Goal: Task Accomplishment & Management: Use online tool/utility

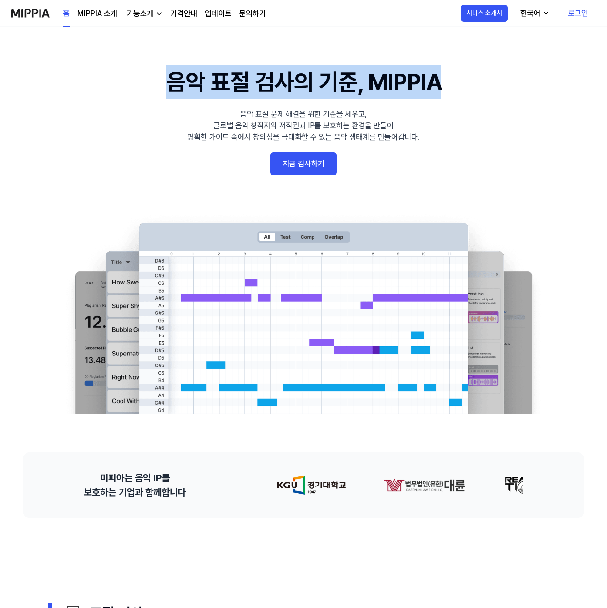
drag, startPoint x: 167, startPoint y: 87, endPoint x: 451, endPoint y: 87, distance: 283.2
click at [451, 87] on 배너 "음악 표절 검사의 기준, MIPPIA 음악 표절 문제 해결을 위한 기준을 세우고, 글로벌 음악 창작자의 저작권과 IP를 보호하는 환경을 만들어…" at bounding box center [303, 239] width 607 height 349
copy h1 "음악 표절 검사의 기준, MIPPIA"
click at [298, 164] on link "지금 검사하기" at bounding box center [303, 164] width 67 height 23
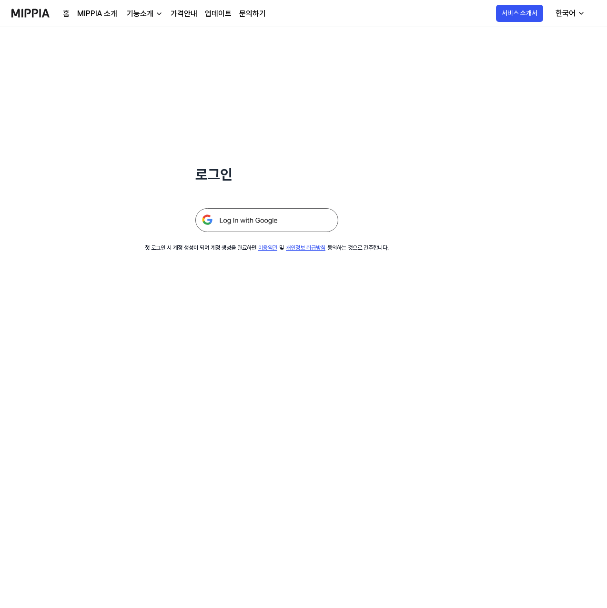
click at [256, 221] on img at bounding box center [266, 220] width 143 height 24
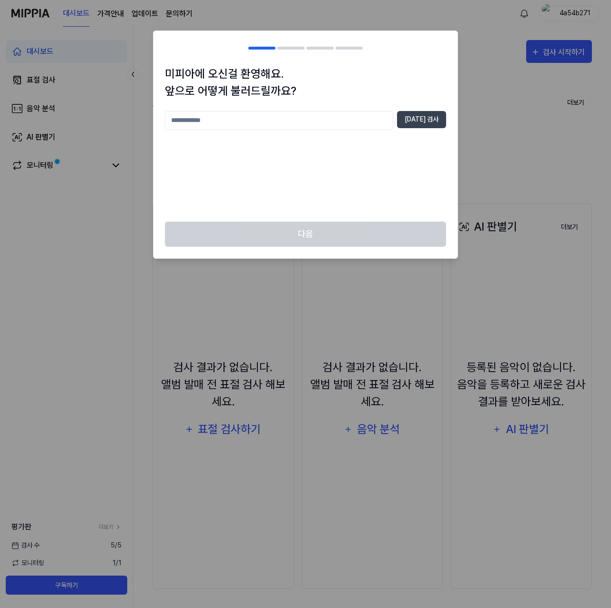
click at [338, 124] on input "text" at bounding box center [279, 120] width 228 height 19
type input "*"
type input "*********"
click at [428, 117] on button "중복 검사" at bounding box center [421, 119] width 49 height 17
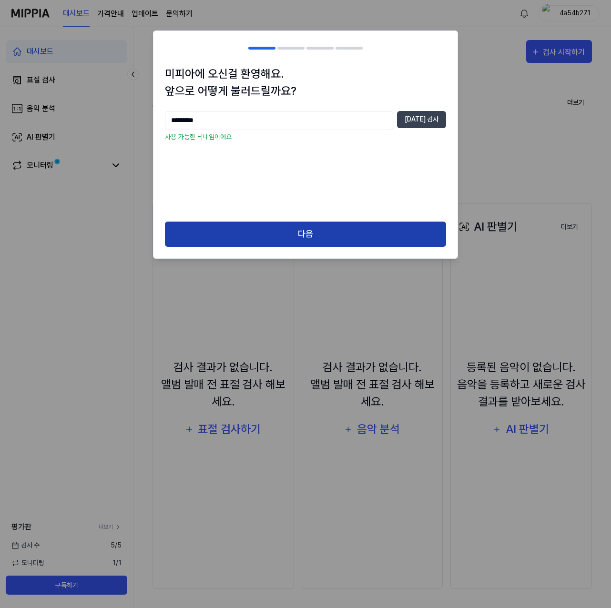
click at [301, 232] on button "다음" at bounding box center [305, 234] width 281 height 25
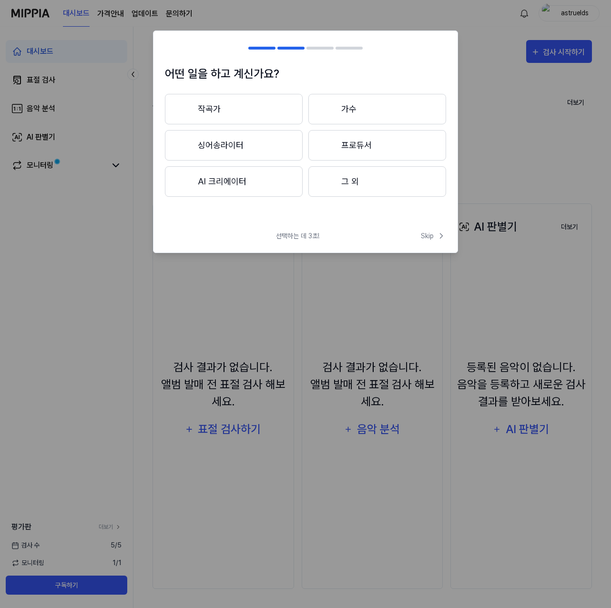
click at [257, 106] on button "작곡가" at bounding box center [234, 109] width 138 height 31
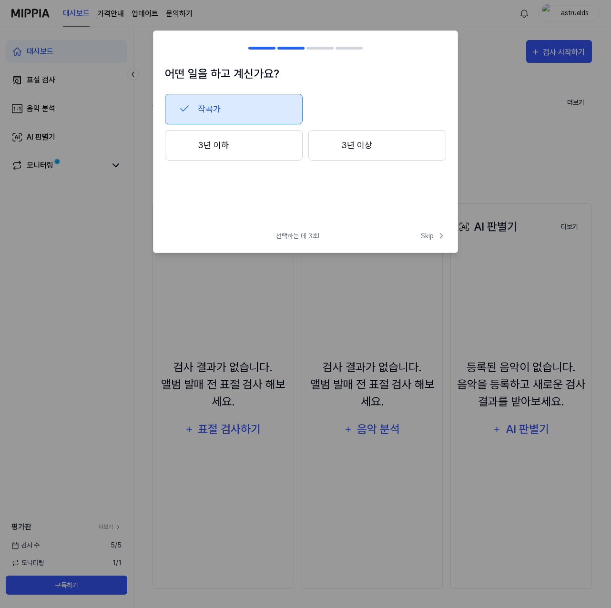
click at [279, 144] on button "3년 이하" at bounding box center [234, 145] width 138 height 31
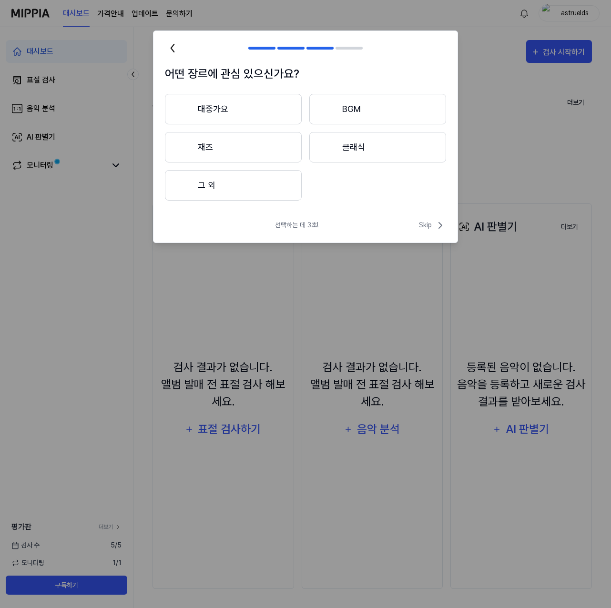
click at [256, 105] on button "대중가요" at bounding box center [233, 109] width 137 height 31
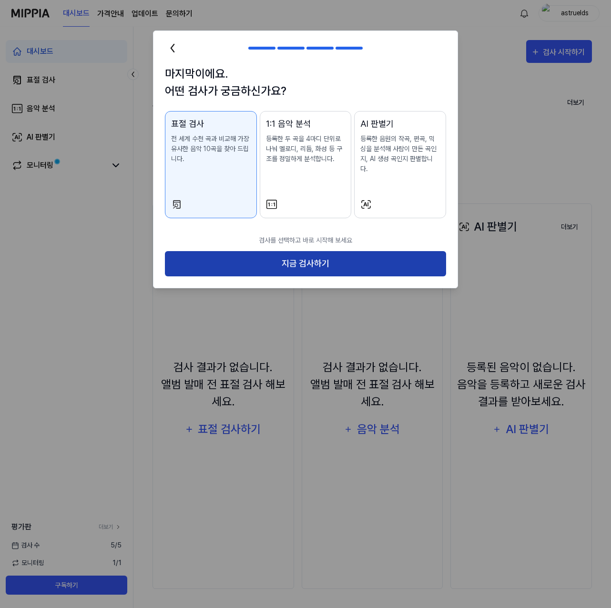
click at [315, 259] on button "지금 검사하기" at bounding box center [305, 263] width 281 height 25
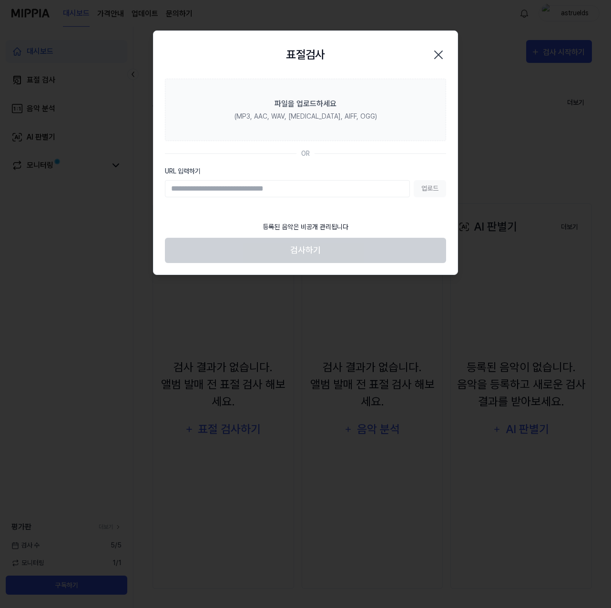
click at [257, 192] on input "URL 입력하기" at bounding box center [287, 188] width 245 height 17
click at [242, 188] on input "URL 입력하기" at bounding box center [287, 188] width 245 height 17
paste input "**********"
type input "**********"
click at [432, 190] on button "업로드" at bounding box center [430, 188] width 32 height 17
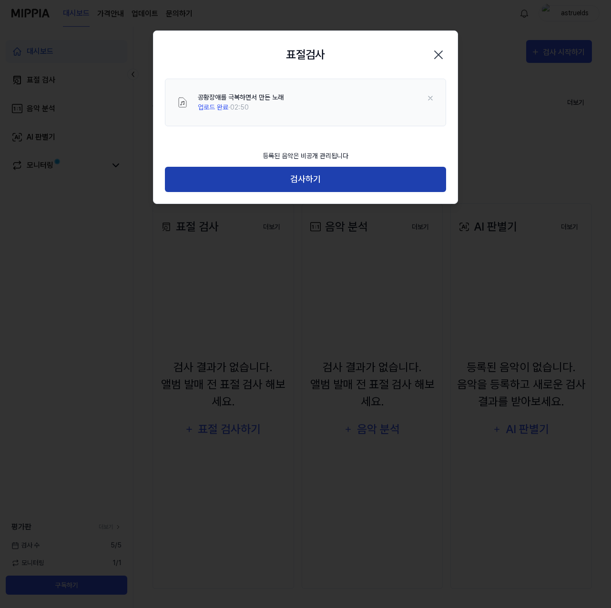
click at [320, 176] on button "검사하기" at bounding box center [305, 179] width 281 height 25
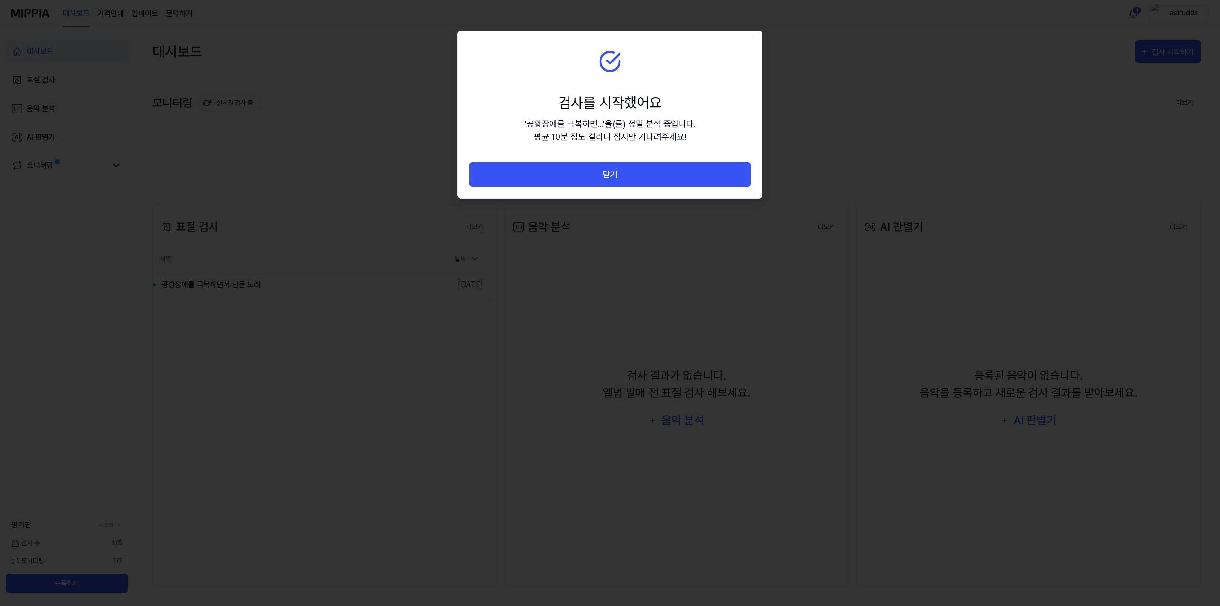
click at [611, 129] on div "' 공황장애를 극복하면... ' 을(를) 정밀 분석 중입니다. 평균 10분 정도 걸리니 잠시만 기다려주세요!" at bounding box center [610, 130] width 171 height 26
click at [611, 62] on section "검사를 시작했어요 ' 공황장애를 극복하면... ' 을(를) 정밀 분석 중입니다. 평균 10분 정도 걸리니 잠시만 기다려주세요!" at bounding box center [610, 96] width 304 height 131
click at [611, 82] on section "검사를 시작했어요 ' 공황장애를 극복하면... ' 을(를) 정밀 분석 중입니다. 평균 10분 정도 걸리니 잠시만 기다려주세요!" at bounding box center [610, 96] width 304 height 131
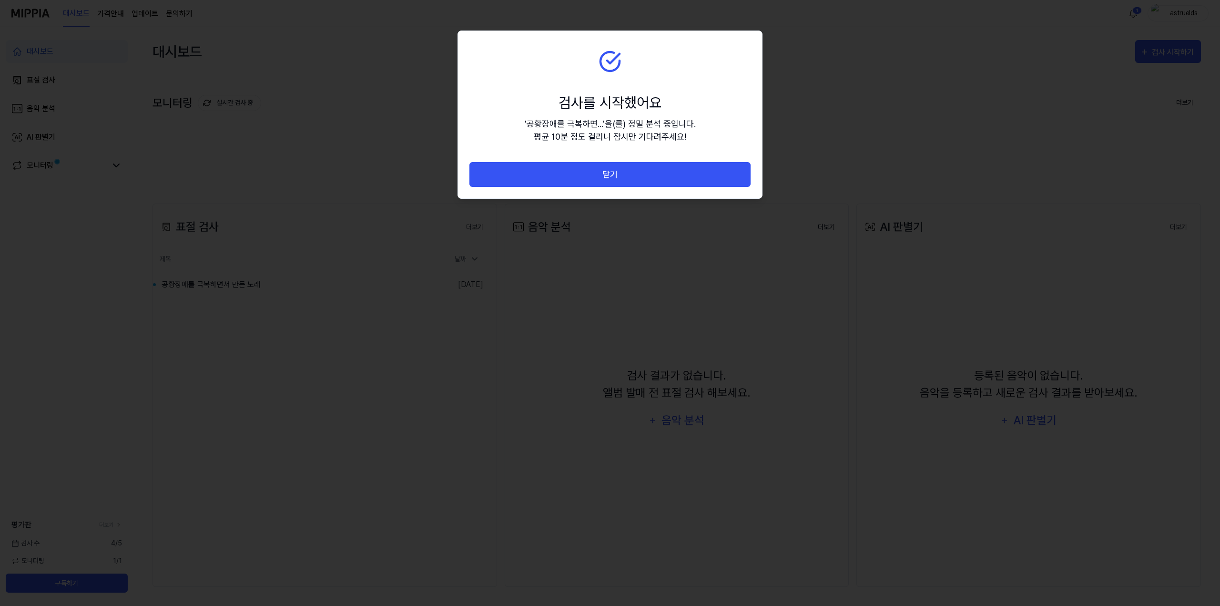
click at [611, 82] on section "검사를 시작했어요 ' 공황장애를 극복하면... ' 을(를) 정밀 분석 중입니다. 평균 10분 정도 걸리니 잠시만 기다려주세요!" at bounding box center [610, 96] width 304 height 131
click at [611, 100] on div "검사를 시작했어요" at bounding box center [610, 102] width 171 height 21
click at [603, 120] on div "' 공황장애를 극복하면... ' 을(를) 정밀 분석 중입니다. 평균 10분 정도 걸리니 잠시만 기다려주세요!" at bounding box center [610, 130] width 171 height 26
click at [609, 172] on button "닫기" at bounding box center [610, 174] width 281 height 25
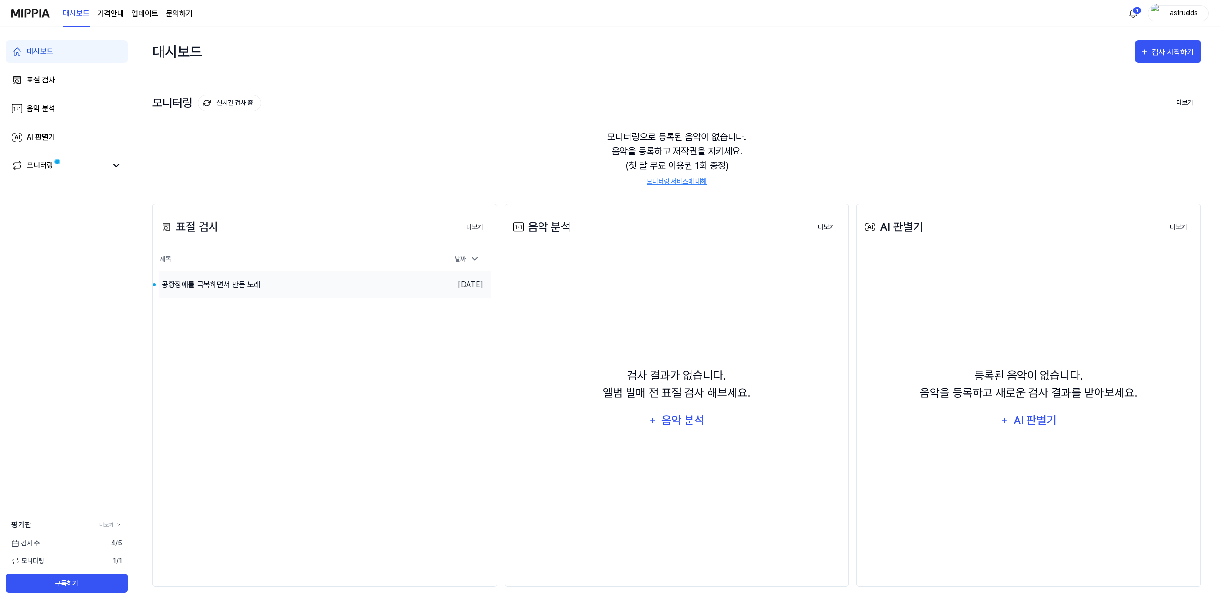
click at [254, 288] on div "공황장애를 극복하면서 만든 노래" at bounding box center [211, 284] width 99 height 11
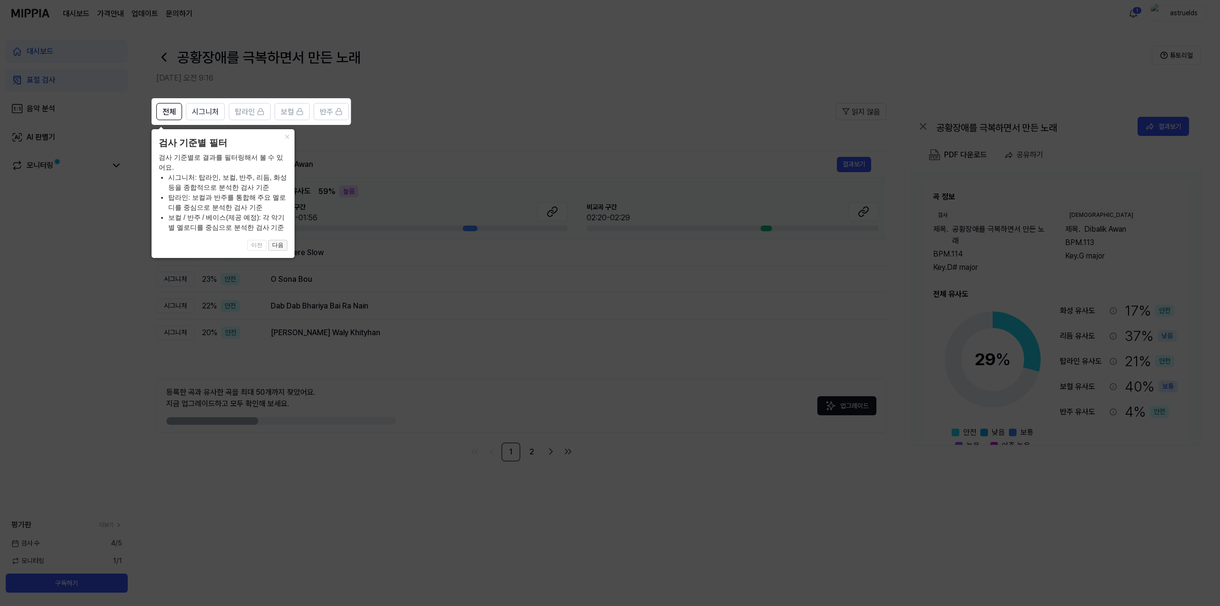
click at [277, 250] on button "다음" at bounding box center [277, 245] width 19 height 11
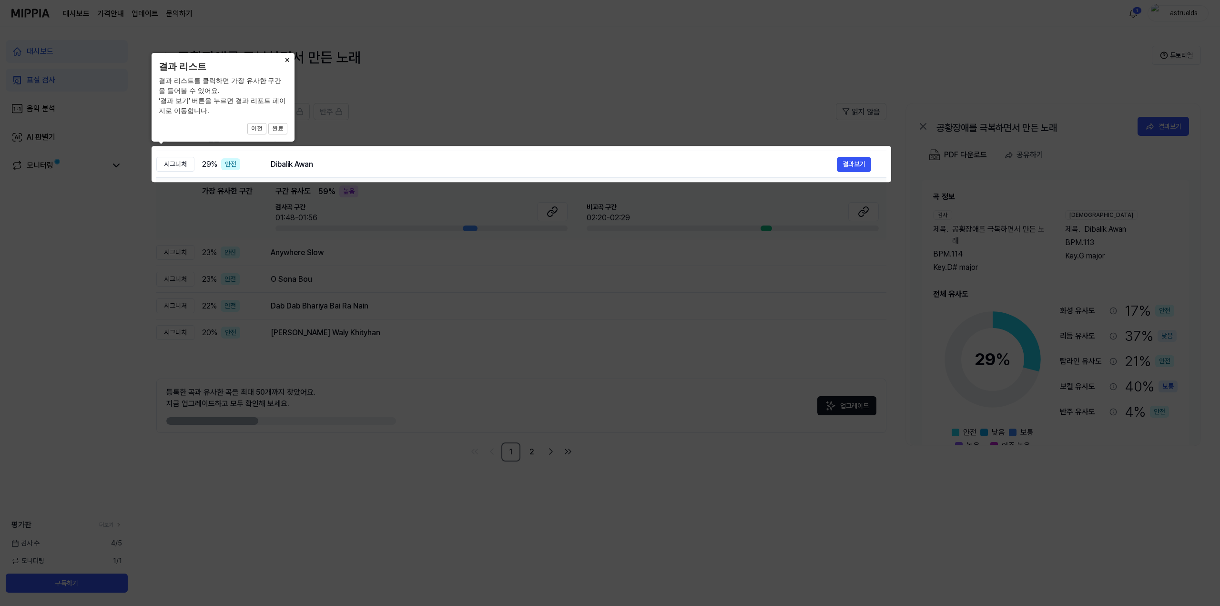
click at [288, 56] on button "×" at bounding box center [286, 59] width 15 height 13
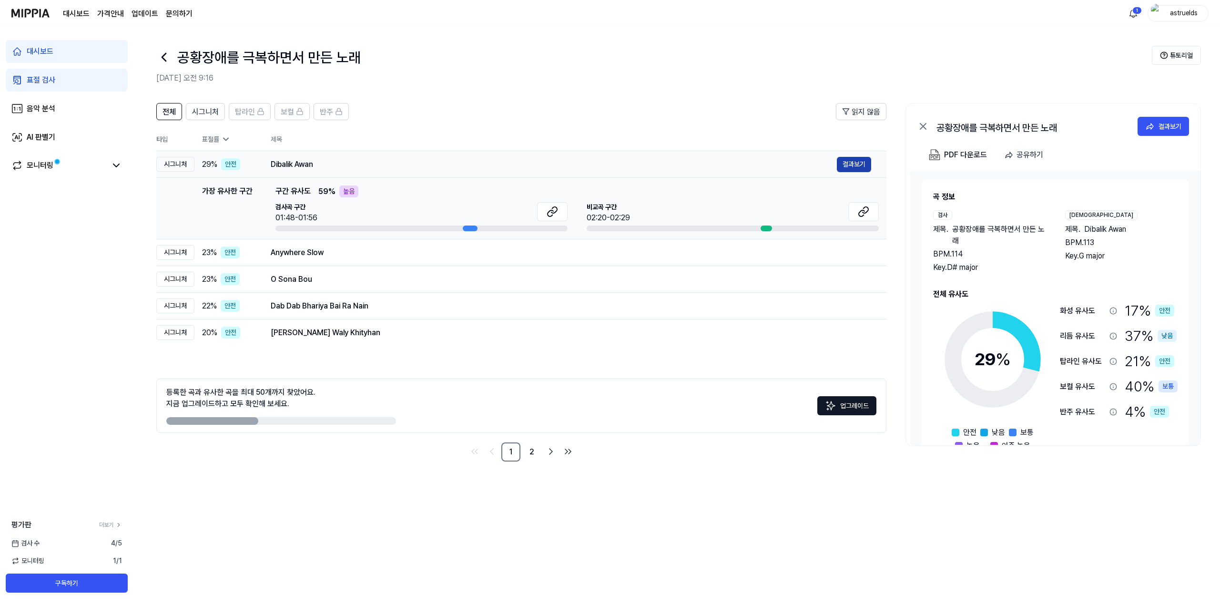
click at [611, 164] on button "결과보기" at bounding box center [854, 164] width 34 height 15
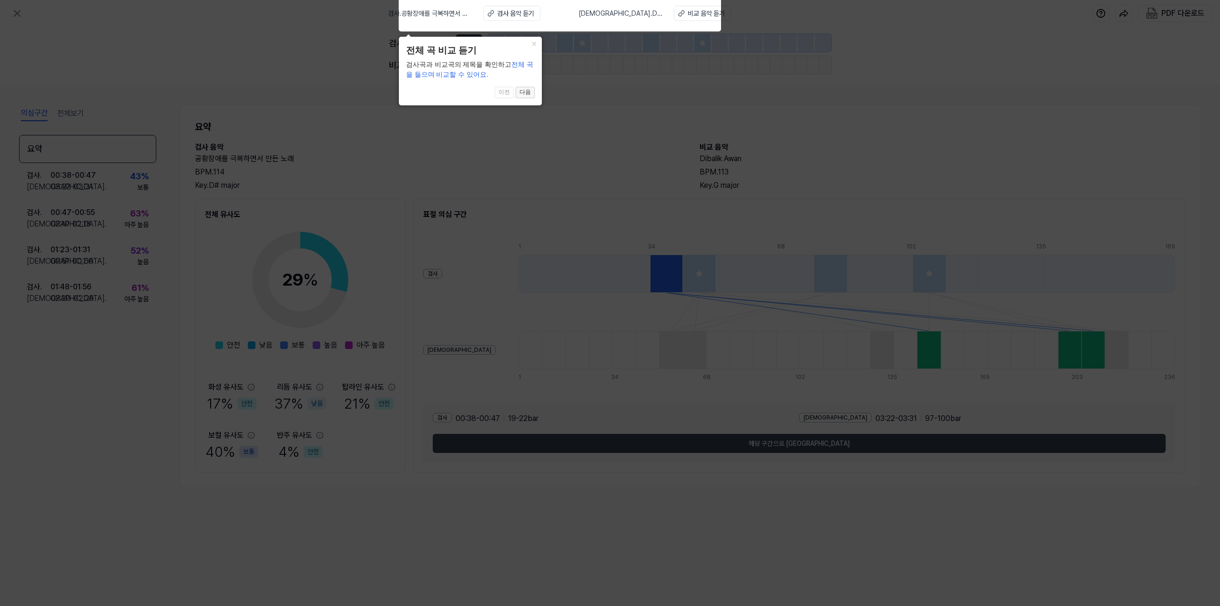
click at [521, 95] on button "다음" at bounding box center [525, 92] width 19 height 11
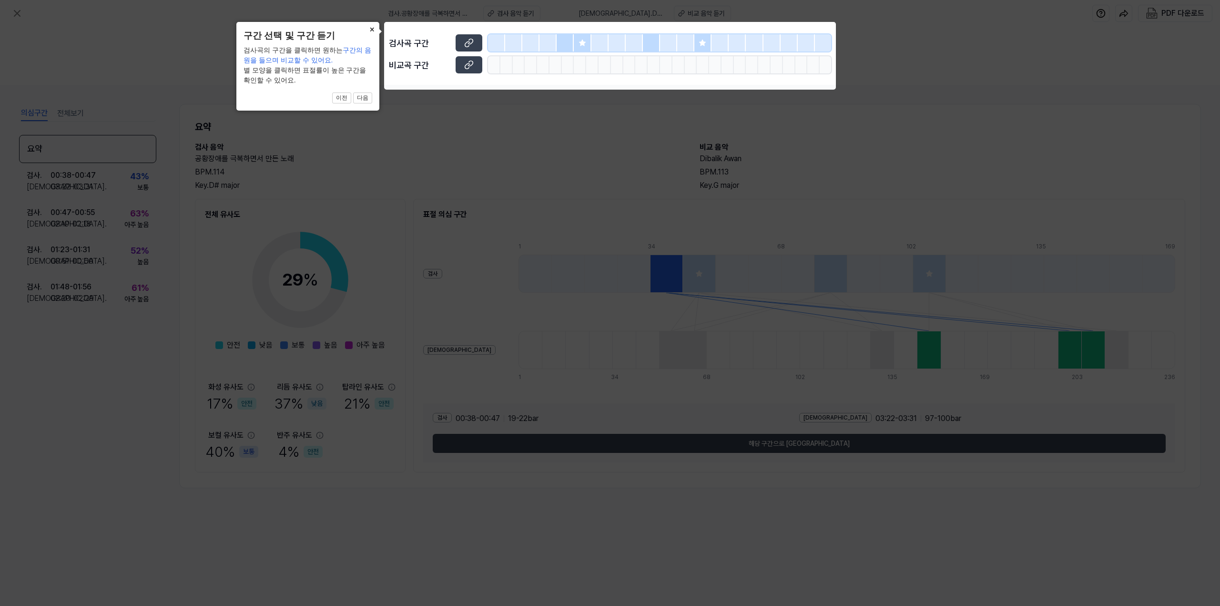
click at [371, 32] on button "×" at bounding box center [371, 28] width 15 height 13
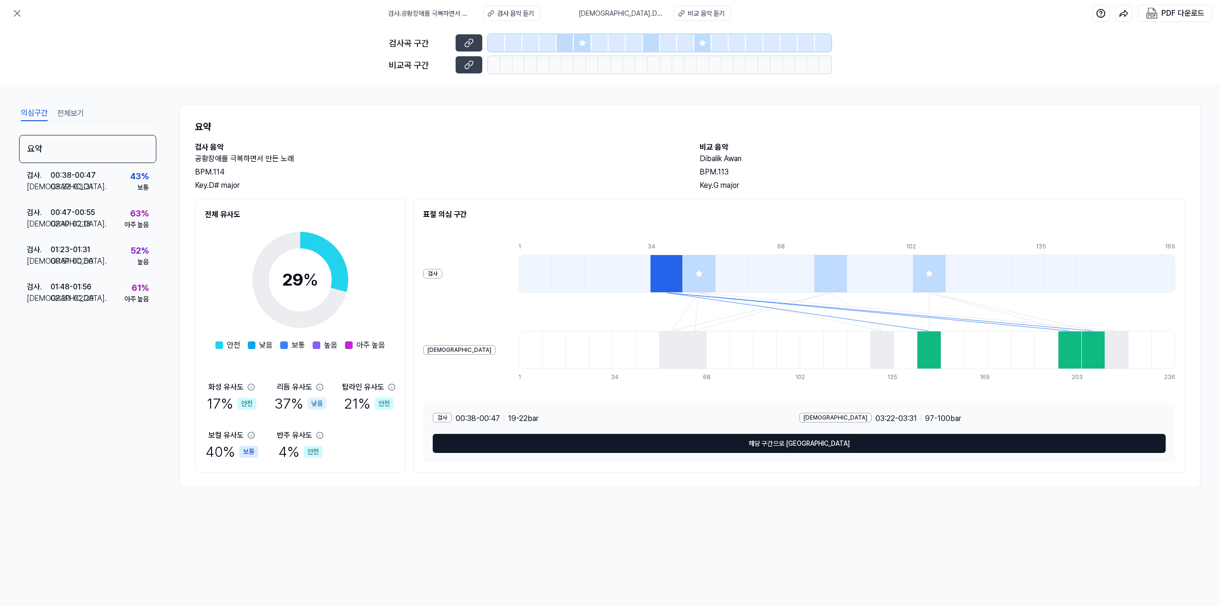
click at [611, 448] on button "해당 구간으로 이동" at bounding box center [799, 443] width 733 height 19
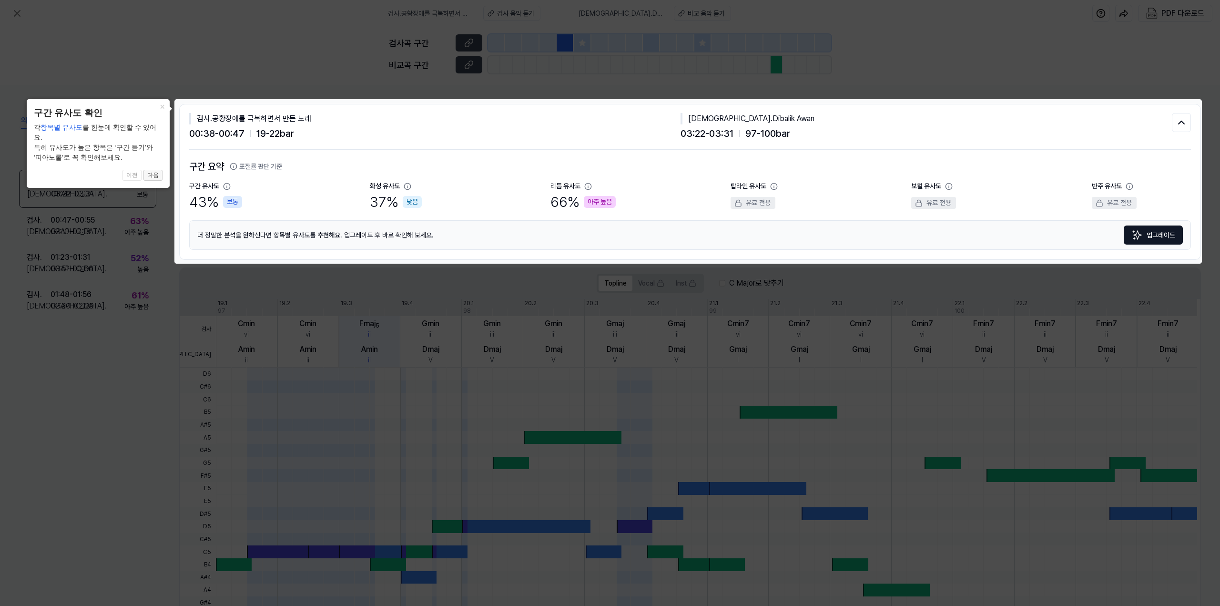
click at [155, 170] on button "다음" at bounding box center [152, 175] width 19 height 11
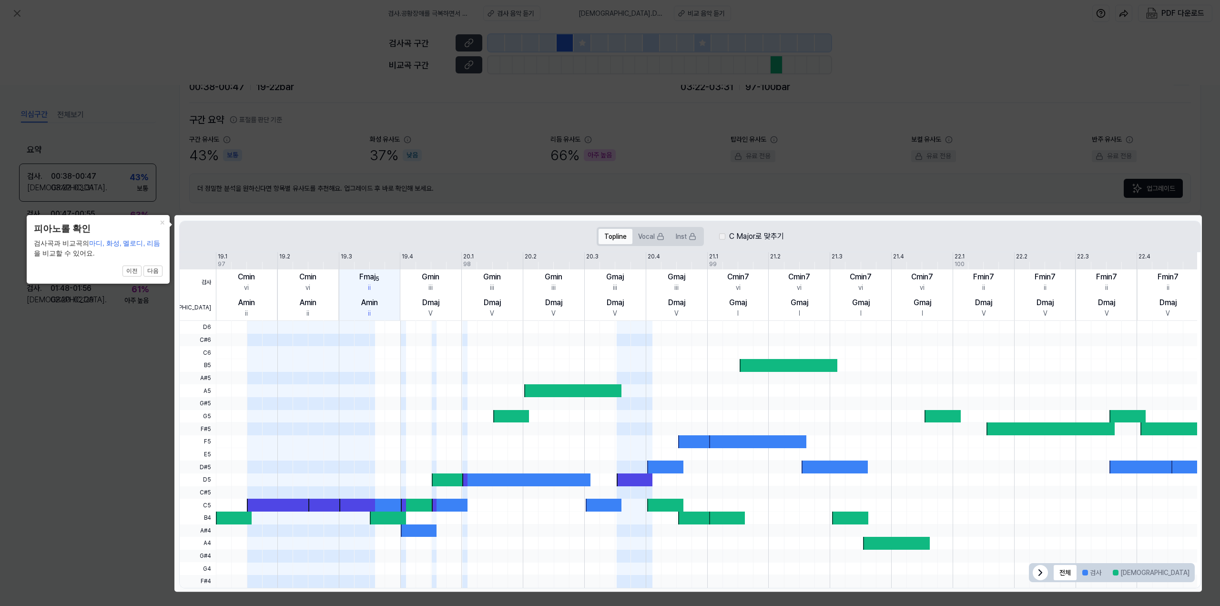
click at [611, 236] on button "Topline" at bounding box center [616, 236] width 34 height 15
click at [611, 235] on button "Vocal" at bounding box center [652, 236] width 38 height 15
click at [611, 234] on button "Inst" at bounding box center [686, 236] width 32 height 15
click at [611, 238] on button "Topline" at bounding box center [616, 236] width 34 height 15
click at [157, 271] on button "다음" at bounding box center [152, 271] width 19 height 11
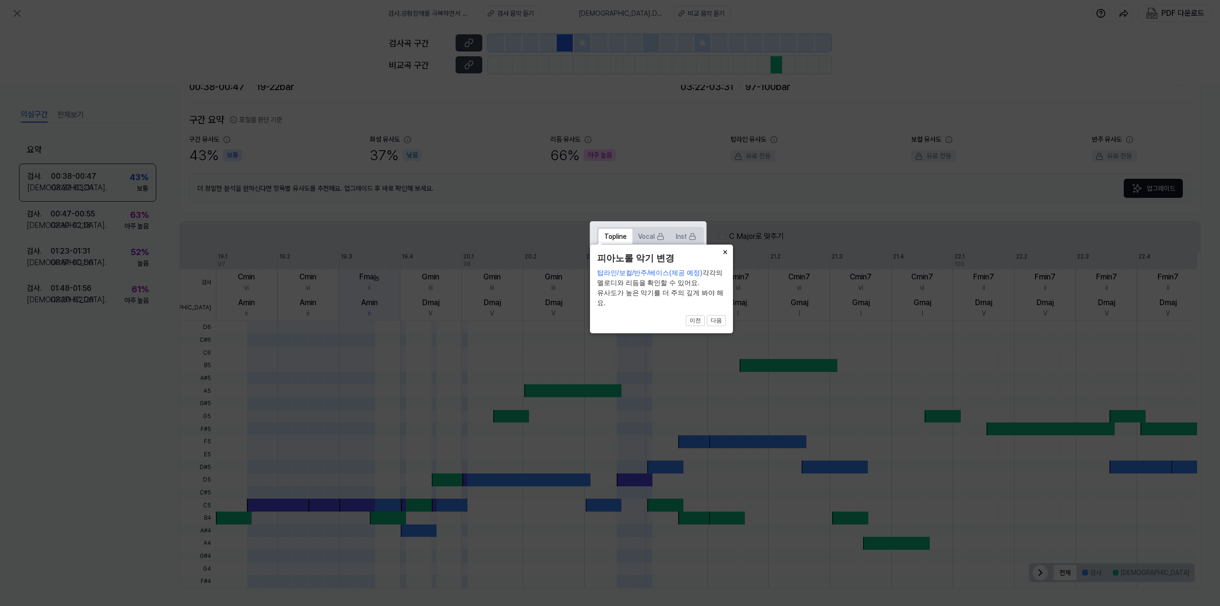
click at [611, 258] on button "×" at bounding box center [725, 251] width 15 height 13
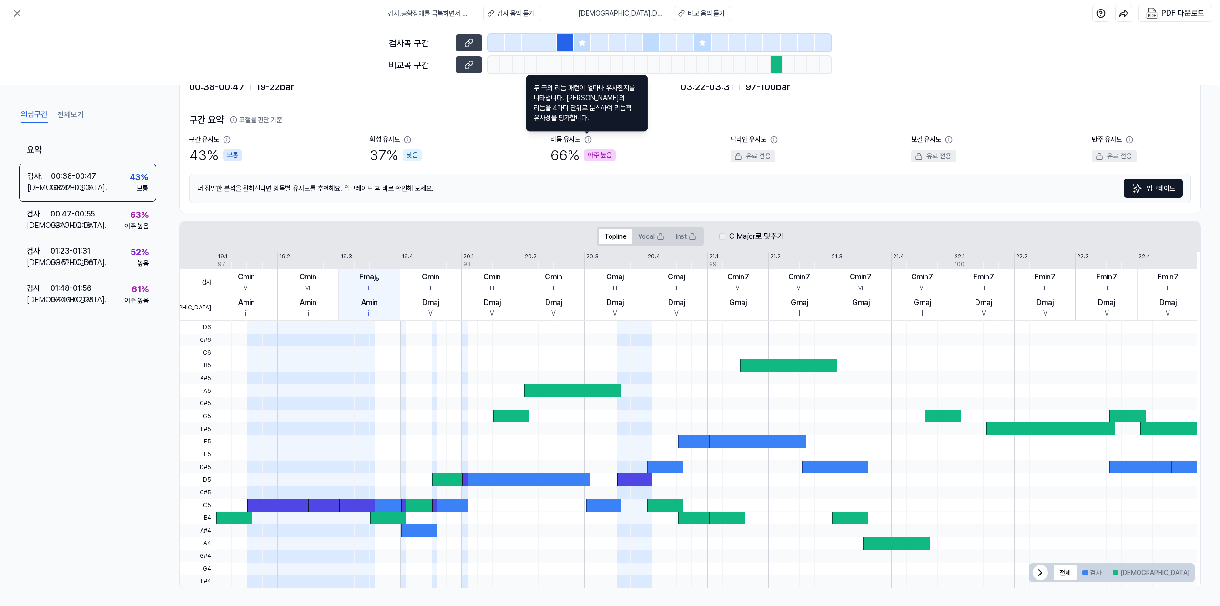
click at [585, 138] on icon at bounding box center [588, 140] width 8 height 8
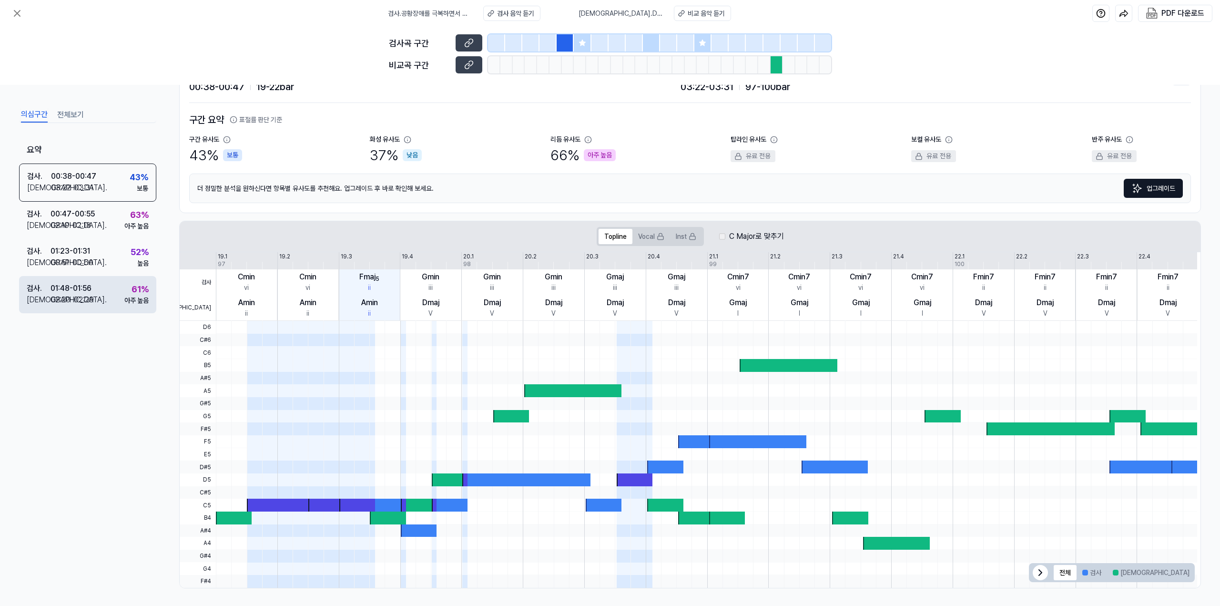
scroll to position [0, 0]
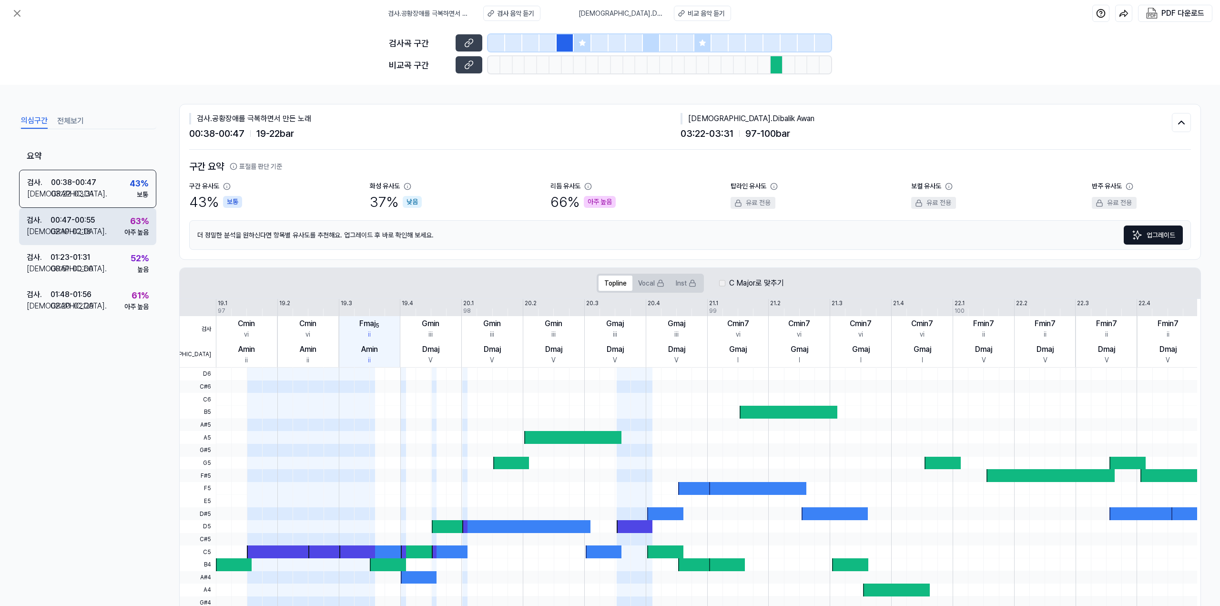
click at [97, 225] on div "검사 . 00:47 - 00:55 비교 . 02:10 - 02:18 63 % 아주 높음" at bounding box center [87, 226] width 137 height 37
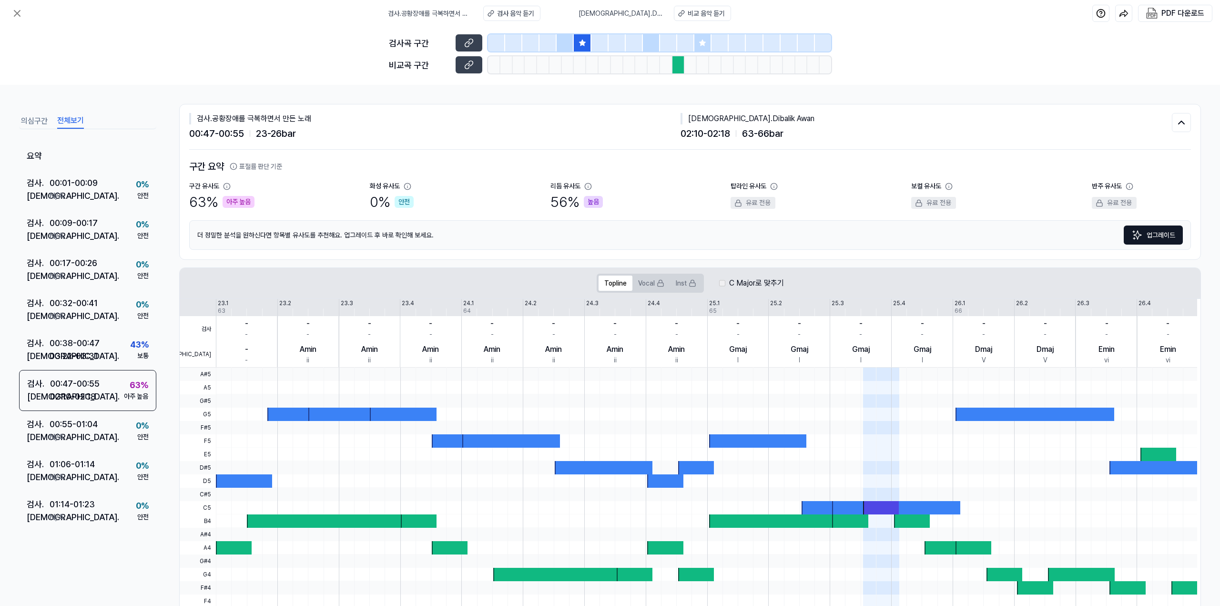
click at [78, 119] on button "전체보기" at bounding box center [70, 120] width 27 height 15
click at [19, 12] on icon at bounding box center [16, 13] width 11 height 11
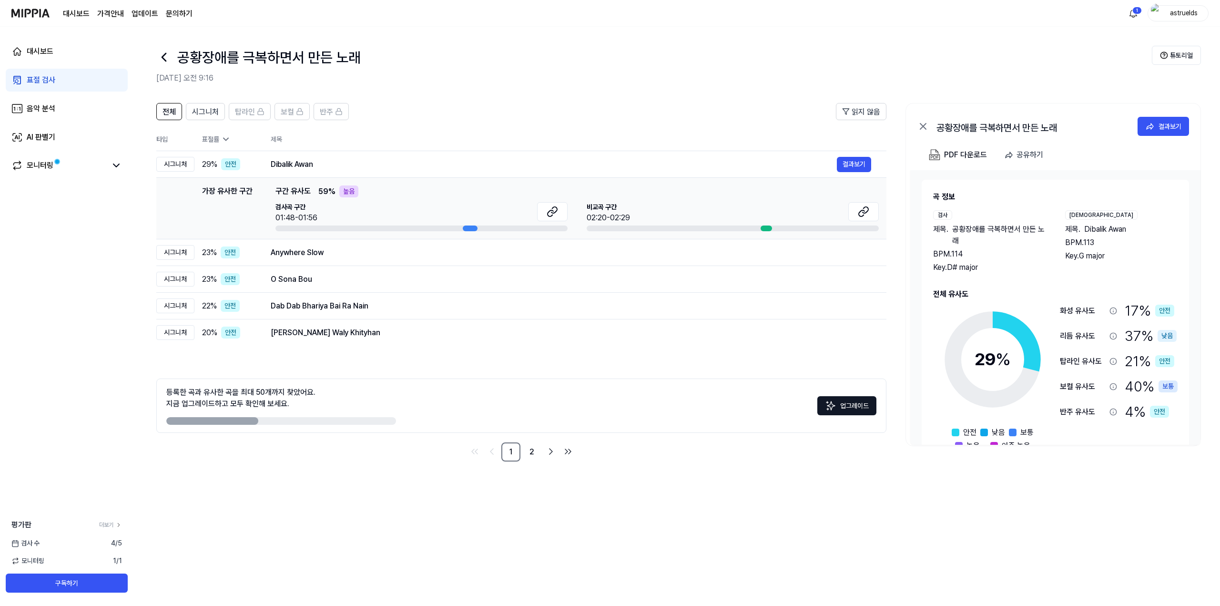
click at [226, 140] on icon at bounding box center [226, 139] width 5 height 2
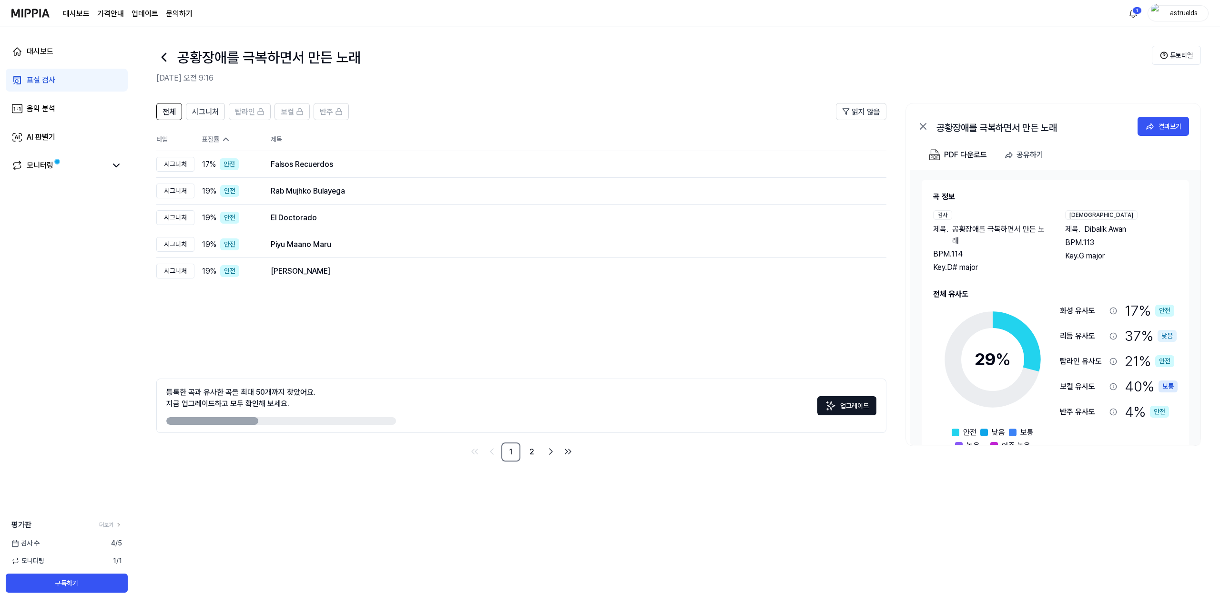
click at [226, 140] on icon at bounding box center [226, 139] width 10 height 10
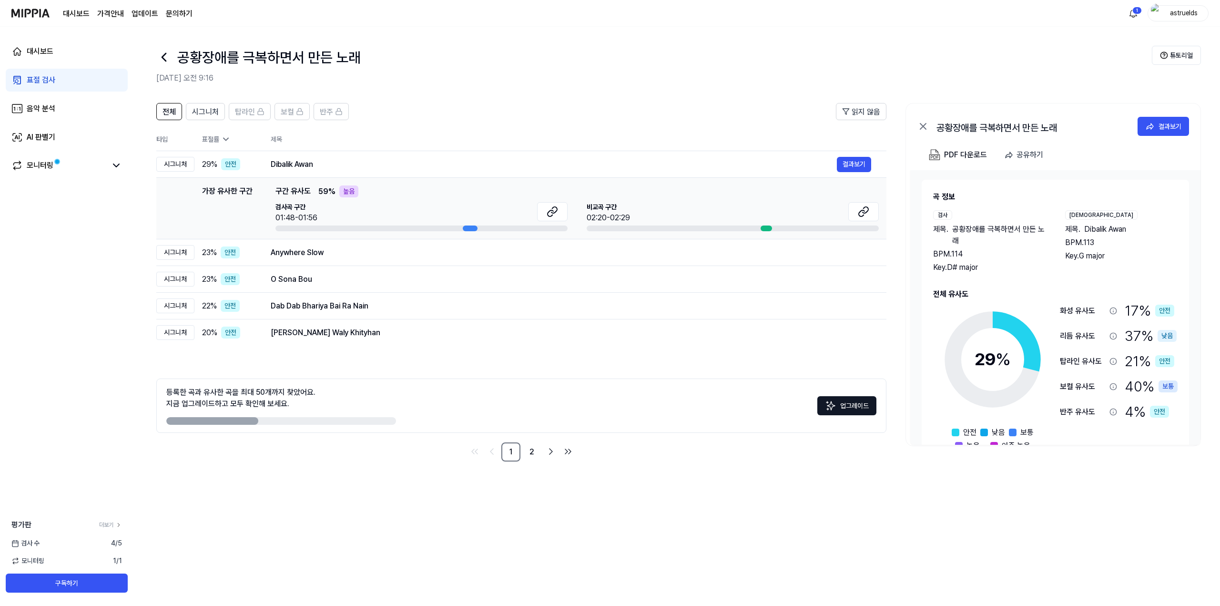
click at [226, 140] on icon at bounding box center [226, 139] width 5 height 2
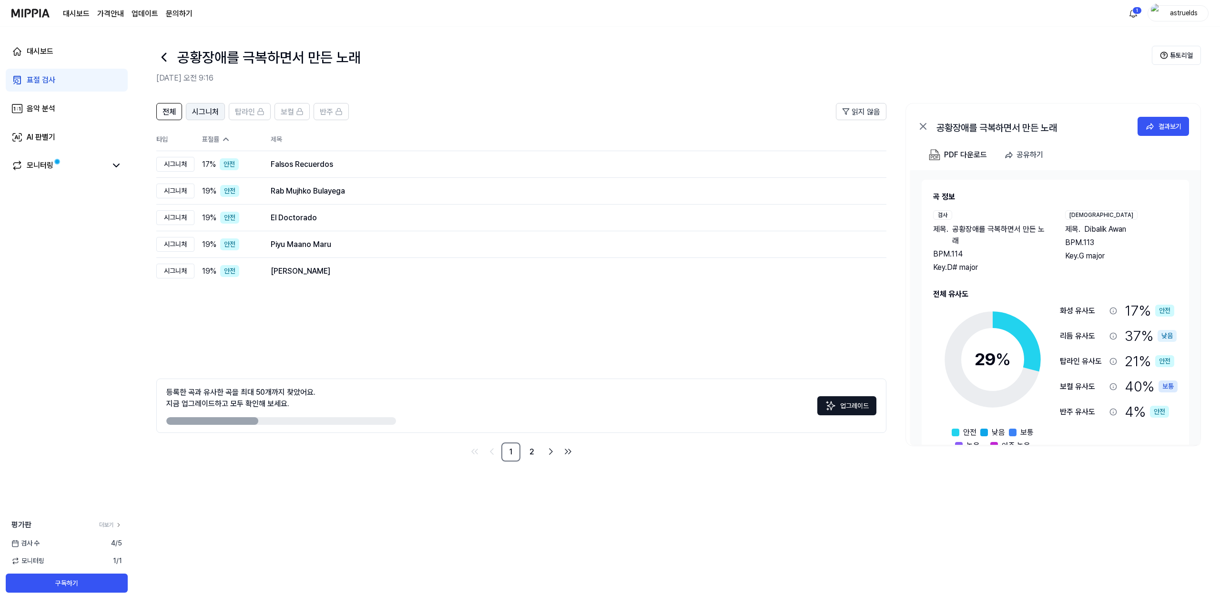
click at [209, 114] on span "시그니처" at bounding box center [205, 111] width 27 height 11
click at [166, 107] on span "전체" at bounding box center [169, 111] width 13 height 11
click at [532, 448] on link "2" at bounding box center [532, 451] width 19 height 19
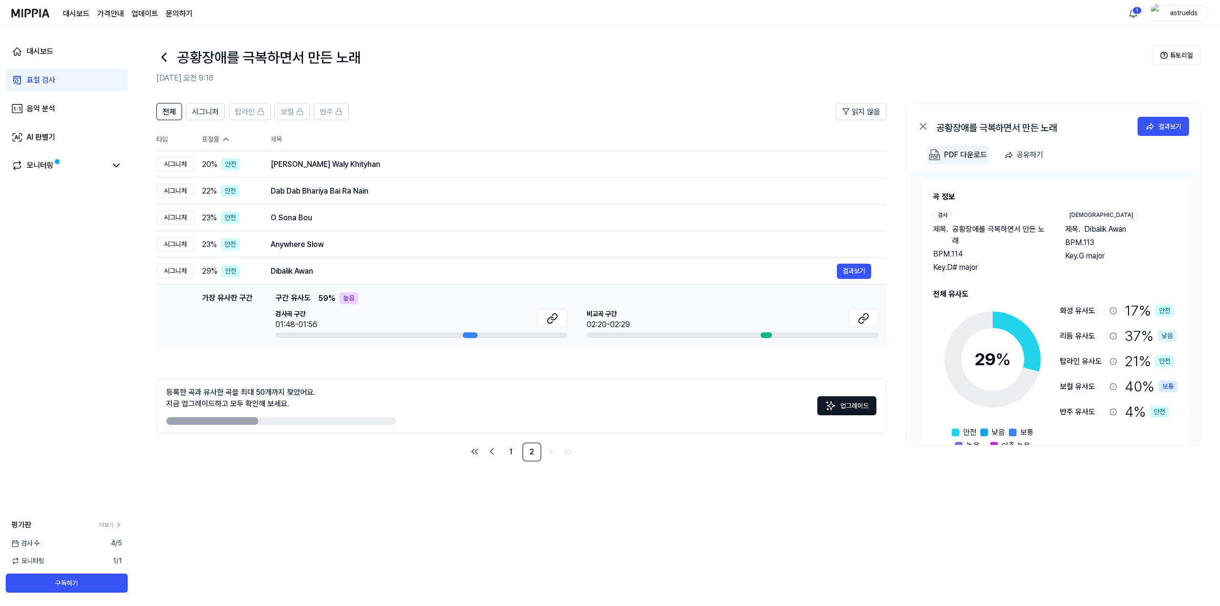
click at [611, 160] on div "PDF 다운로드" at bounding box center [965, 155] width 43 height 12
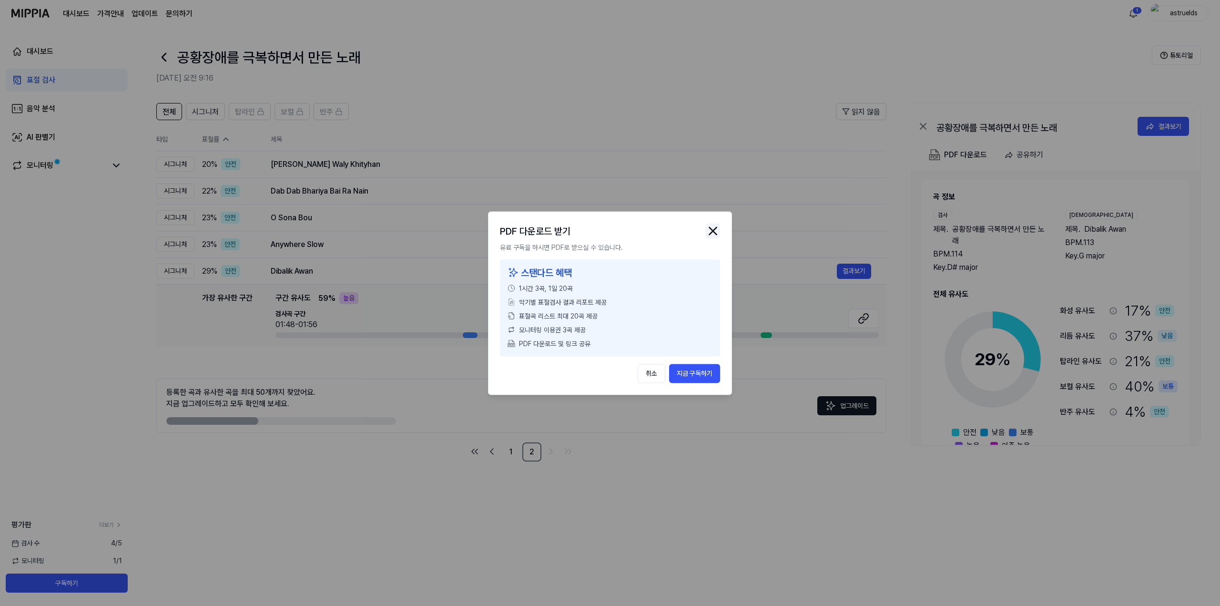
click at [611, 227] on img "button" at bounding box center [713, 231] width 14 height 14
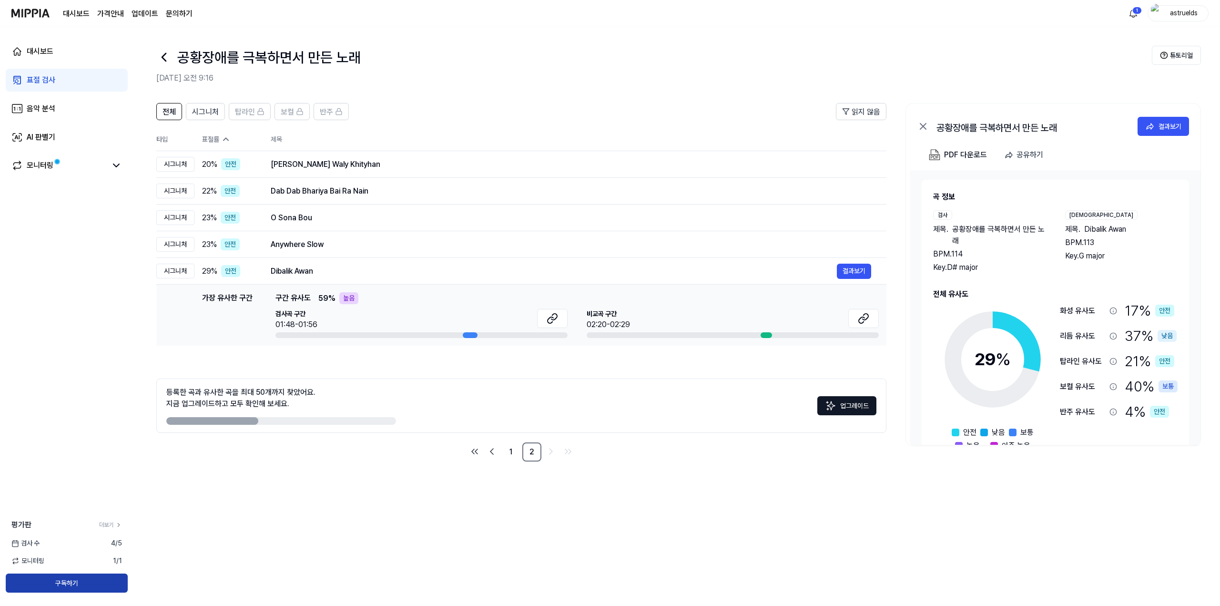
click at [75, 582] on button "구독하기" at bounding box center [67, 583] width 122 height 19
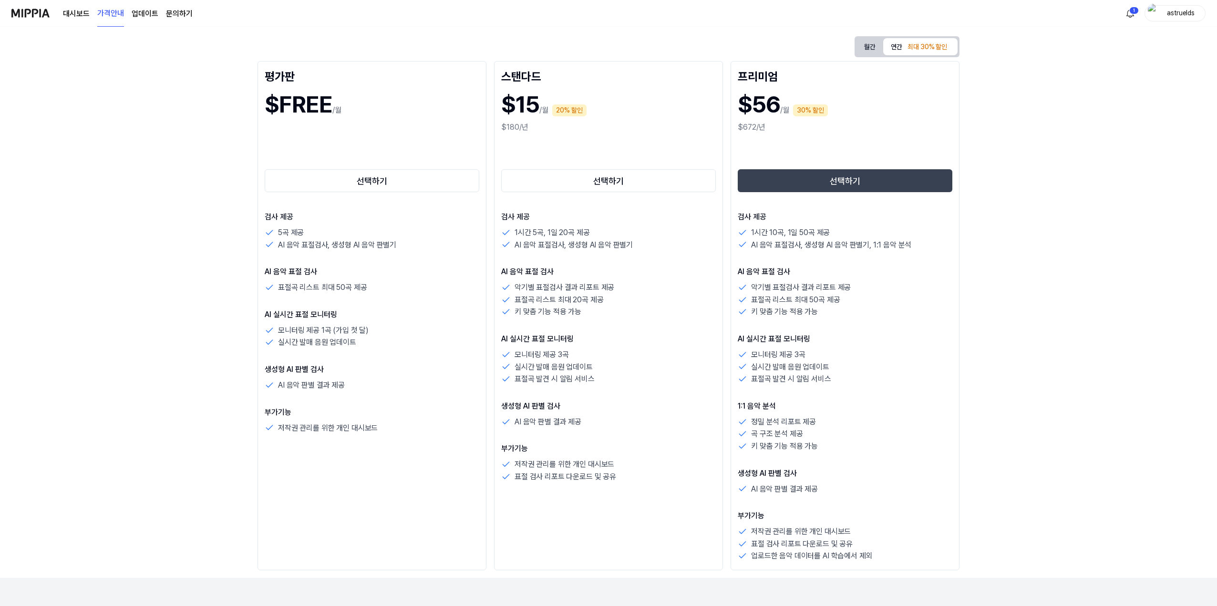
scroll to position [143, 0]
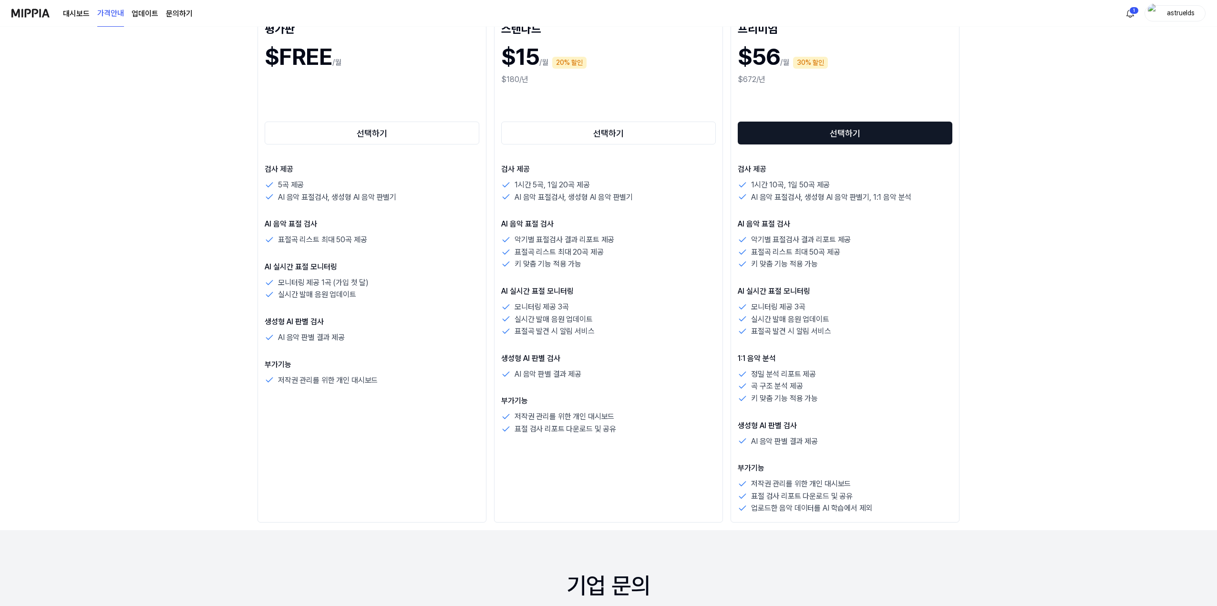
click at [611, 132] on button "선택하기" at bounding box center [845, 133] width 215 height 23
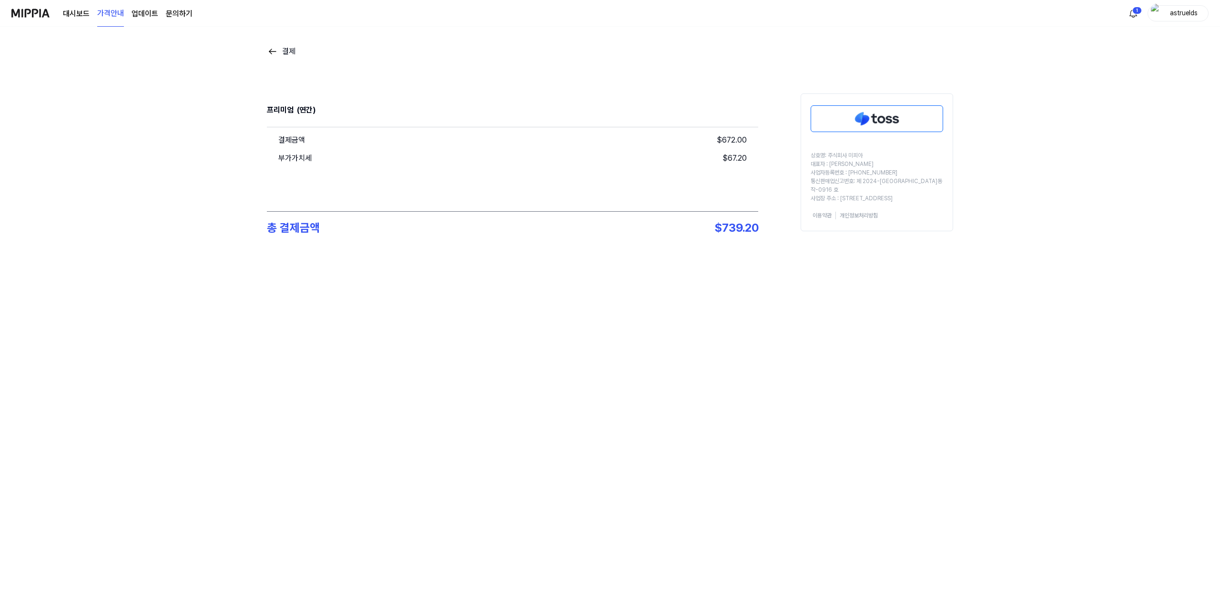
click at [273, 48] on img at bounding box center [272, 51] width 11 height 11
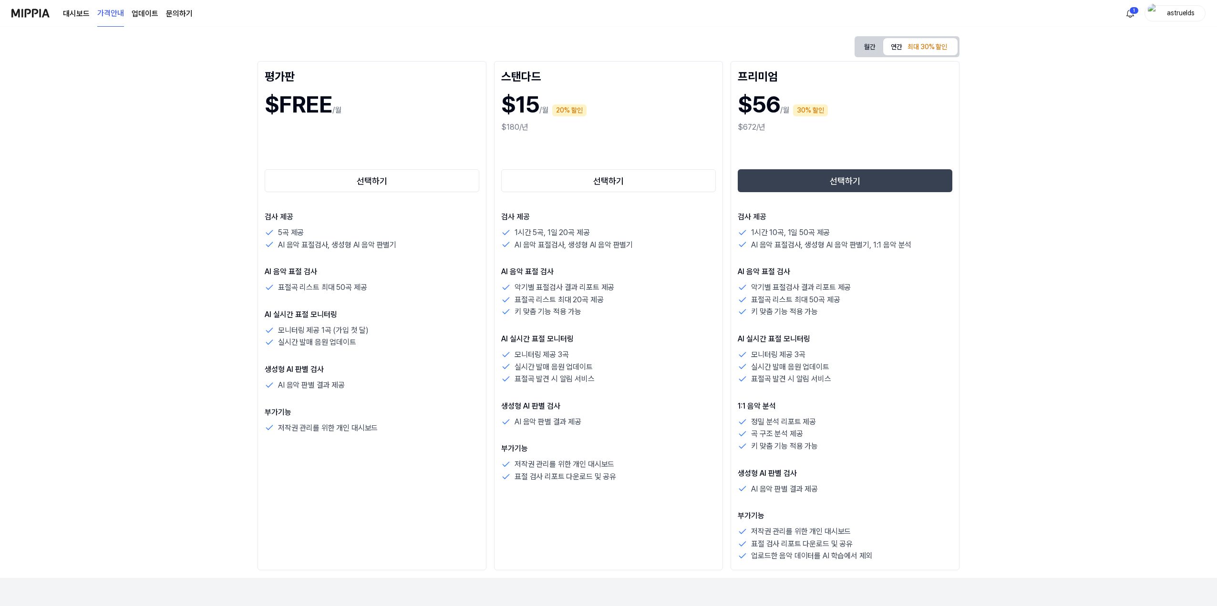
scroll to position [48, 0]
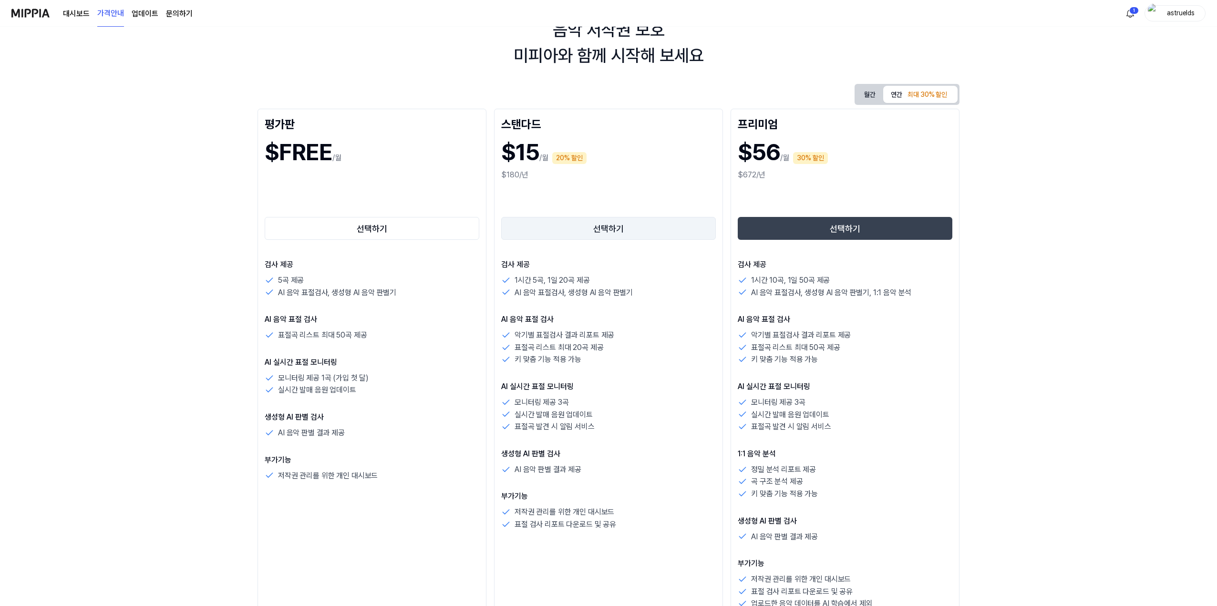
click at [598, 228] on button "선택하기" at bounding box center [608, 228] width 215 height 23
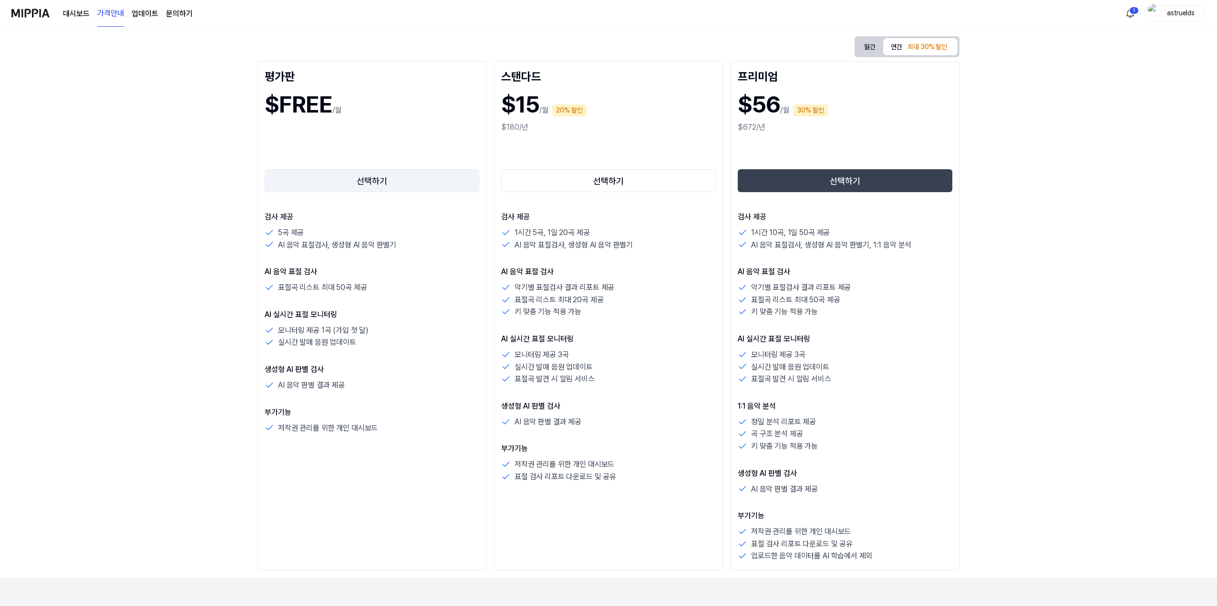
click at [359, 180] on button "선택하기" at bounding box center [372, 180] width 215 height 23
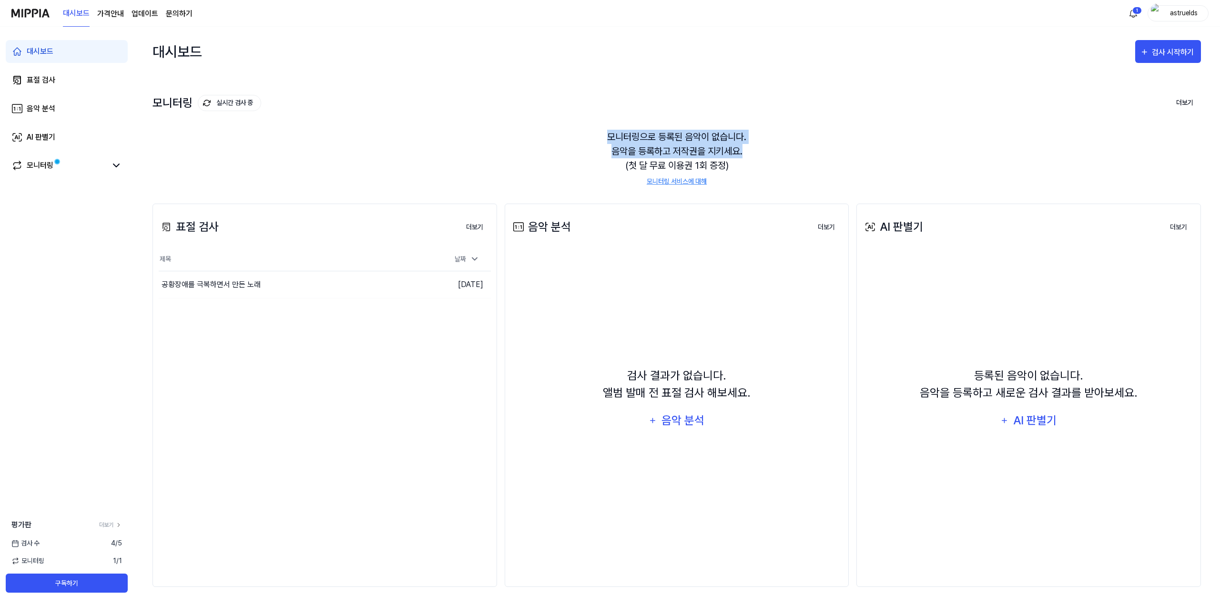
drag, startPoint x: 607, startPoint y: 136, endPoint x: 759, endPoint y: 156, distance: 152.9
click at [611, 156] on div "모니터링으로 등록된 음악이 없습니다. 음악을 등록하고 저작권을 지키세요. (첫 달 무료 이용권 1회 증정) 모니터링 서비스에 대해" at bounding box center [677, 158] width 1049 height 80
click at [251, 287] on div "공황장애를 극복하면서 만든 노래" at bounding box center [211, 284] width 99 height 11
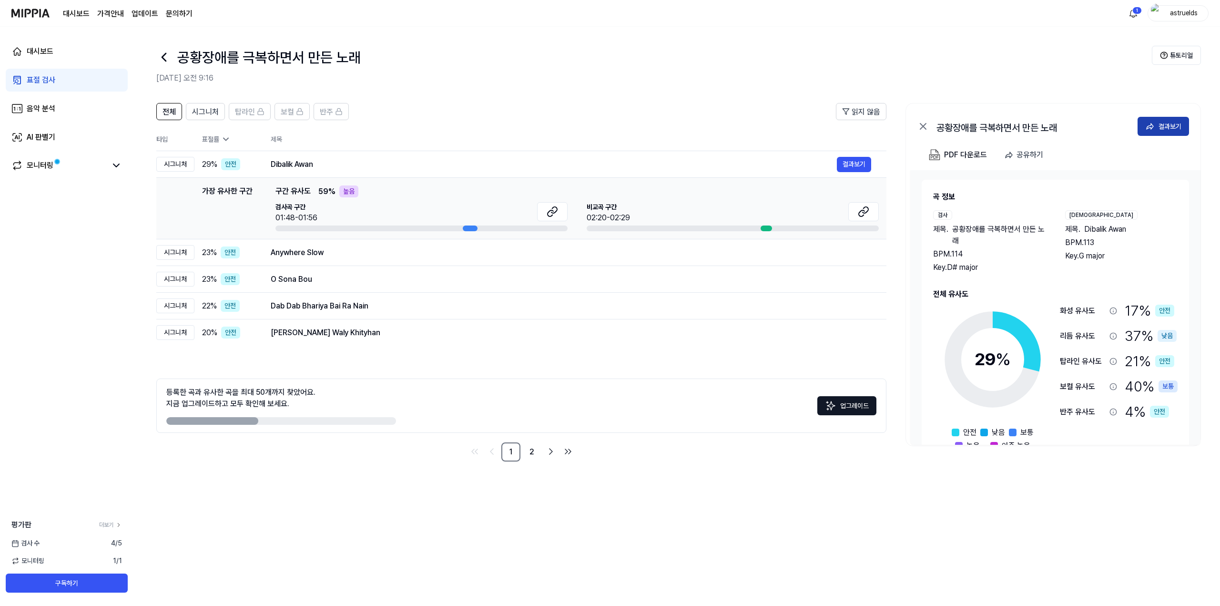
click at [611, 129] on div "결과보기" at bounding box center [1170, 126] width 23 height 10
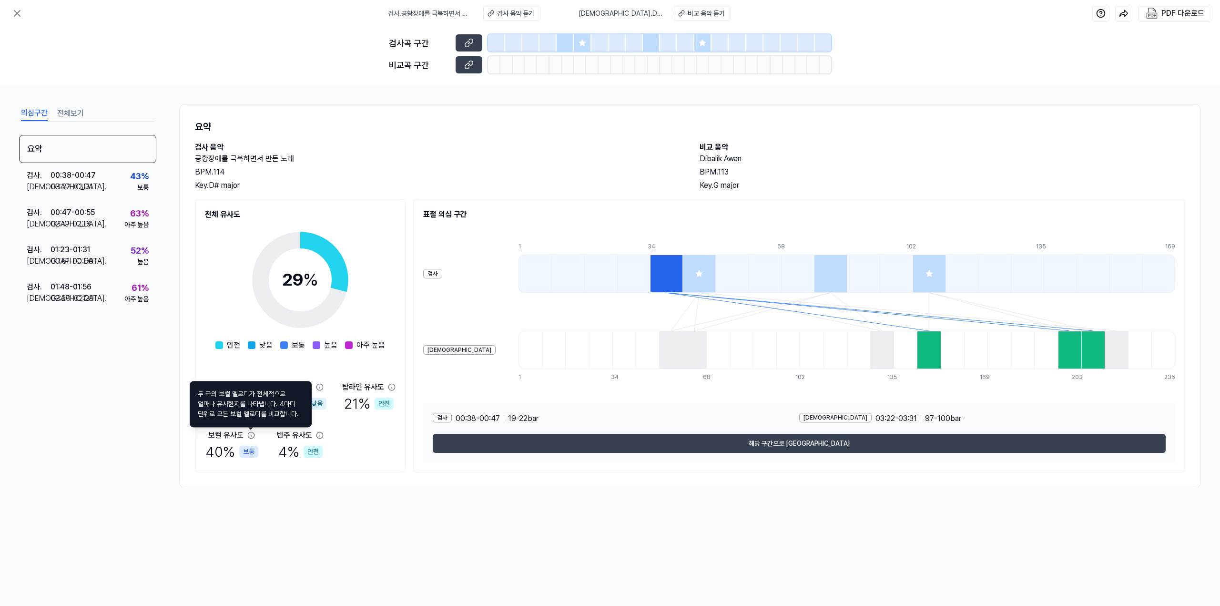
drag, startPoint x: 305, startPoint y: 510, endPoint x: 310, endPoint y: 517, distance: 9.0
click at [306, 512] on div "검사 . 공황장애를 극복하면서 만든 노래 검사 음악 듣기 비교 . Dibalik Awan 비교 음악 듣기 PDF 다운로드 검사곡 구간 비교곡 …" at bounding box center [610, 303] width 1220 height 606
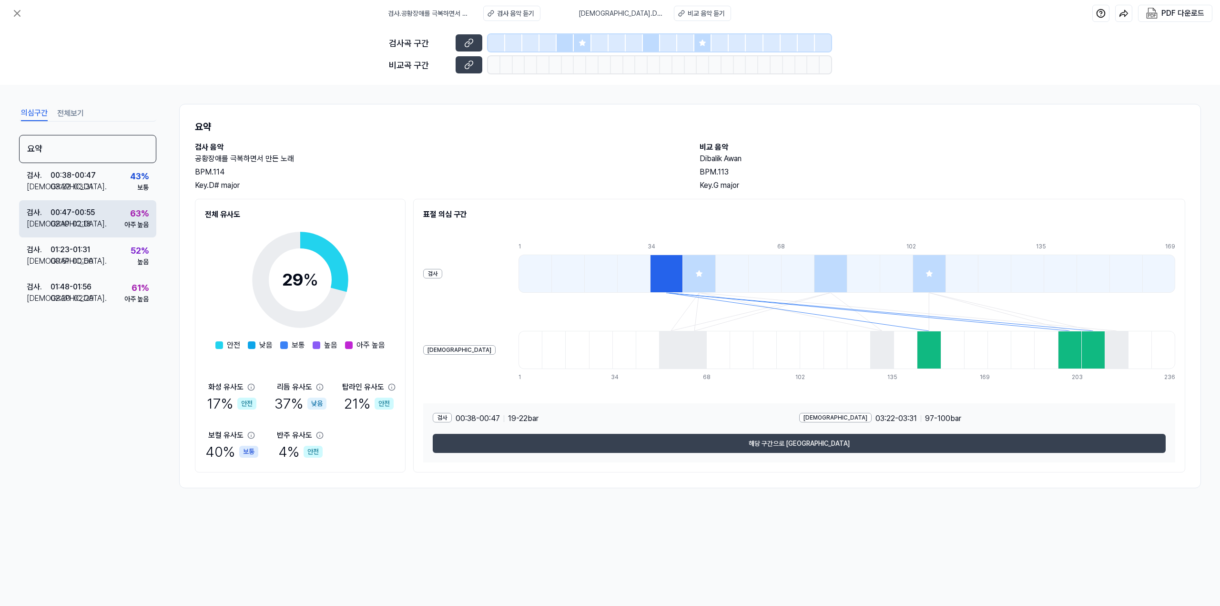
click at [77, 222] on div "02:10 - 02:18" at bounding box center [71, 223] width 41 height 11
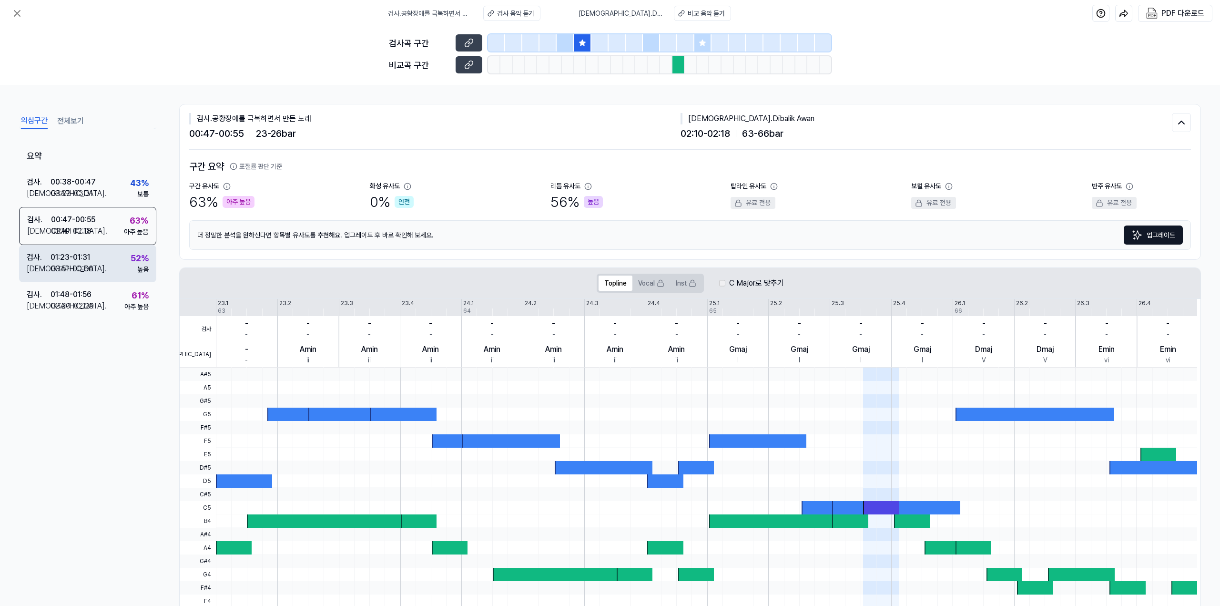
click at [74, 261] on div "01:23 - 01:31" at bounding box center [71, 257] width 40 height 11
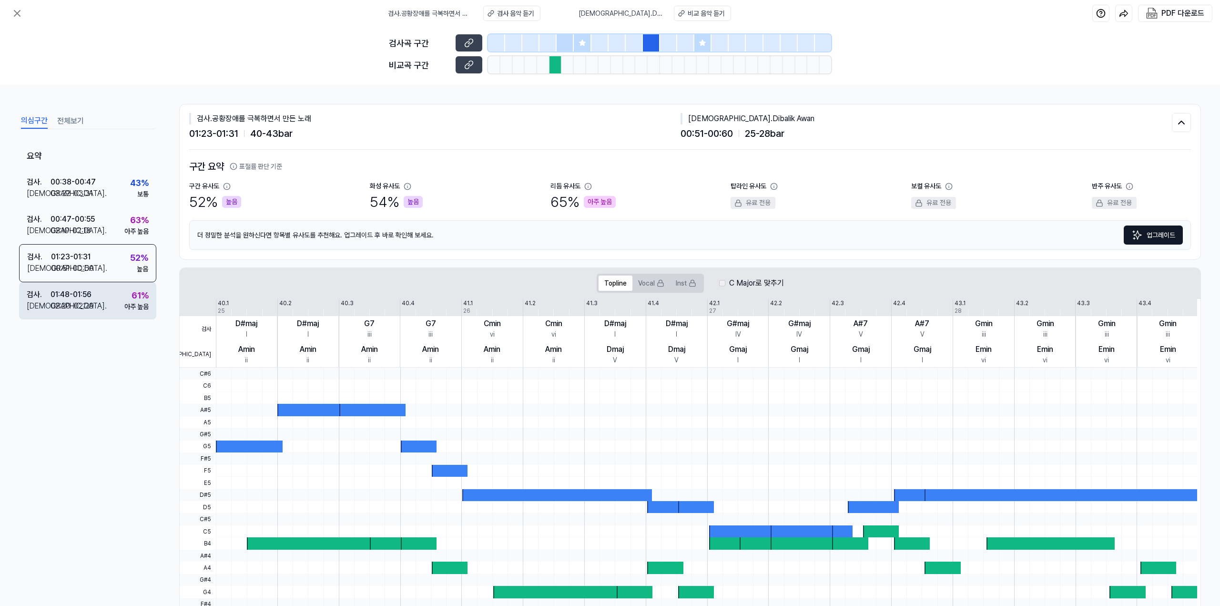
click at [75, 304] on div "02:20 - 02:29" at bounding box center [72, 305] width 43 height 11
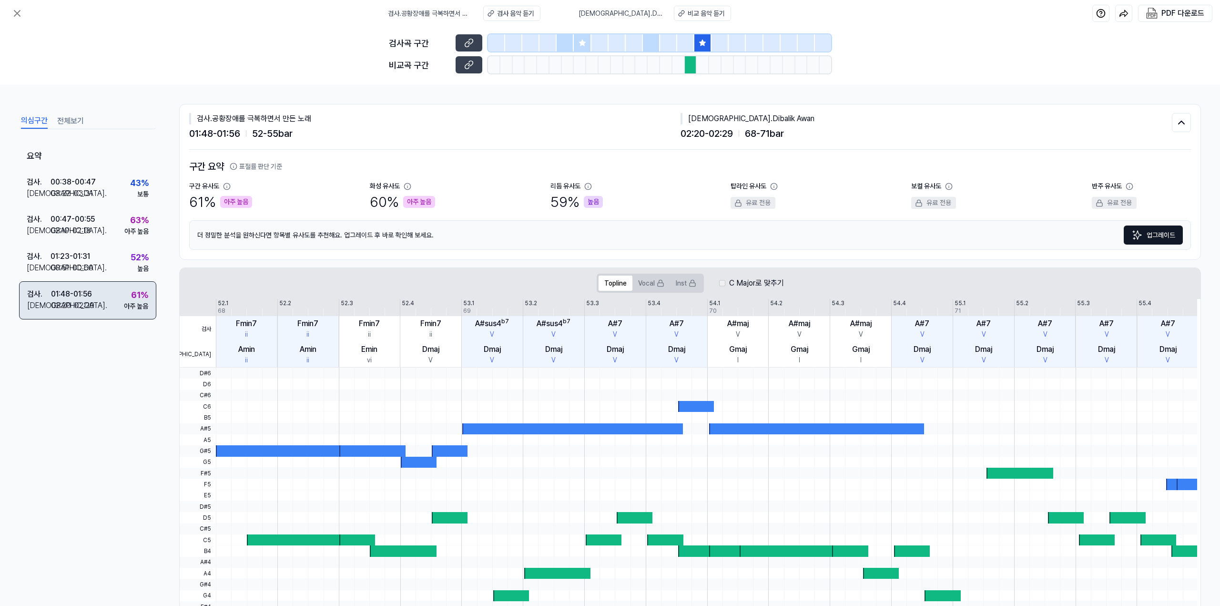
click at [76, 302] on div "02:20 - 02:29" at bounding box center [72, 305] width 43 height 11
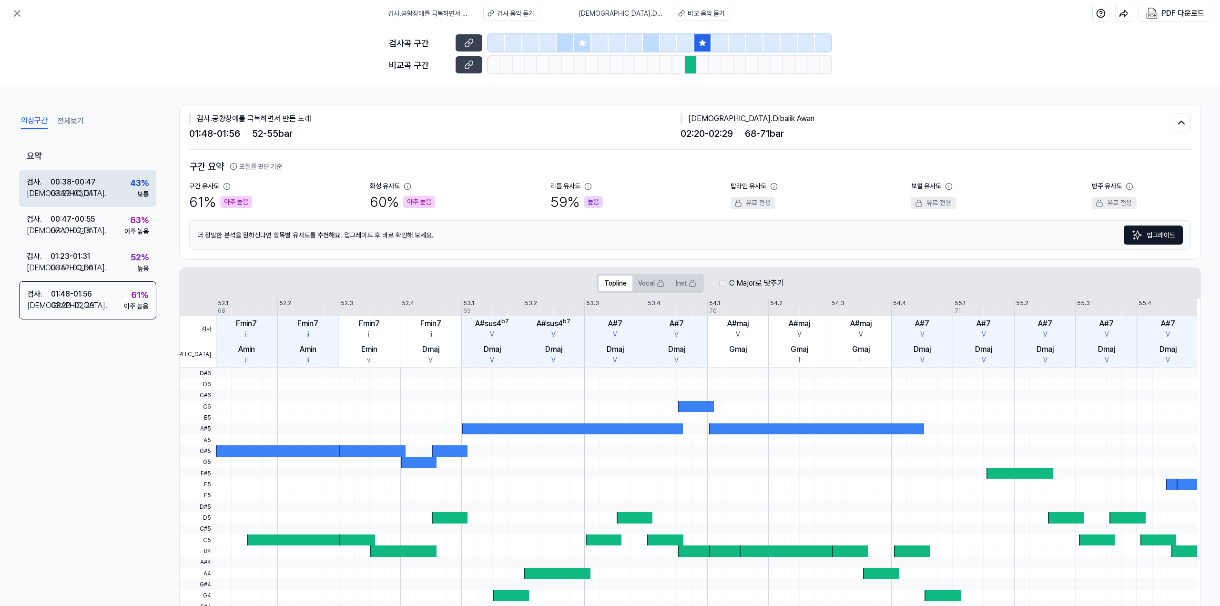
click at [87, 182] on div "00:38 - 00:47" at bounding box center [73, 181] width 45 height 11
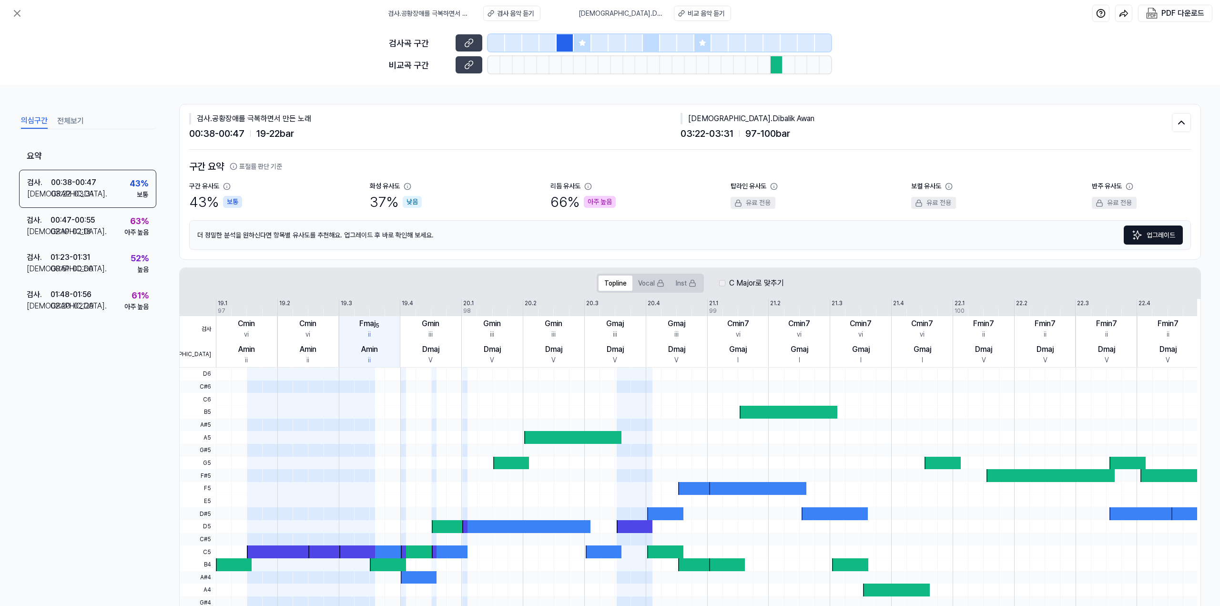
click at [70, 120] on button "전체보기" at bounding box center [70, 120] width 27 height 15
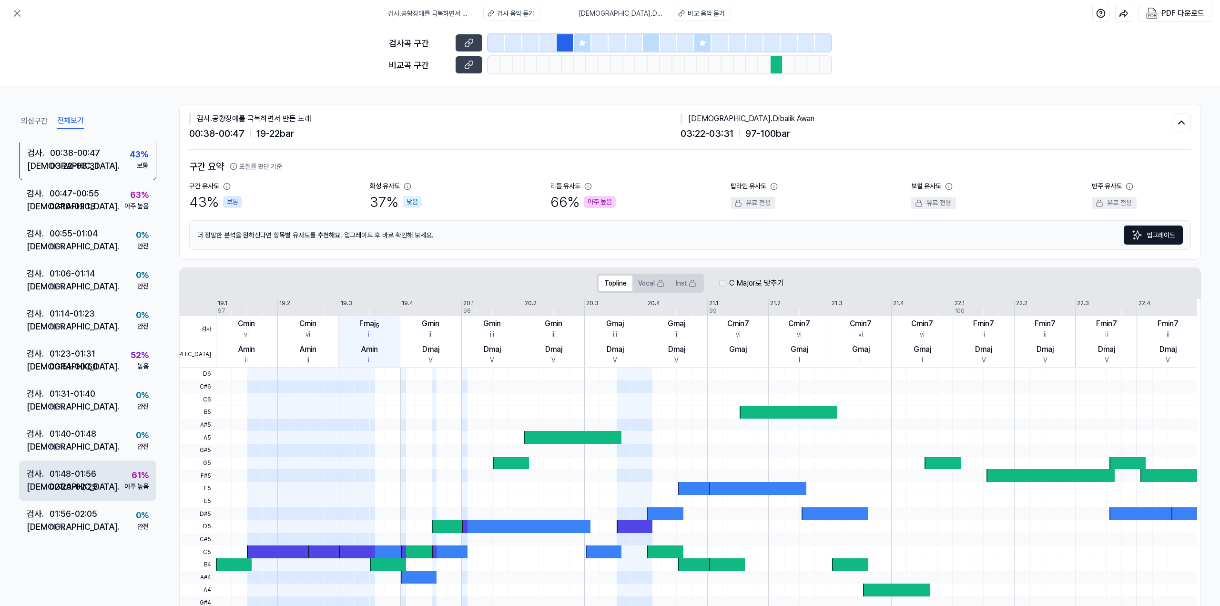
scroll to position [334, 0]
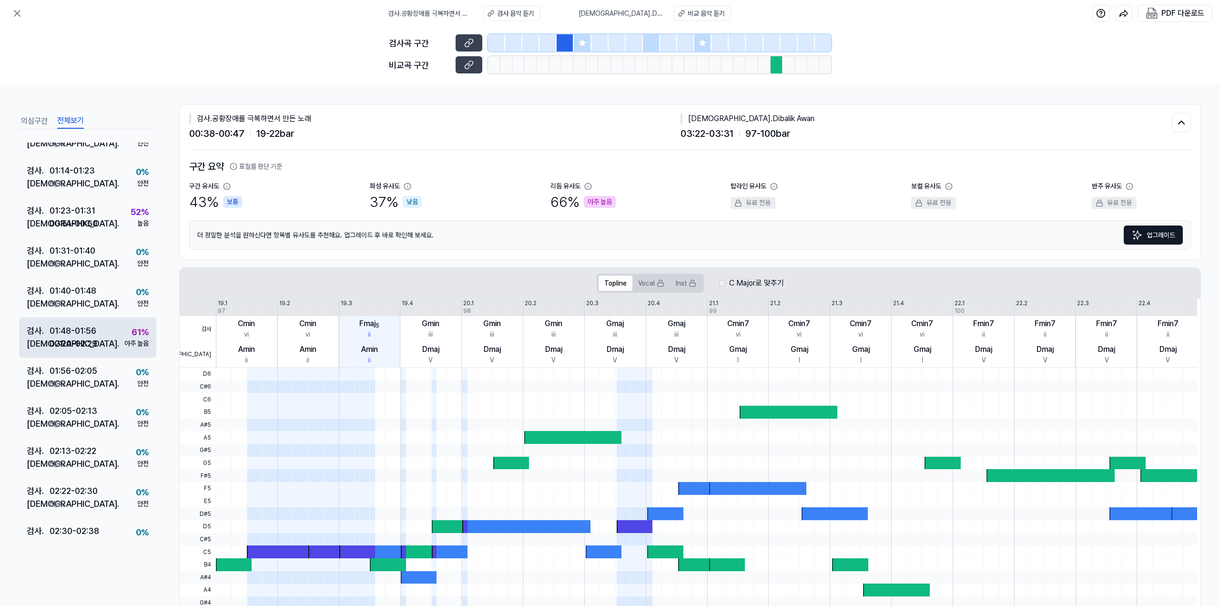
click at [106, 341] on div "검사 . 01:48 - 01:56 비교 . 02:20 - 02:29 61 % 아주 높음" at bounding box center [87, 338] width 137 height 40
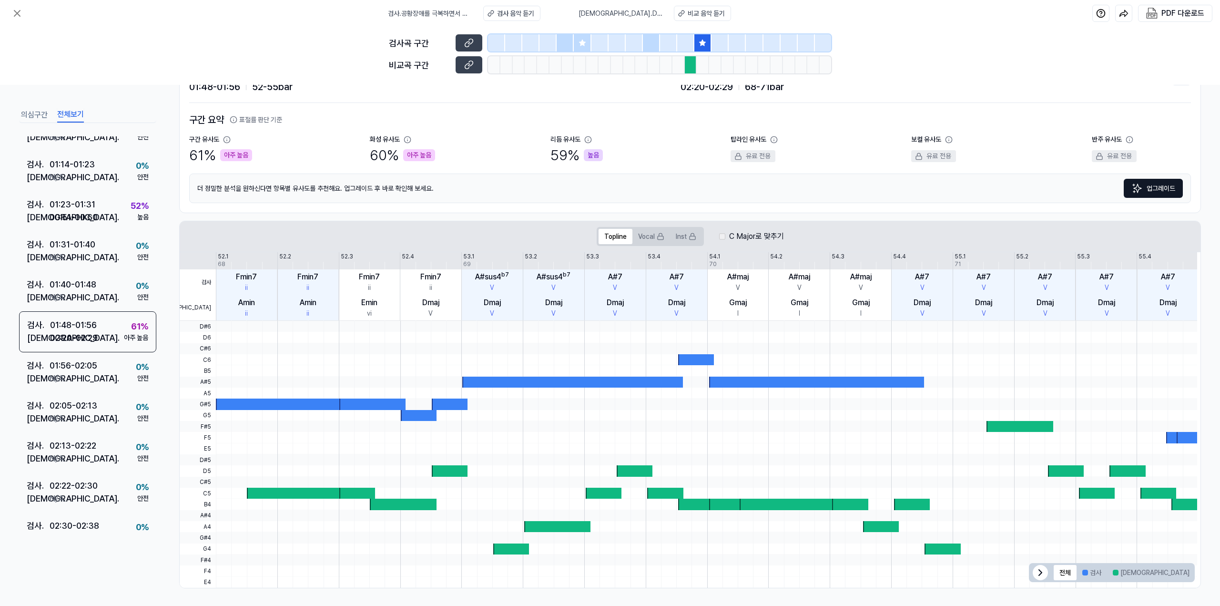
scroll to position [0, 0]
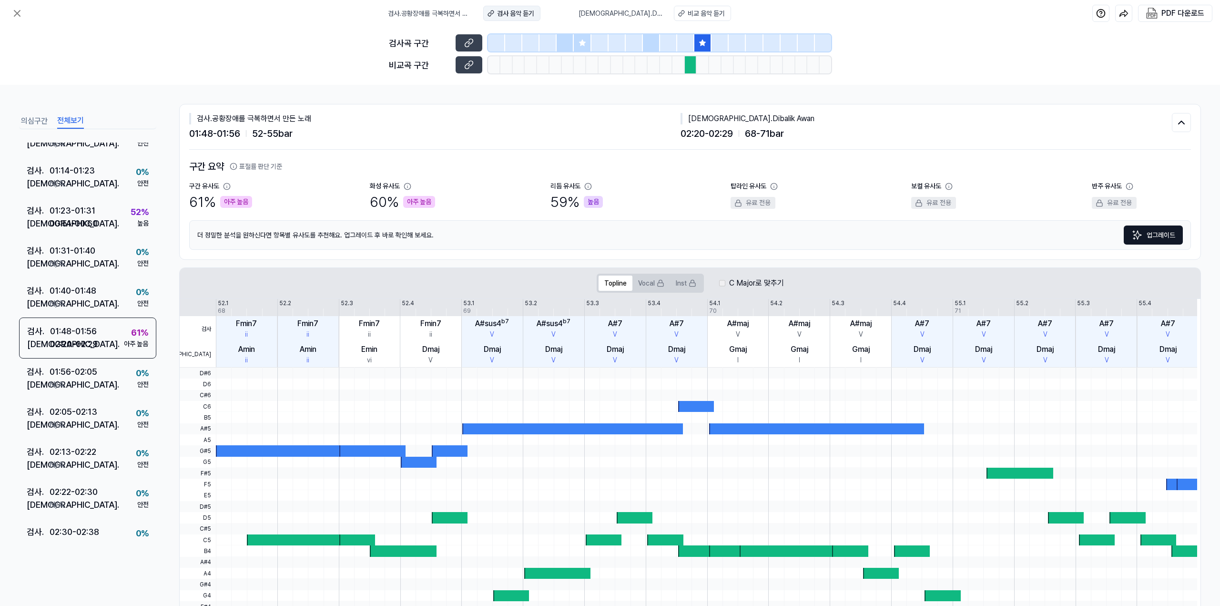
click at [534, 13] on div "검사 음악 듣기" at bounding box center [515, 14] width 37 height 10
click at [611, 10] on div "비교 음악 듣기" at bounding box center [706, 14] width 37 height 10
click at [105, 222] on div "검사 . 01:23 - 01:31 비교 . 00:51 - 00:60 52 % 높음" at bounding box center [87, 217] width 137 height 40
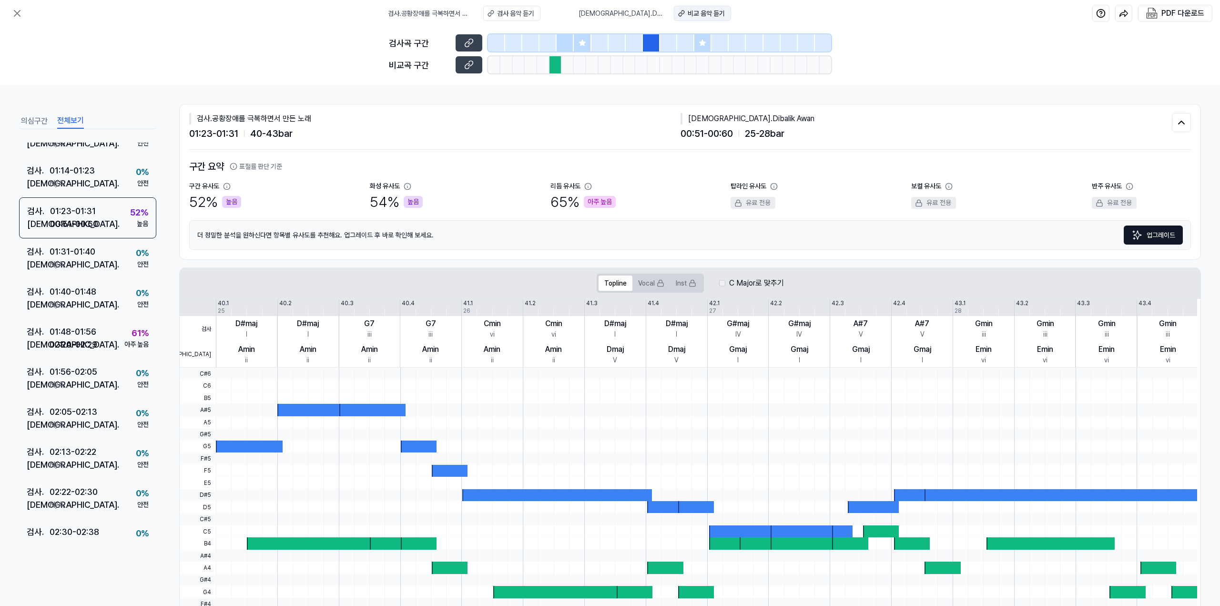
click at [611, 7] on button "비교 음악 듣기" at bounding box center [702, 13] width 57 height 15
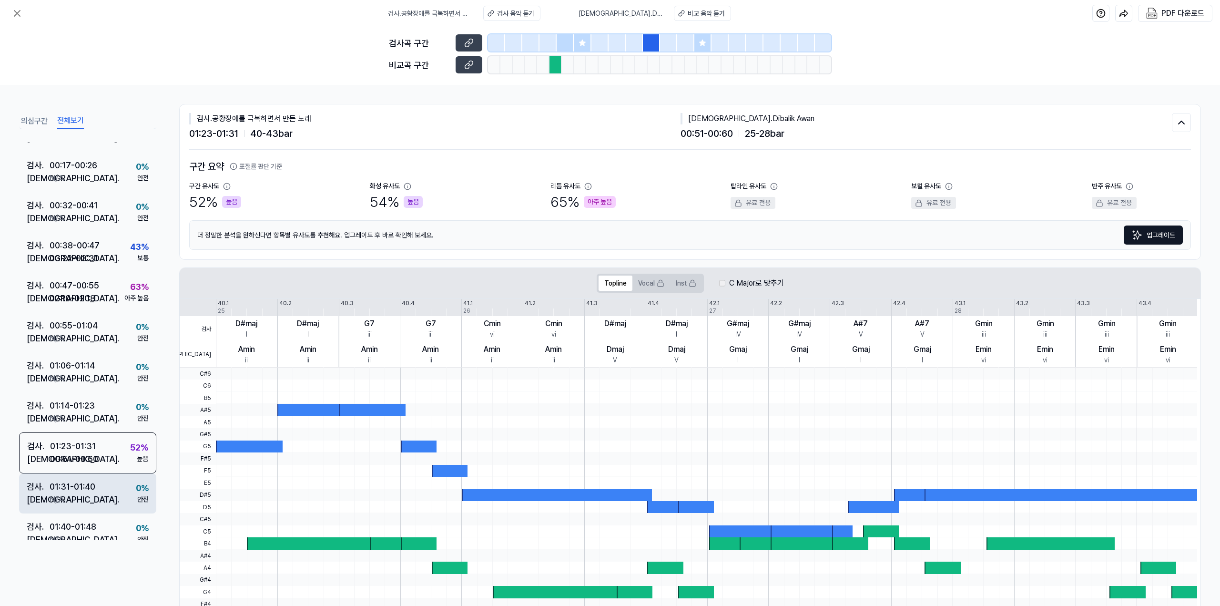
scroll to position [50, 0]
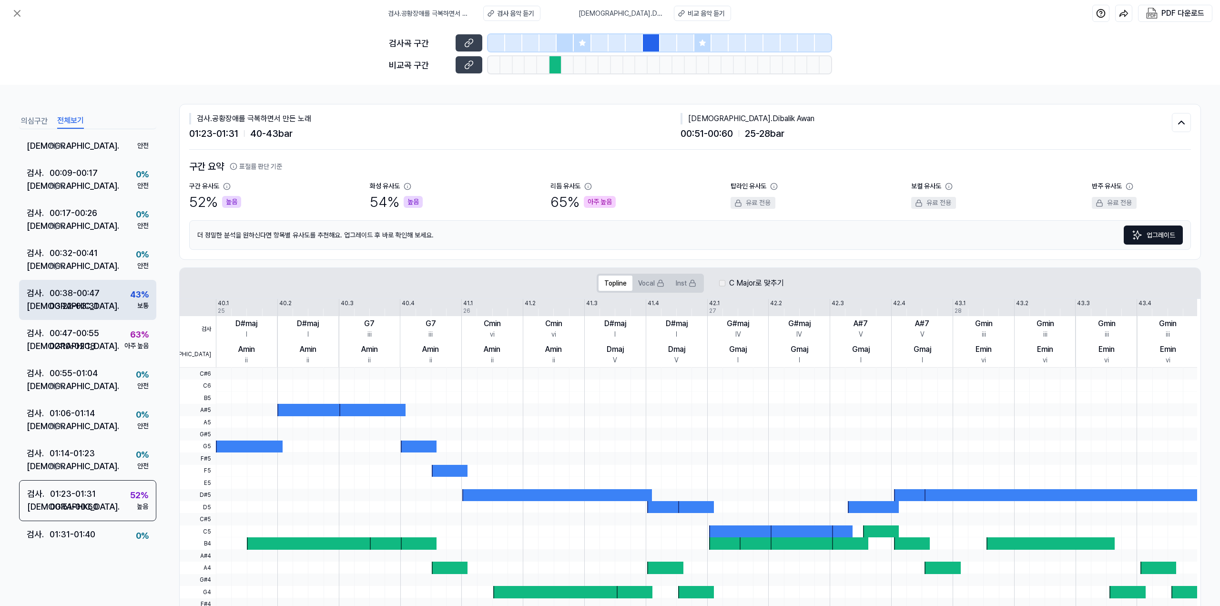
click at [104, 307] on div "검사 . 00:38 - 00:47 비교 . 03:22 - 03:31 43 % 보통" at bounding box center [87, 300] width 137 height 40
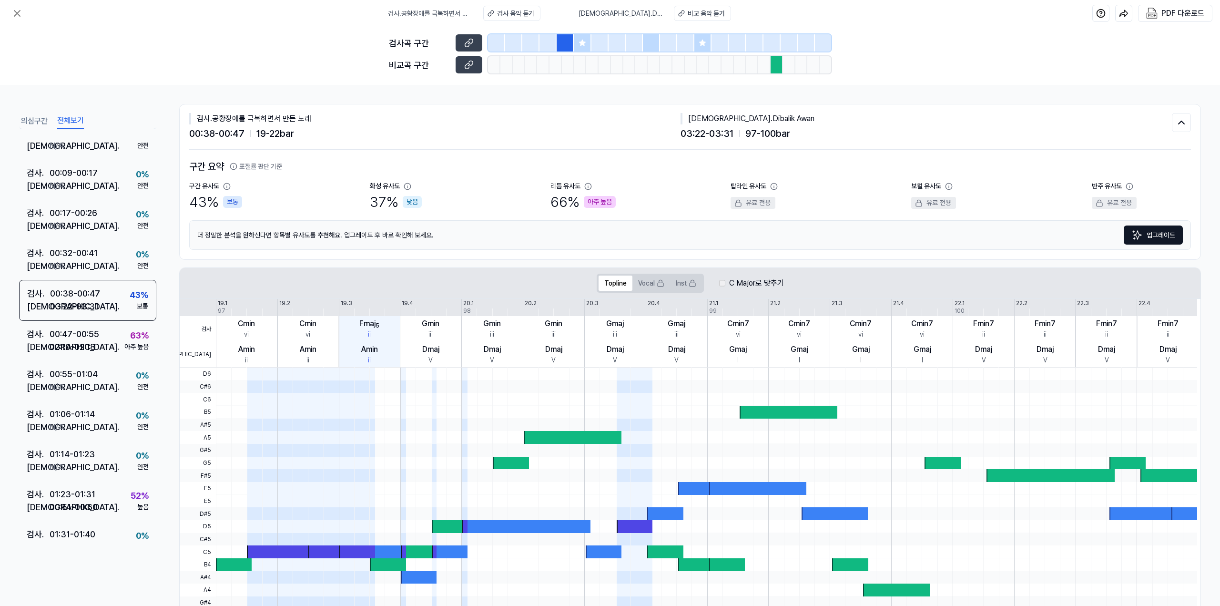
click at [39, 121] on button "의심구간" at bounding box center [34, 120] width 27 height 15
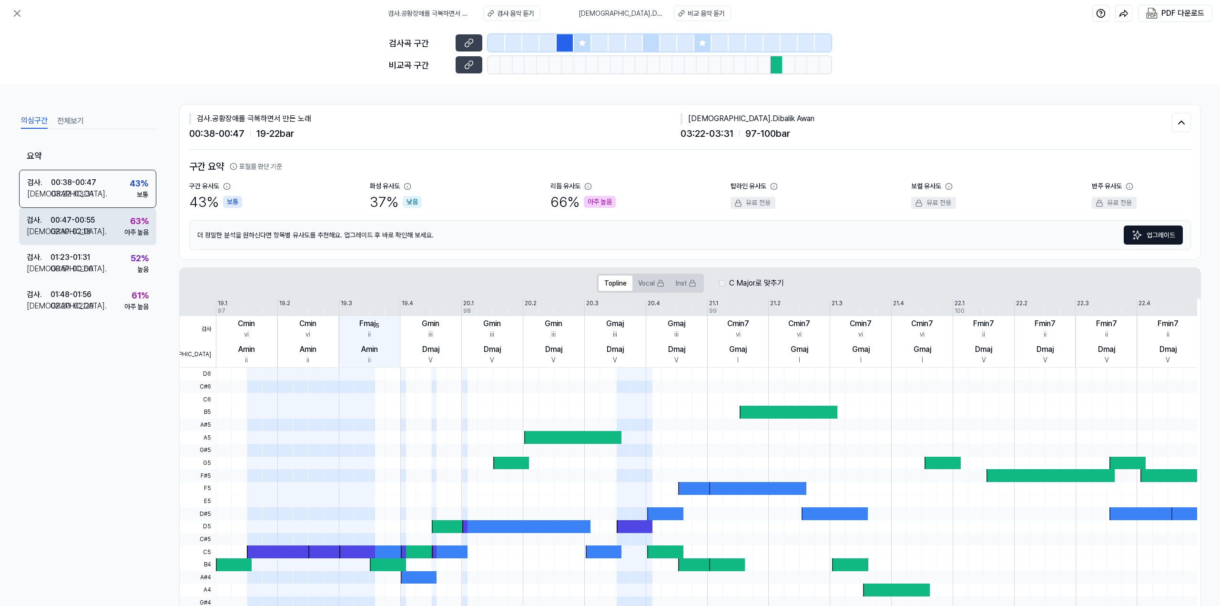
click at [102, 229] on div "검사 . 00:47 - 00:55 비교 . 02:10 - 02:18 63 % 아주 높음" at bounding box center [87, 226] width 137 height 37
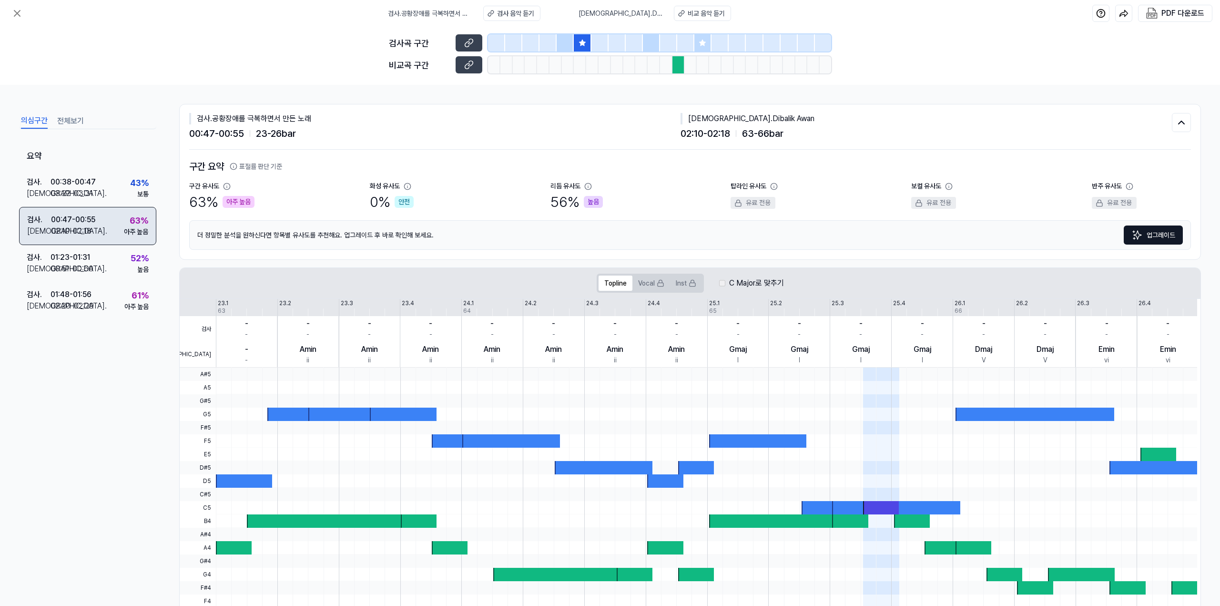
click at [105, 224] on div "검사 . 00:47 - 00:55 비교 . 02:10 - 02:18 63 % 아주 높음" at bounding box center [87, 226] width 137 height 38
click at [70, 123] on button "전체보기" at bounding box center [70, 120] width 27 height 15
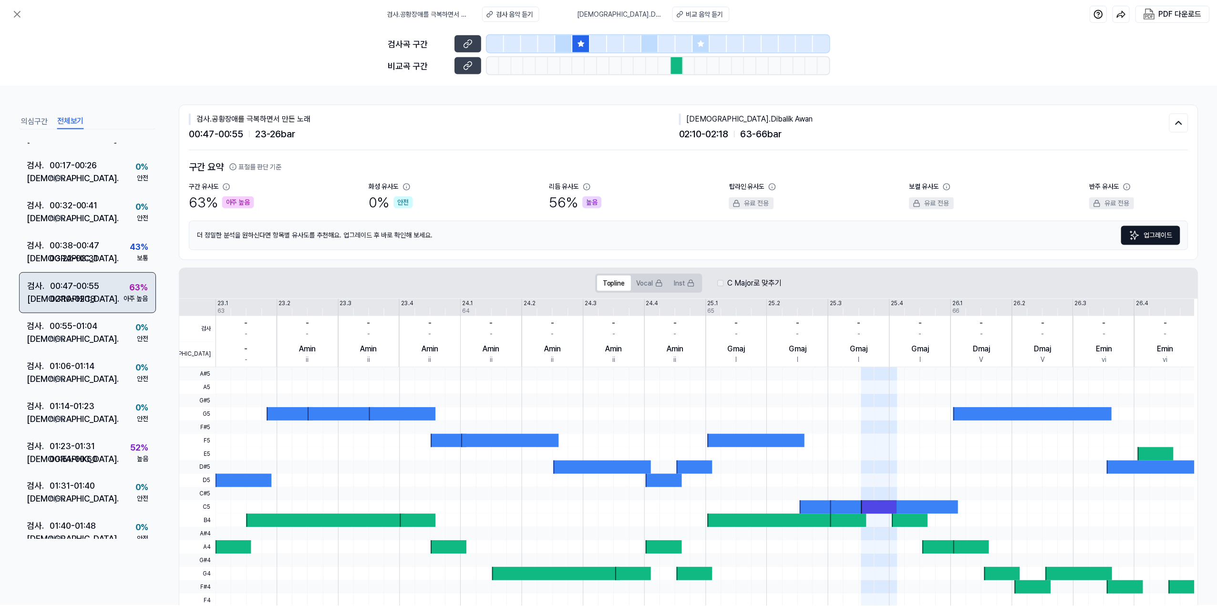
scroll to position [0, 0]
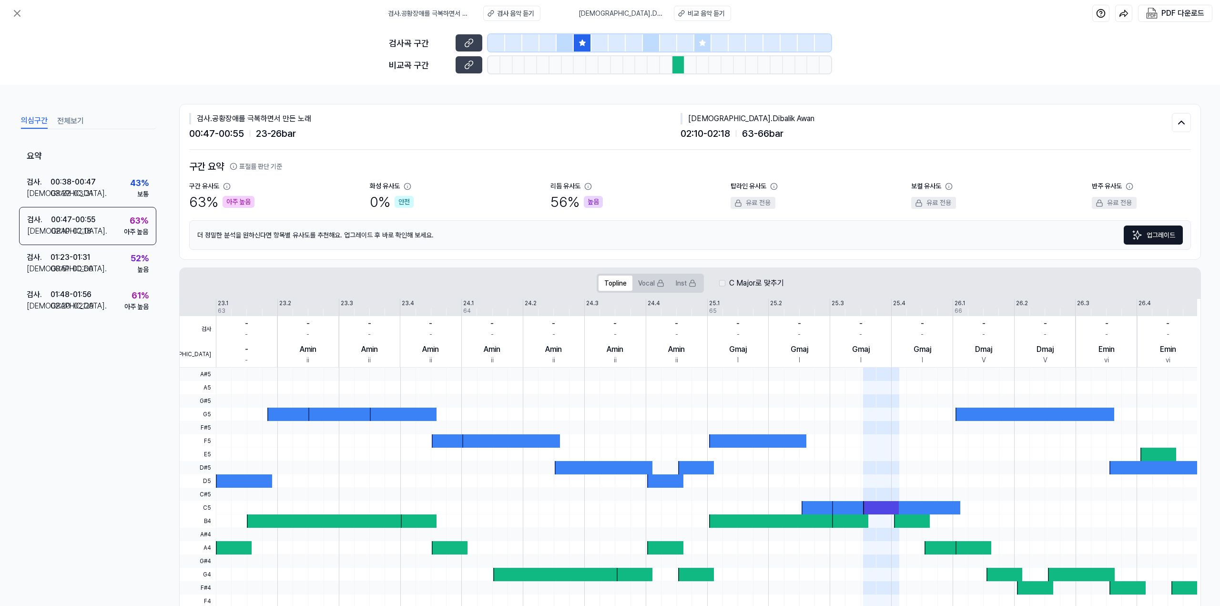
click at [45, 122] on button "의심구간" at bounding box center [34, 120] width 27 height 15
click at [14, 10] on icon at bounding box center [17, 13] width 6 height 6
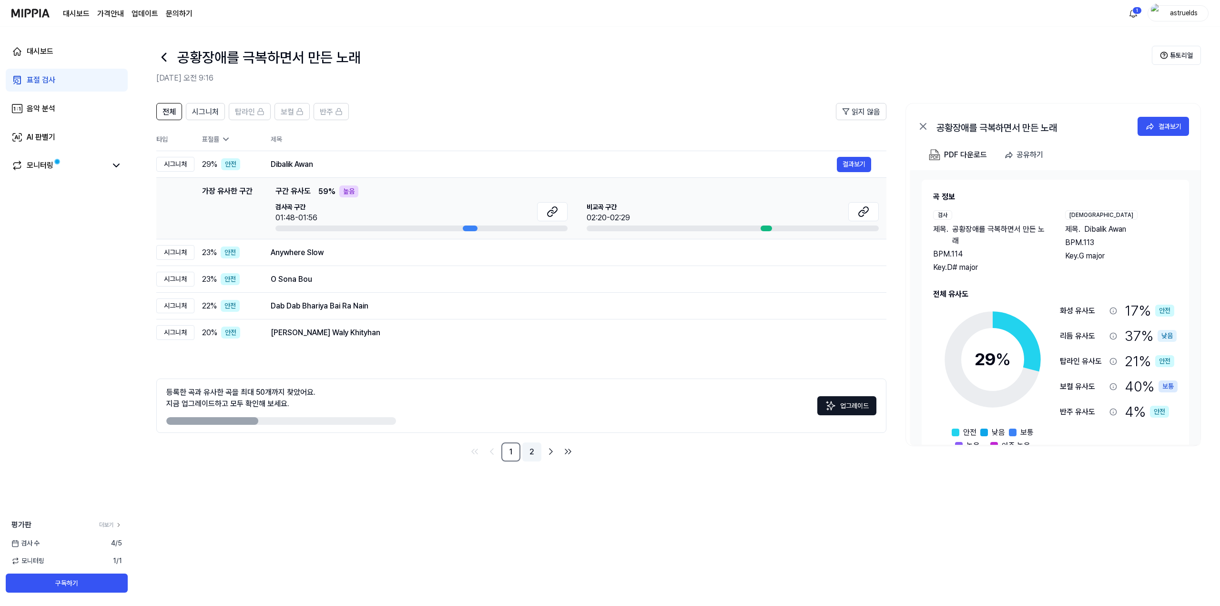
click at [533, 455] on link "2" at bounding box center [532, 451] width 19 height 19
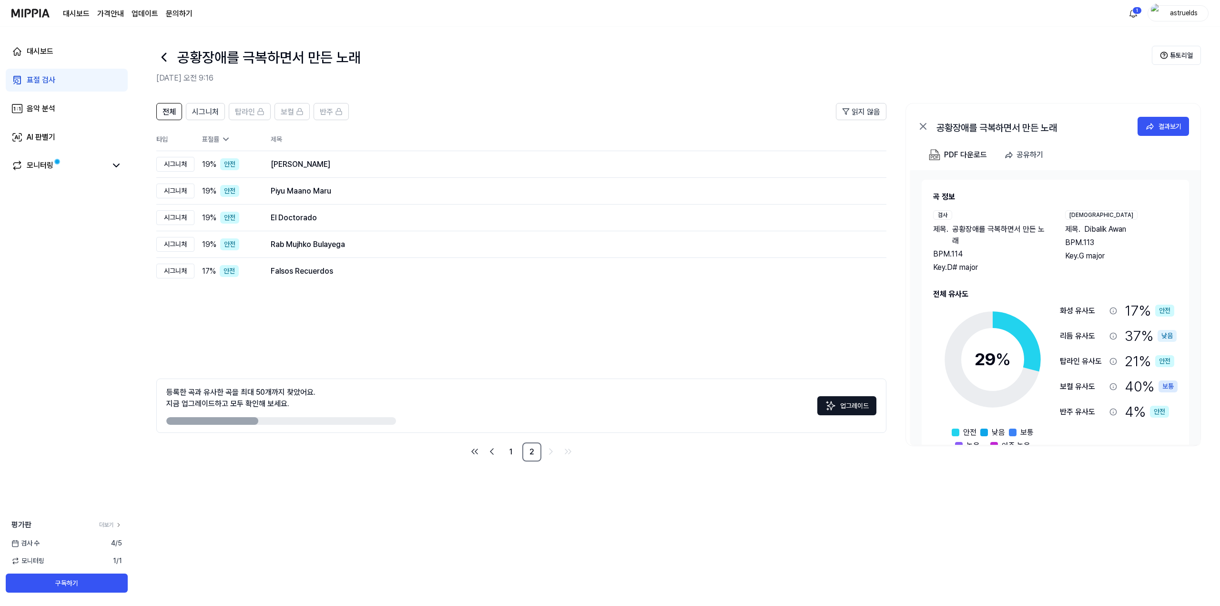
drag, startPoint x: 240, startPoint y: 417, endPoint x: 297, endPoint y: 422, distance: 57.5
click at [297, 422] on div "등록한 곡과 유사한 곡을 최대 50개까지 찾았어요. 지금 업그레이드하고 모두 확인해 보세요." at bounding box center [281, 406] width 230 height 38
drag, startPoint x: 247, startPoint y: 422, endPoint x: 383, endPoint y: 422, distance: 135.9
click at [325, 422] on div at bounding box center [281, 421] width 230 height 8
click at [611, 412] on button "업그레이드" at bounding box center [847, 405] width 59 height 19
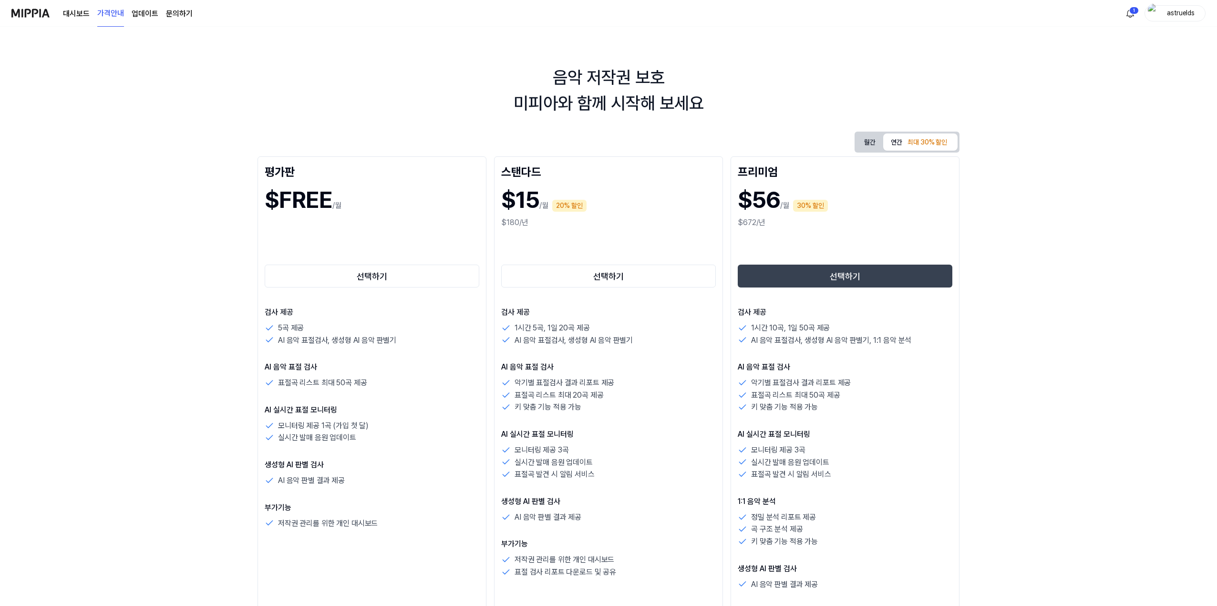
scroll to position [48, 0]
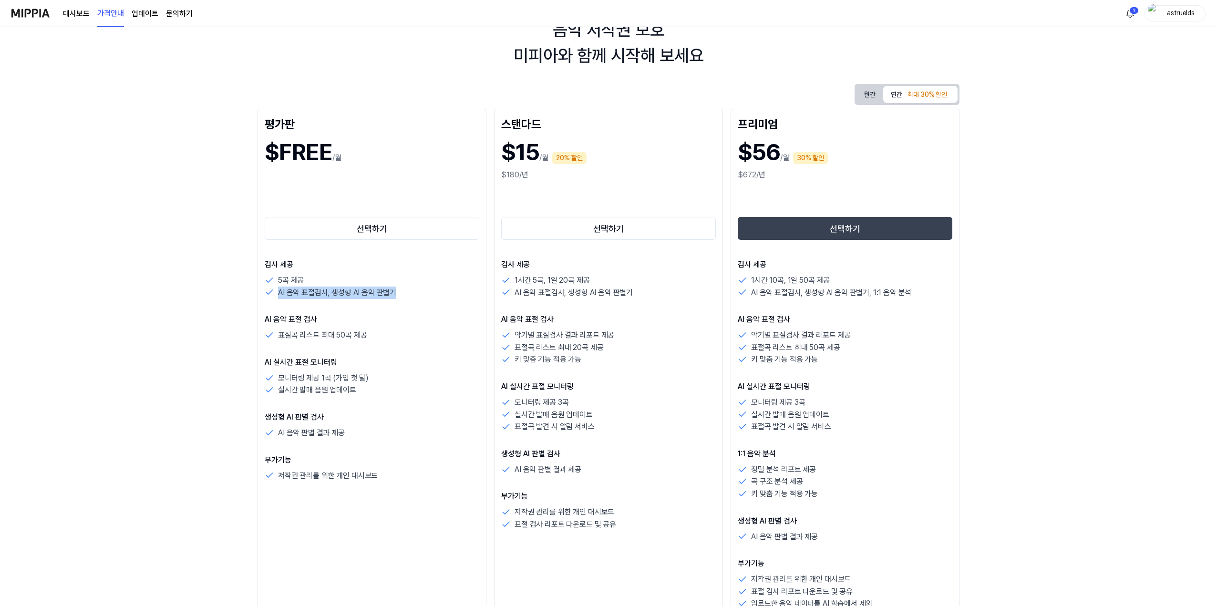
drag, startPoint x: 277, startPoint y: 293, endPoint x: 402, endPoint y: 293, distance: 124.9
click at [402, 293] on div "AI 음악 표절검사, 생성형 AI 음악 판별기" at bounding box center [372, 293] width 215 height 12
click at [320, 344] on div "검사 제공 5곡 제공 AI 음악 표절검사, 생성형 AI 음악 판별기 AI 음악 표절 검사 표절곡 리스트 최대 50곡 제공 AI 실시간 표절 모…" at bounding box center [372, 370] width 215 height 223
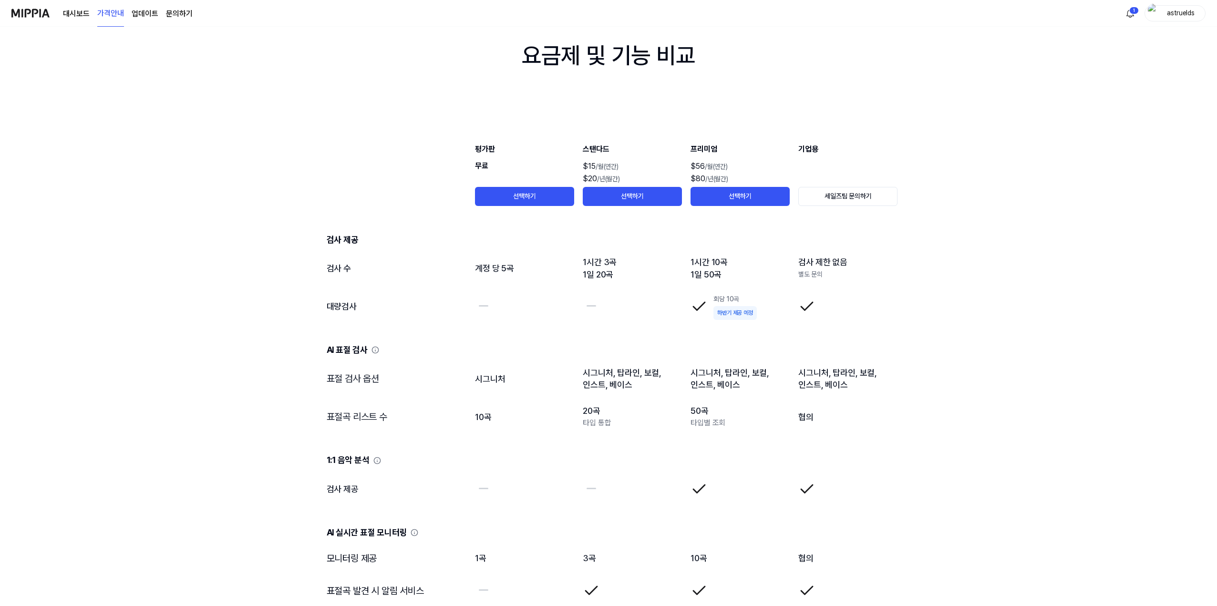
scroll to position [884, 0]
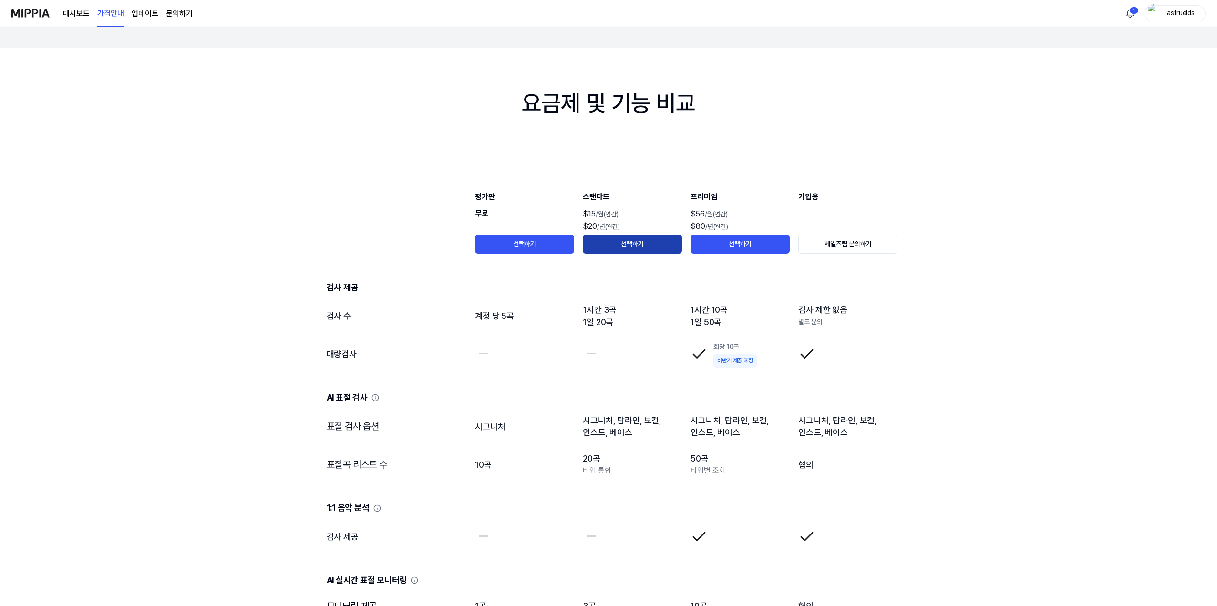
click at [611, 244] on button "선택하기" at bounding box center [632, 244] width 99 height 19
click at [611, 246] on button "선택하기" at bounding box center [632, 244] width 99 height 19
click at [611, 238] on button "선택하기" at bounding box center [632, 244] width 99 height 19
click at [611, 239] on button "선택하기" at bounding box center [632, 244] width 99 height 19
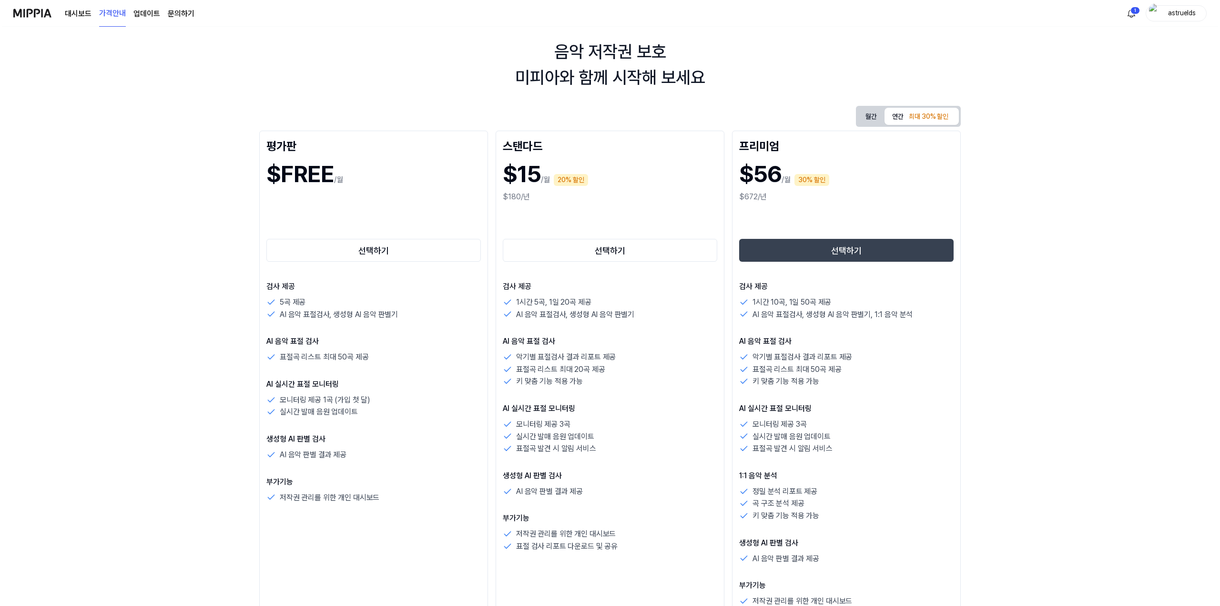
scroll to position [0, 0]
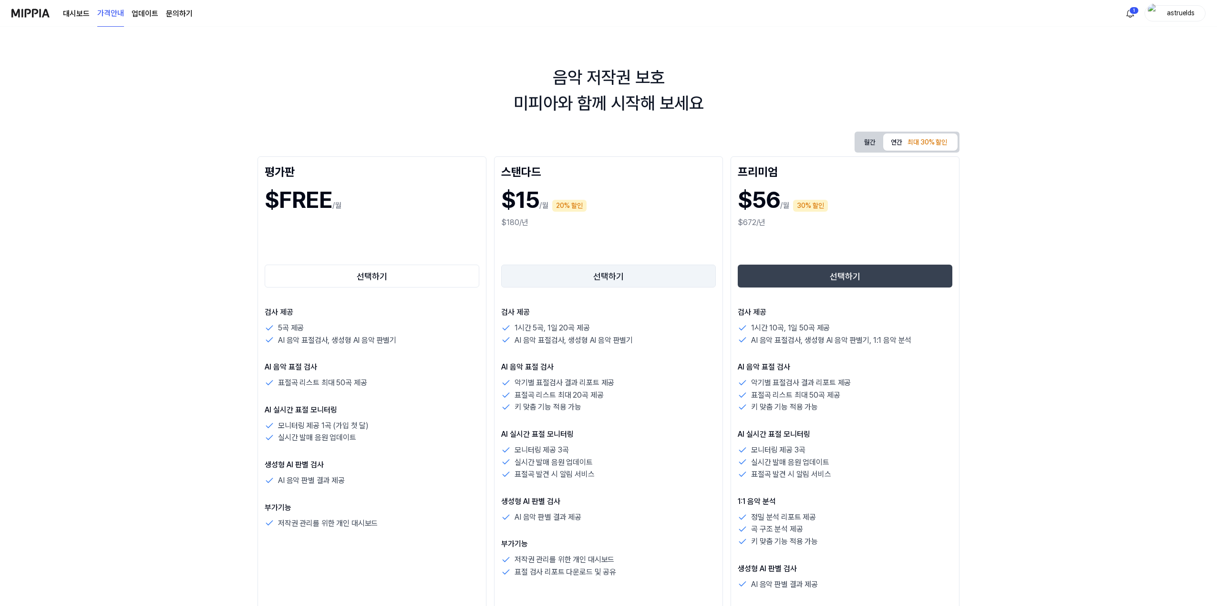
click at [603, 279] on button "선택하기" at bounding box center [608, 276] width 215 height 23
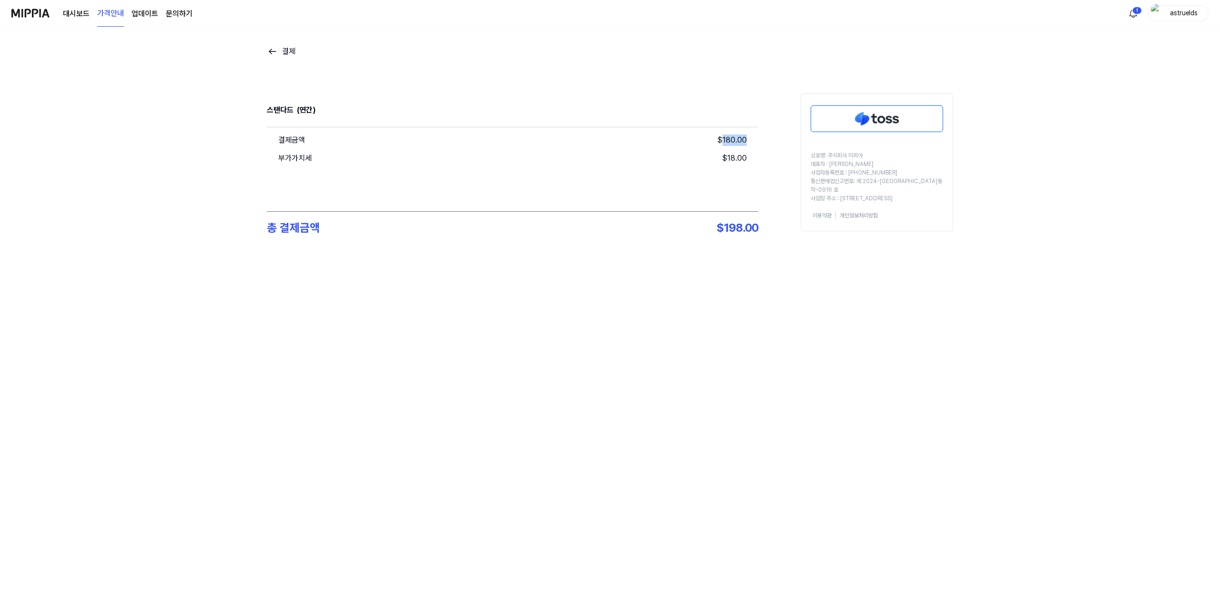
drag, startPoint x: 725, startPoint y: 140, endPoint x: 757, endPoint y: 146, distance: 32.5
click at [611, 146] on div "결제금액 $ 180.00 부가가치세 $ 18.00" at bounding box center [513, 169] width 492 height 84
click at [611, 182] on div "결제금액 $ 180.00 부가가치세 $ 18.00" at bounding box center [513, 169] width 492 height 84
drag, startPoint x: 696, startPoint y: 231, endPoint x: 756, endPoint y: 256, distance: 65.0
click at [611, 231] on div "총 결제금액 $ 198.00" at bounding box center [513, 228] width 492 height 32
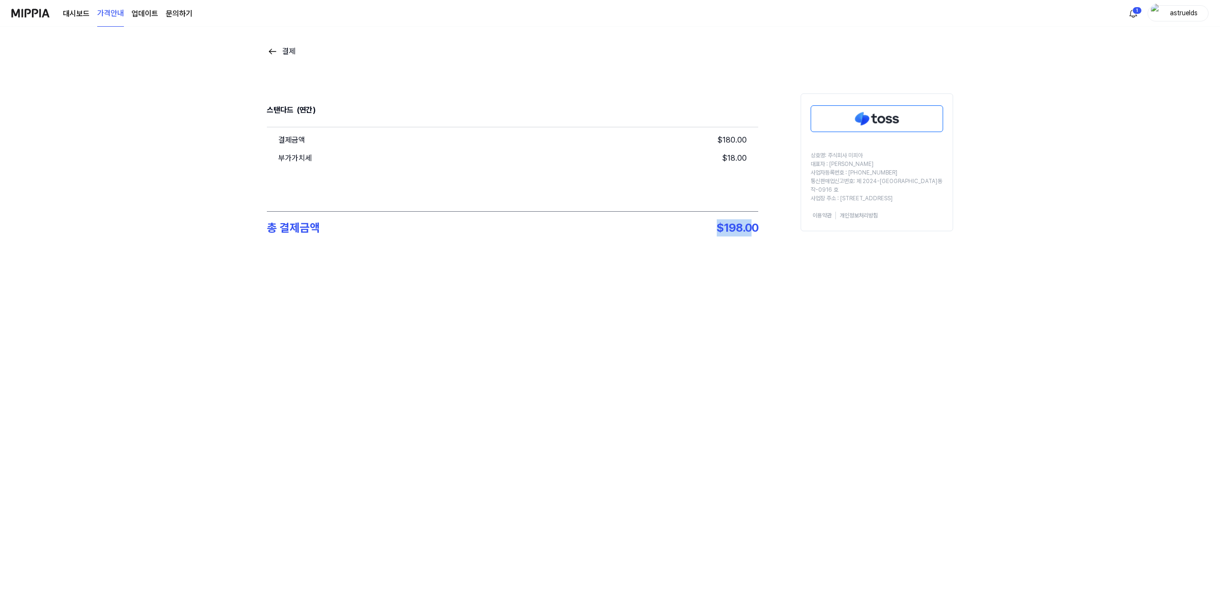
click at [74, 13] on link "대시보드" at bounding box center [76, 13] width 27 height 11
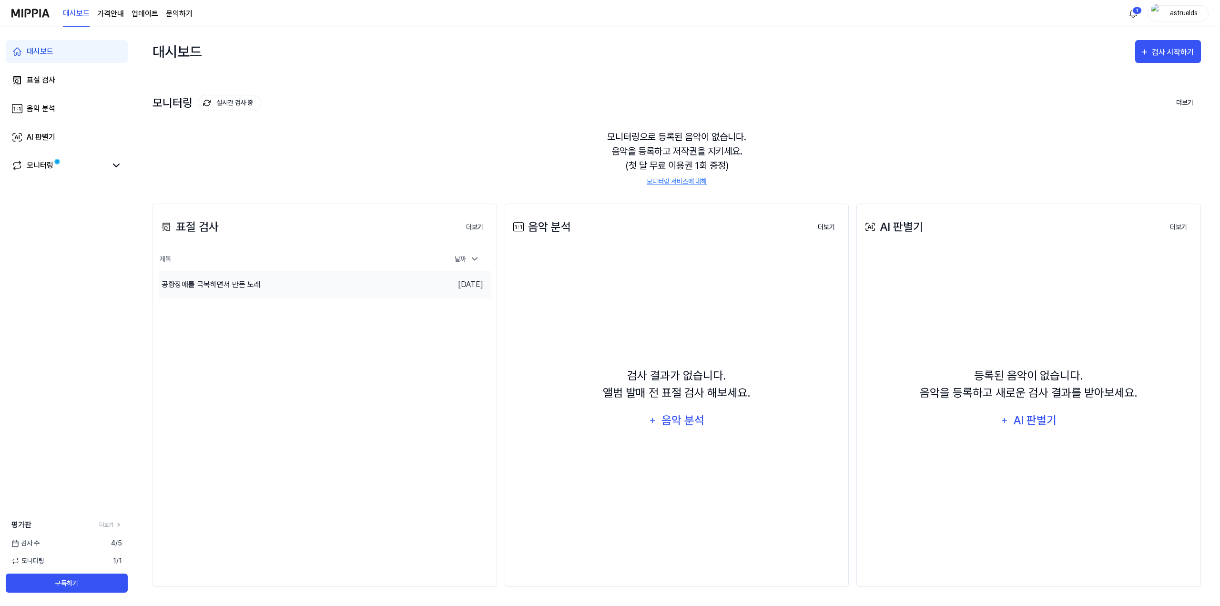
click at [326, 292] on div "공황장애를 극복하면서 만든 노래" at bounding box center [283, 284] width 249 height 27
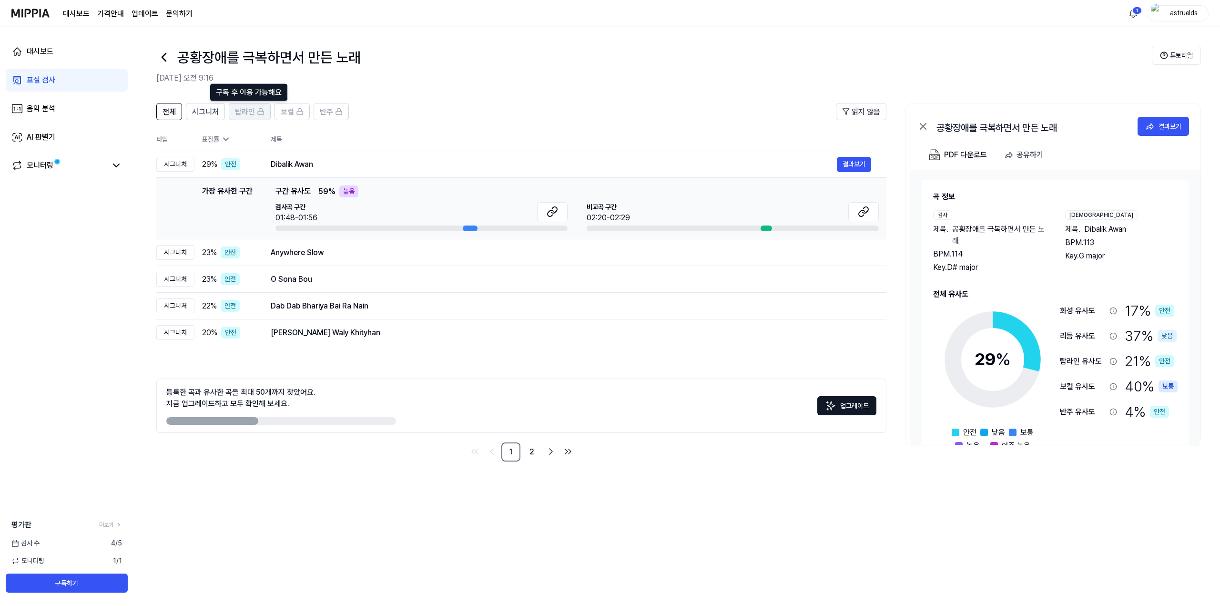
click at [242, 114] on span "탑라인" at bounding box center [245, 111] width 20 height 11
click at [289, 113] on span "보컬" at bounding box center [287, 111] width 13 height 11
click at [324, 116] on span "반주" at bounding box center [326, 111] width 13 height 11
click at [172, 119] on button "전체" at bounding box center [169, 111] width 26 height 17
click at [37, 77] on div "표절 검사" at bounding box center [41, 79] width 29 height 11
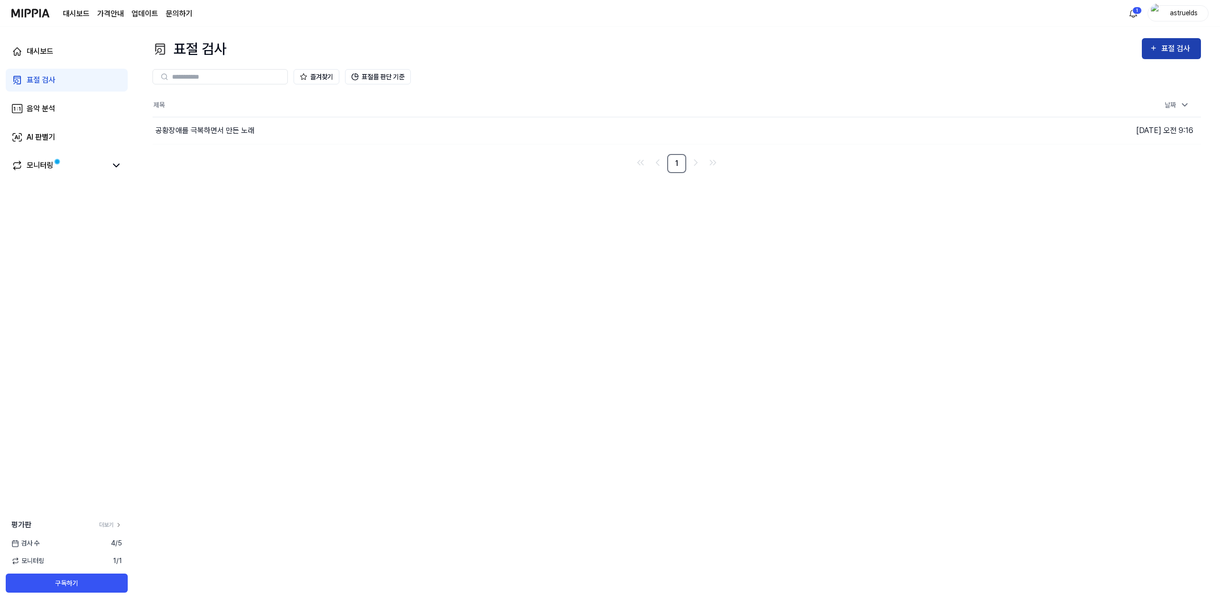
click at [611, 50] on div "표절 검사" at bounding box center [1178, 48] width 32 height 12
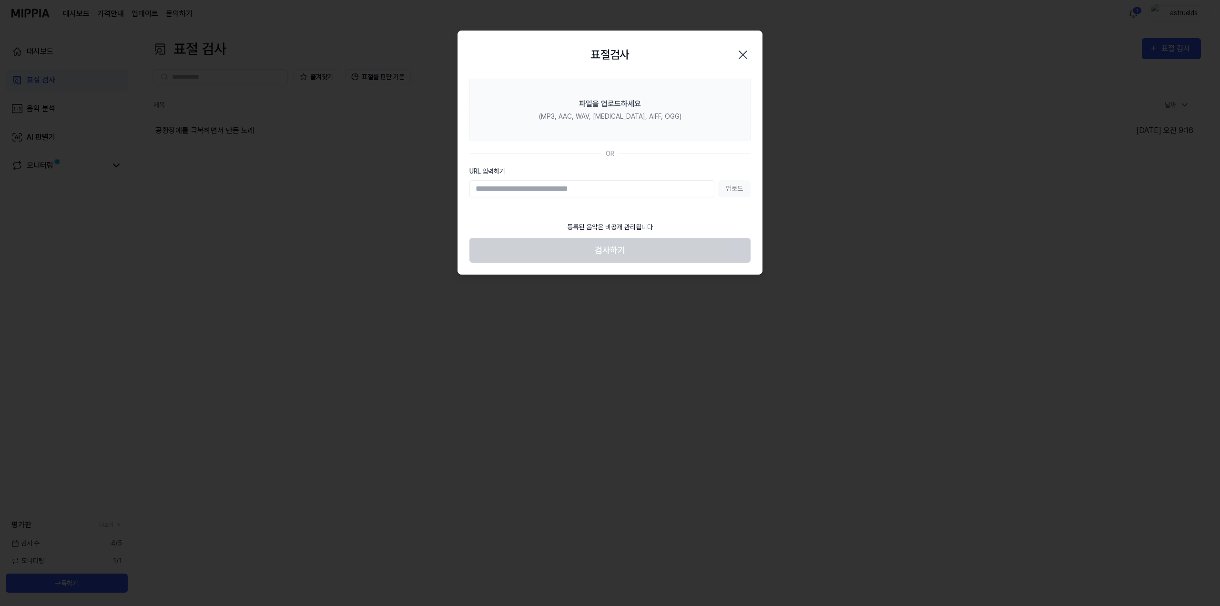
click at [610, 190] on input "URL 입력하기" at bounding box center [592, 188] width 245 height 17
paste input "**********"
type input "**********"
click at [611, 182] on button "업로드" at bounding box center [734, 188] width 32 height 17
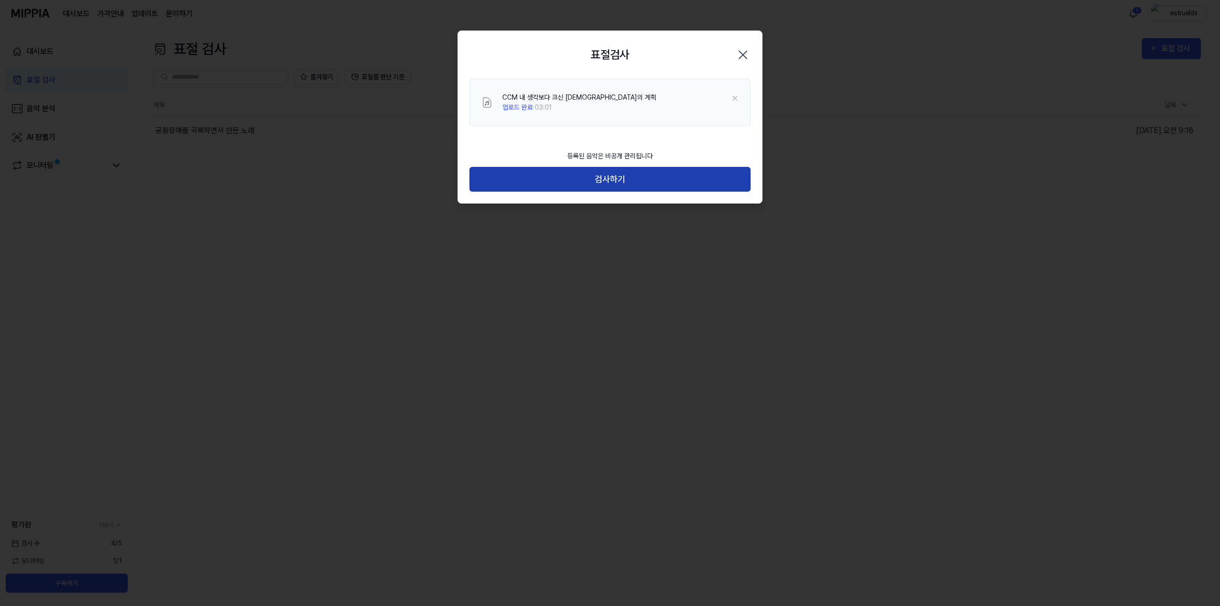
click at [611, 175] on button "검사하기" at bounding box center [610, 179] width 281 height 25
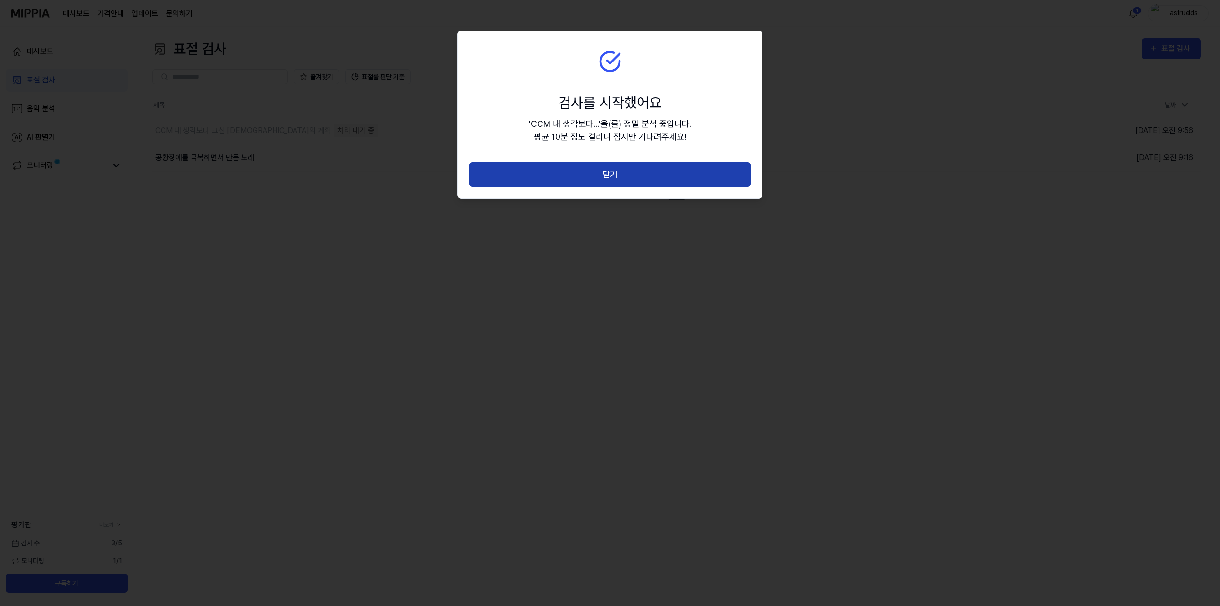
click at [611, 178] on button "닫기" at bounding box center [610, 174] width 281 height 25
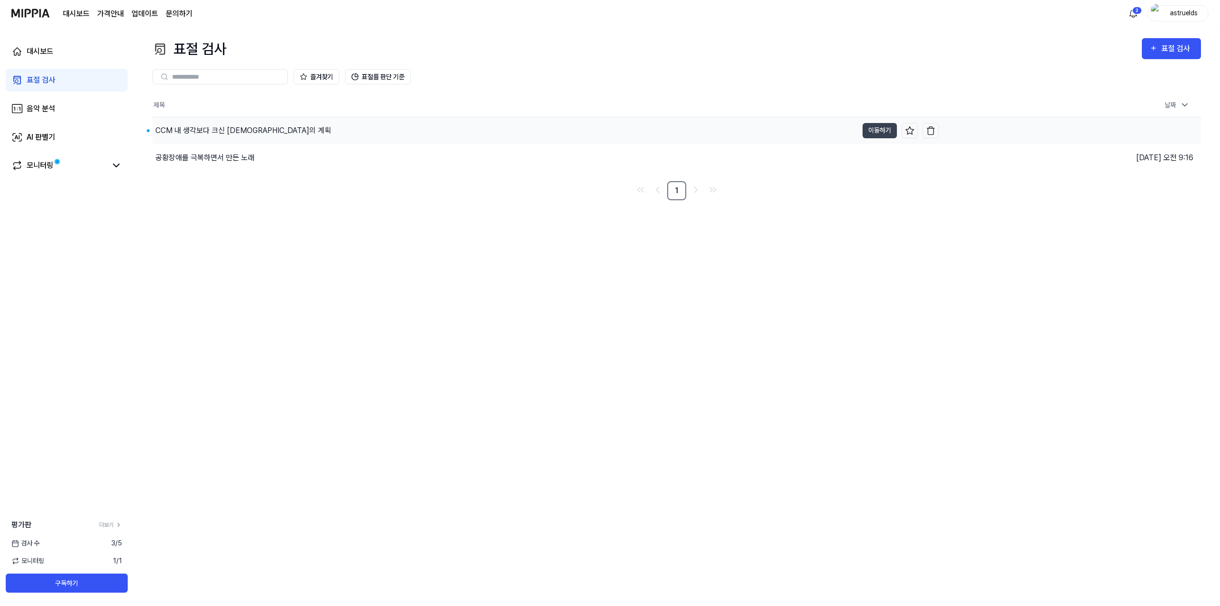
click at [258, 136] on div "CCM 내 생각보다 크신 주님의 계획" at bounding box center [506, 130] width 706 height 27
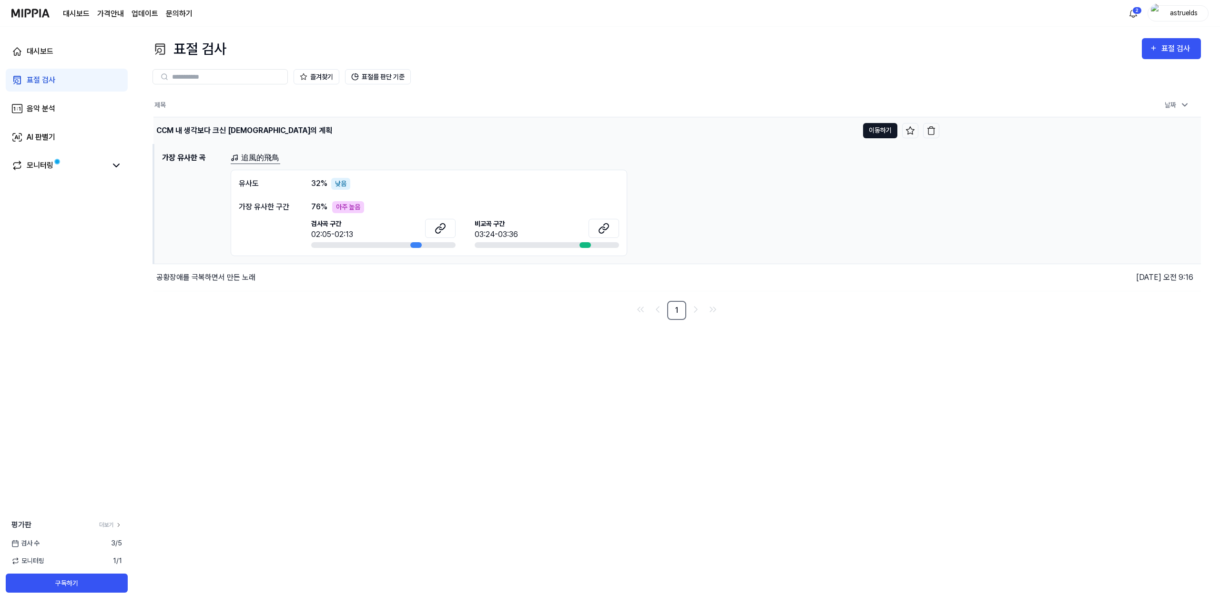
click at [611, 131] on button "이동하기" at bounding box center [880, 130] width 34 height 15
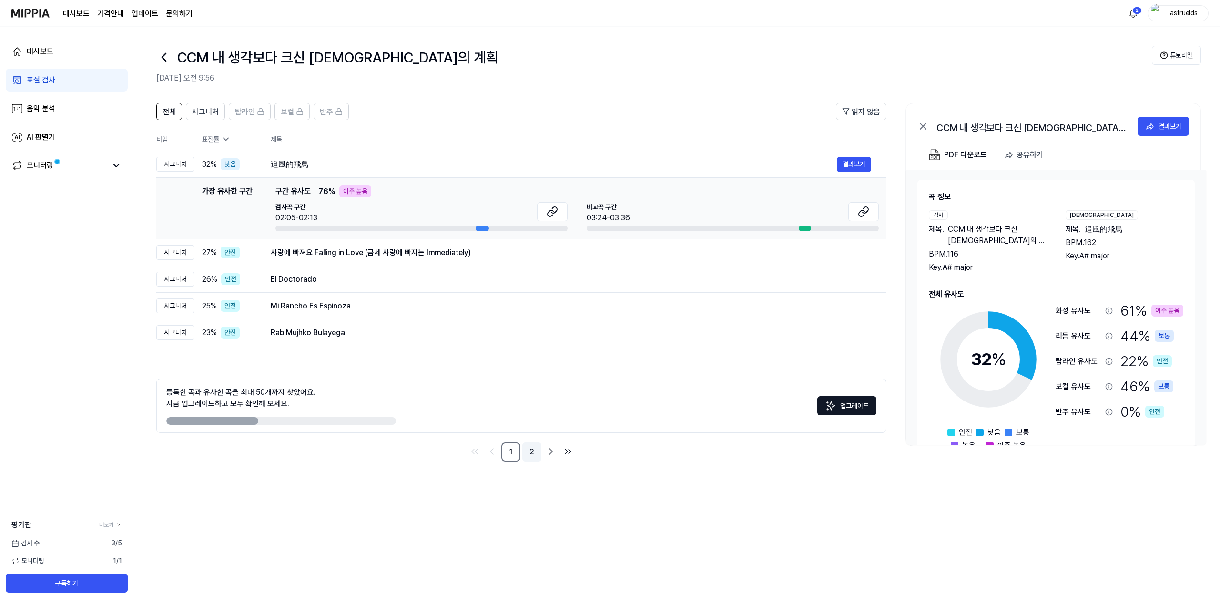
click at [531, 457] on link "2" at bounding box center [532, 451] width 19 height 19
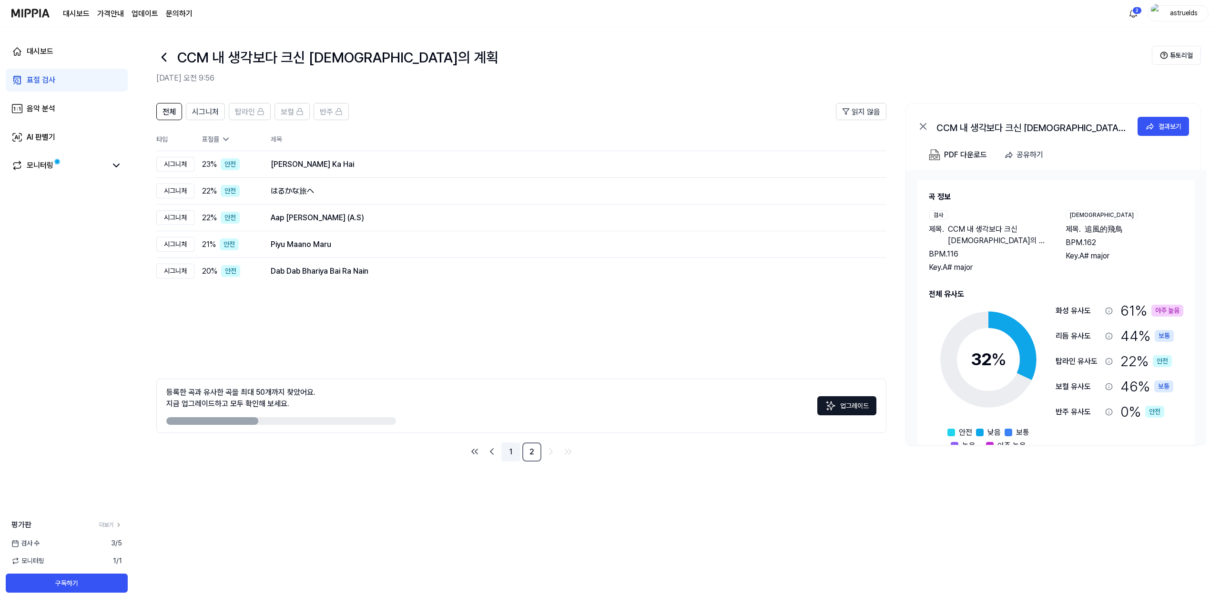
click at [507, 456] on link "1" at bounding box center [511, 451] width 19 height 19
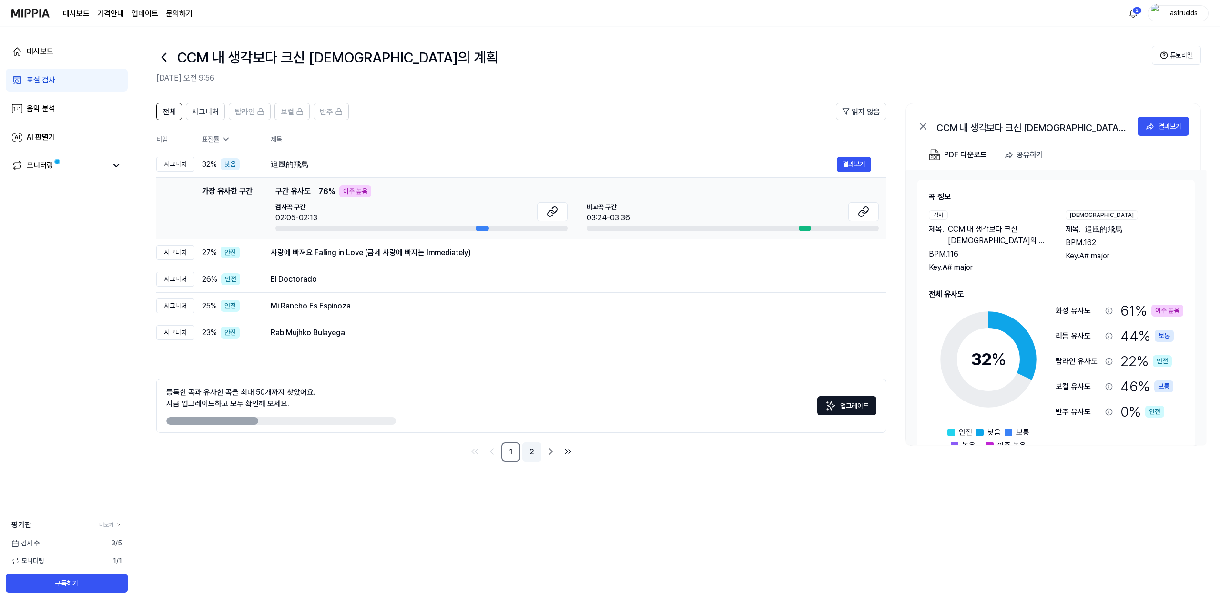
click at [537, 456] on link "2" at bounding box center [532, 451] width 19 height 19
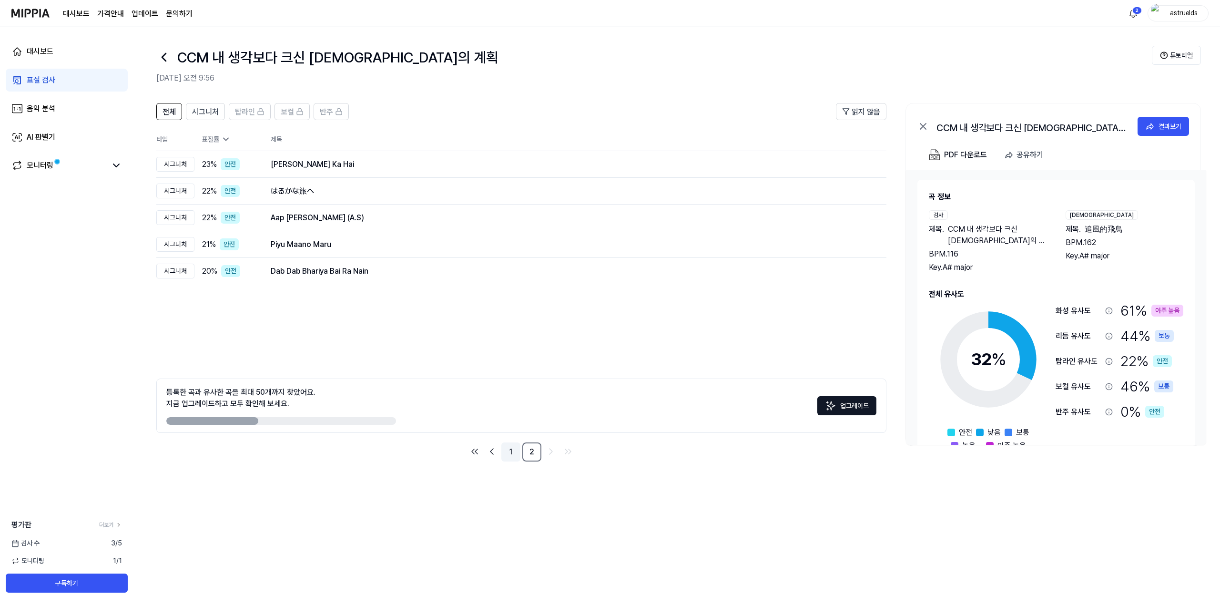
click at [510, 448] on link "1" at bounding box center [511, 451] width 19 height 19
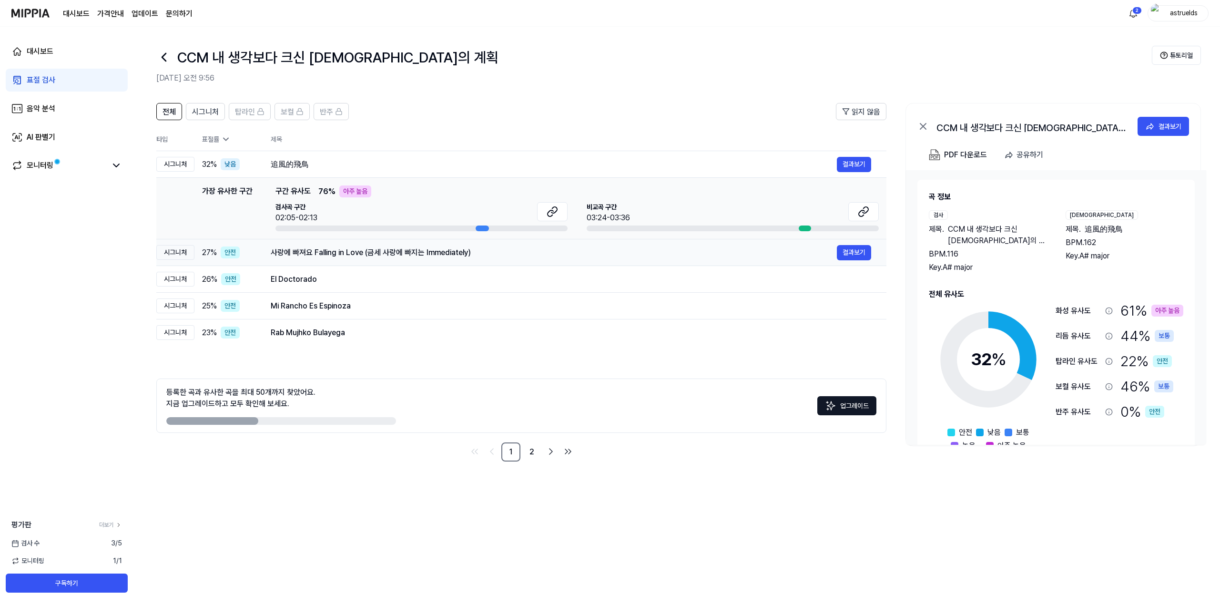
click at [611, 260] on td "사랑에 빠져요 Falling in Love (금세 사랑에 빠지는 Immediately) 결과보기" at bounding box center [571, 252] width 631 height 27
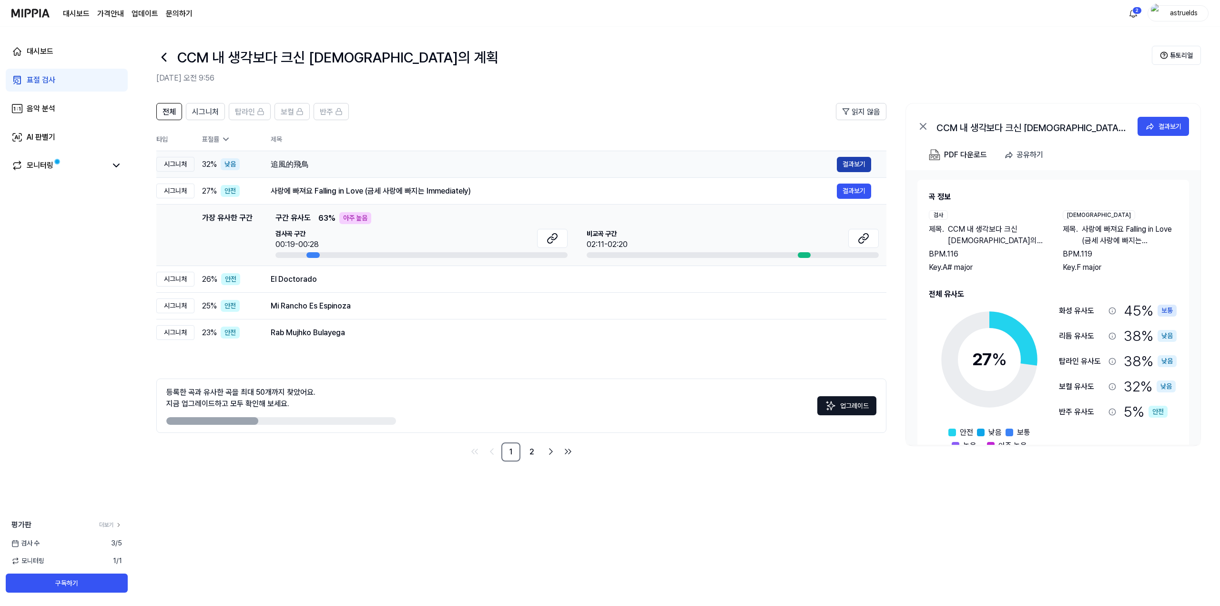
click at [611, 163] on button "결과보기" at bounding box center [854, 164] width 34 height 15
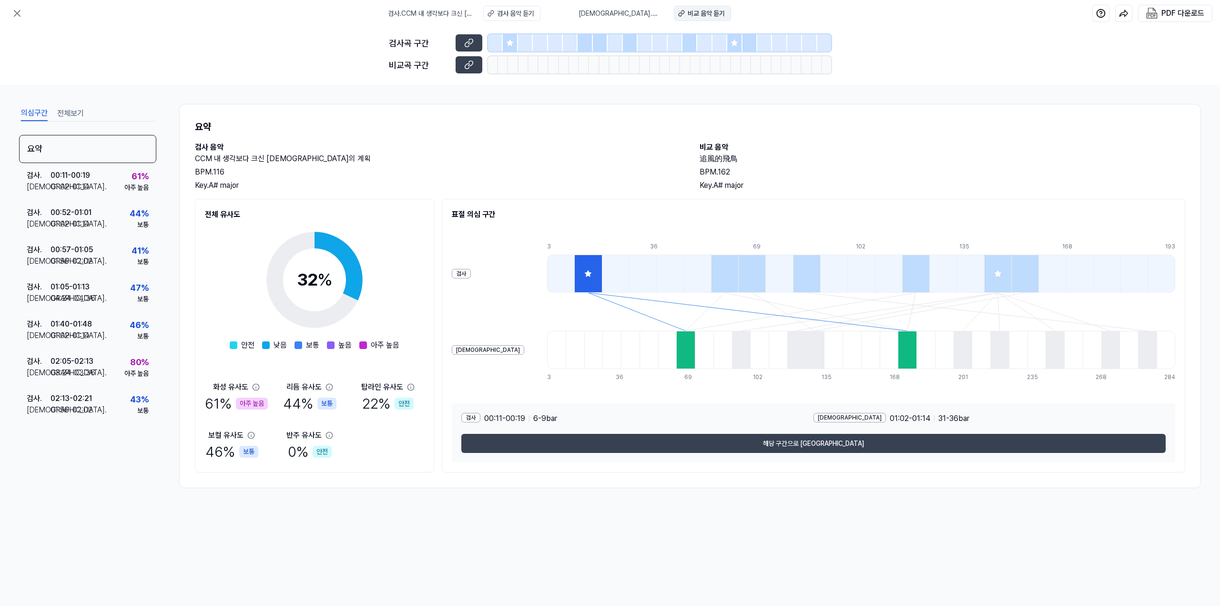
click at [611, 12] on div "비교 음악 듣기" at bounding box center [706, 14] width 37 height 10
click at [16, 17] on icon at bounding box center [16, 13] width 11 height 11
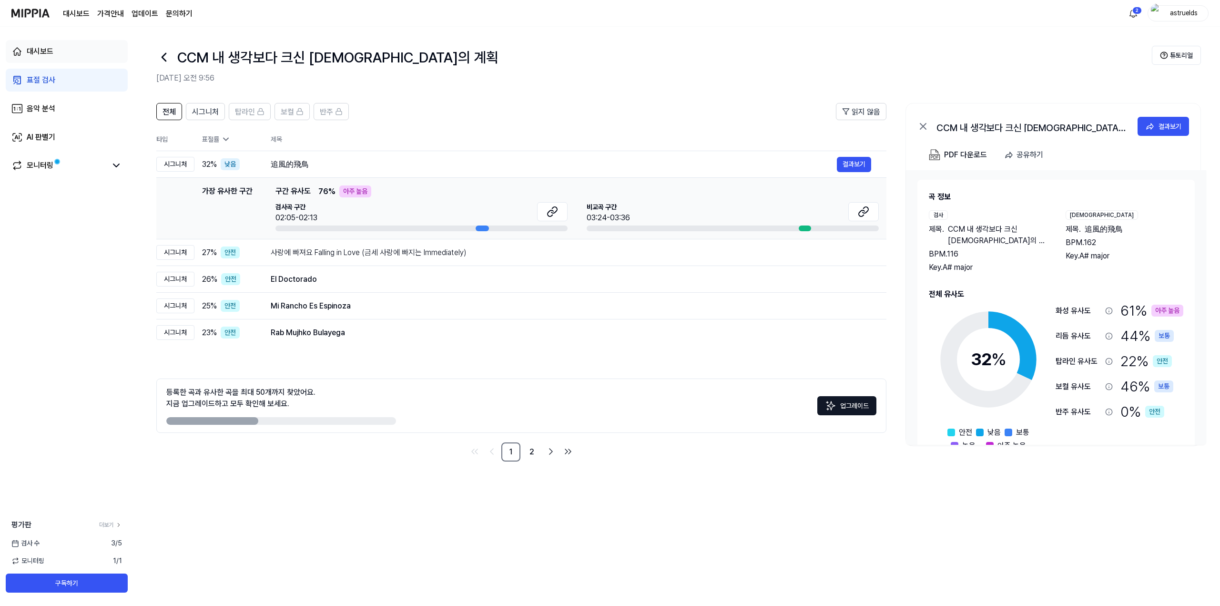
click at [32, 48] on div "대시보드" at bounding box center [40, 51] width 27 height 11
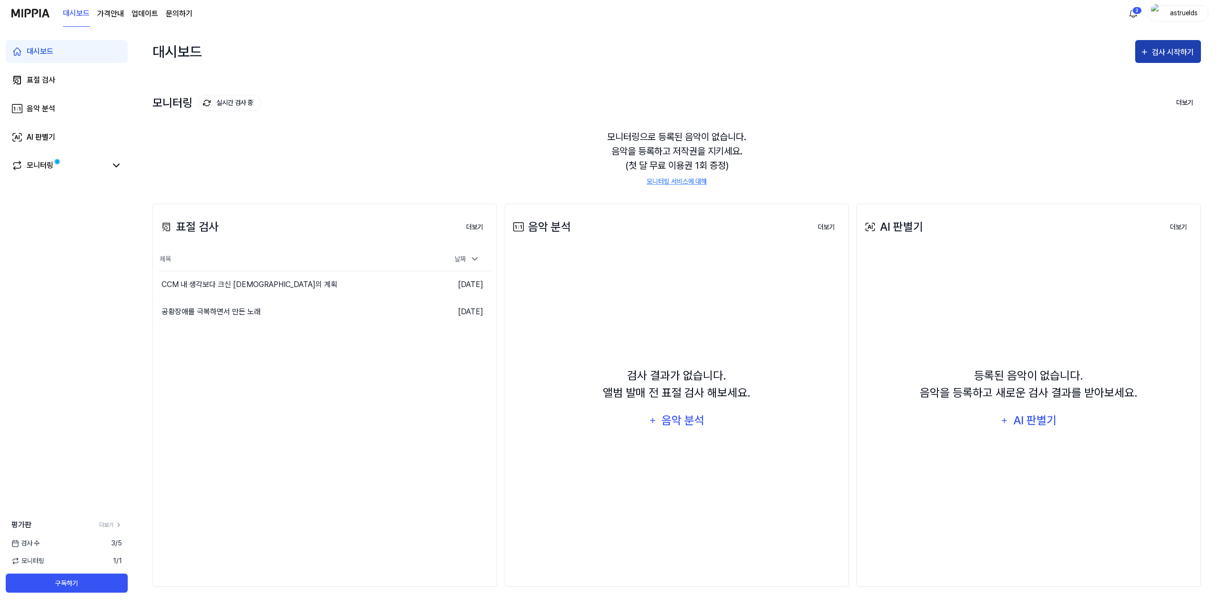
click at [611, 57] on div "검사 시작하기" at bounding box center [1174, 52] width 44 height 12
click at [611, 82] on div "표절 검사" at bounding box center [1151, 81] width 83 height 12
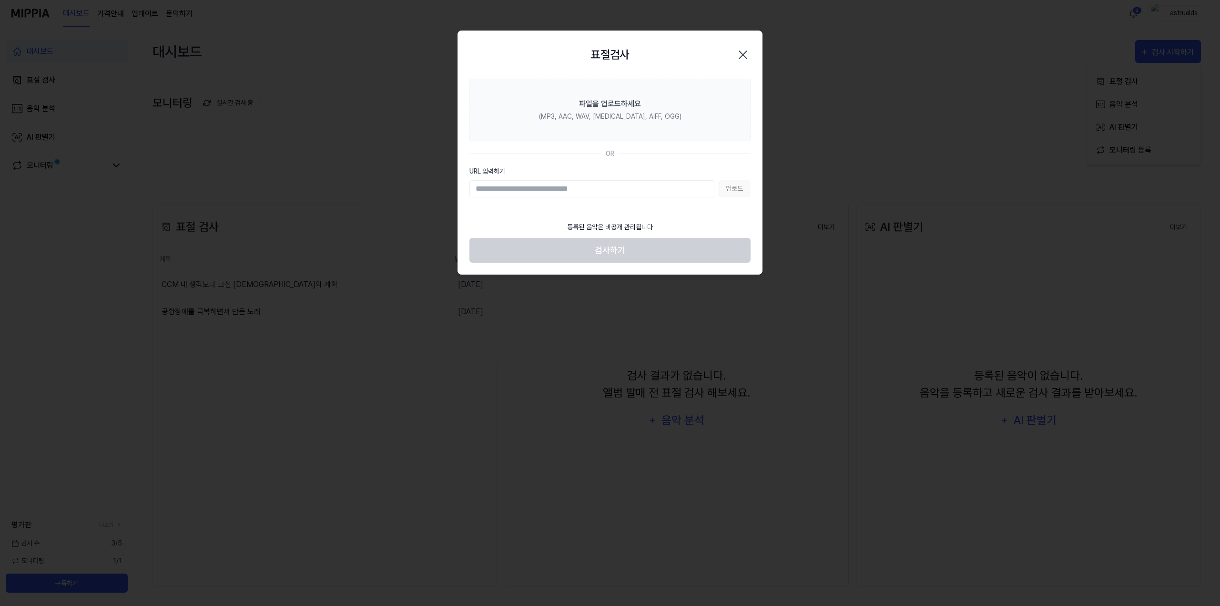
paste input "**********"
type input "**********"
click at [611, 189] on button "업로드" at bounding box center [734, 188] width 32 height 17
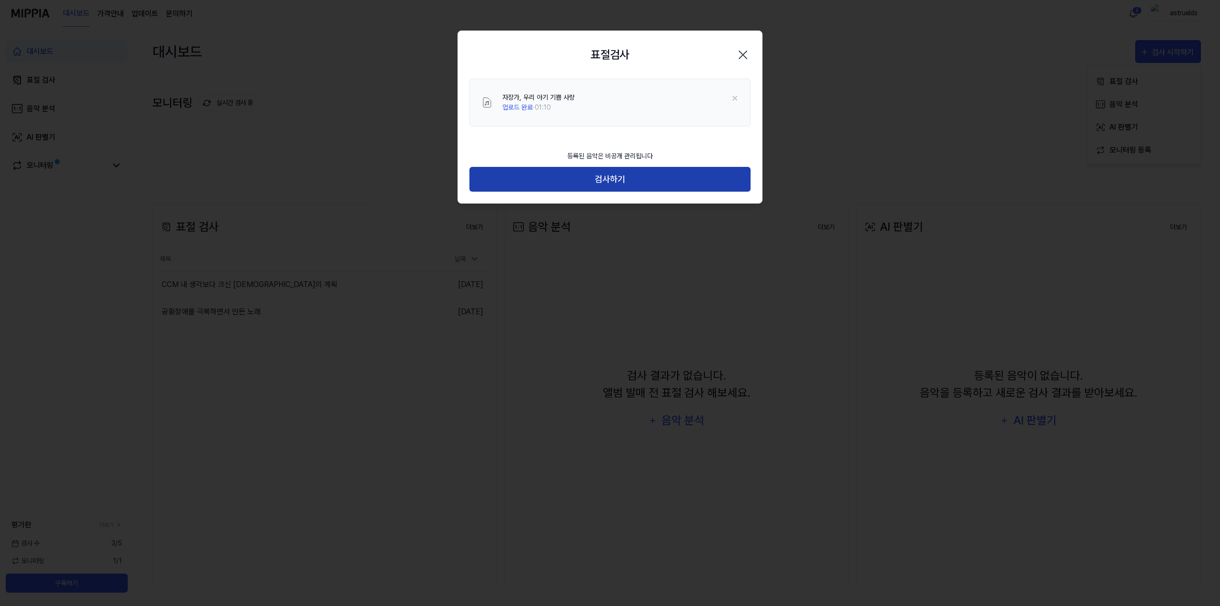
click at [607, 178] on button "검사하기" at bounding box center [610, 179] width 281 height 25
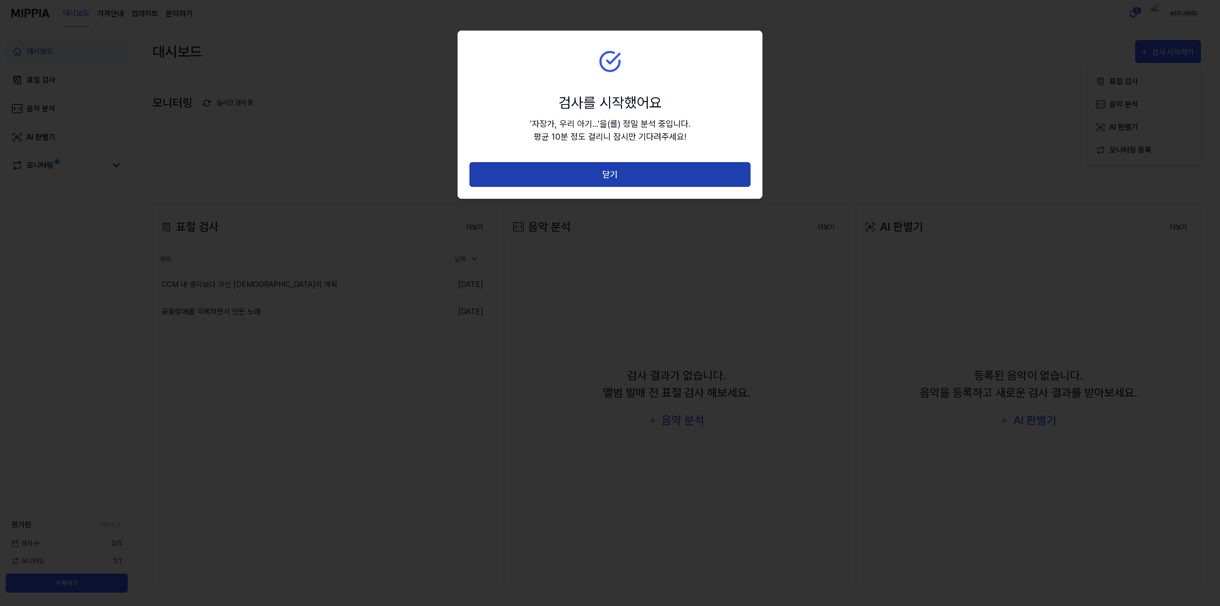
click at [611, 175] on button "닫기" at bounding box center [610, 174] width 281 height 25
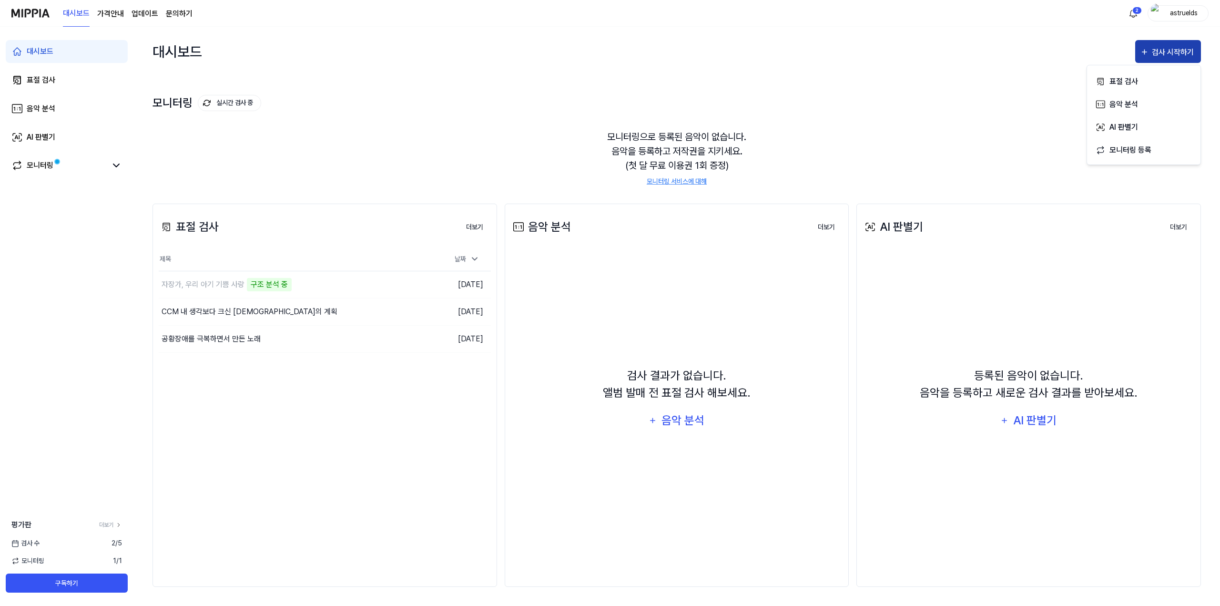
click at [611, 47] on div "검사 시작하기" at bounding box center [1168, 52] width 56 height 12
click at [611, 52] on div "검사 시작하기" at bounding box center [1174, 52] width 44 height 12
click at [611, 81] on div "표절 검사" at bounding box center [1151, 81] width 83 height 12
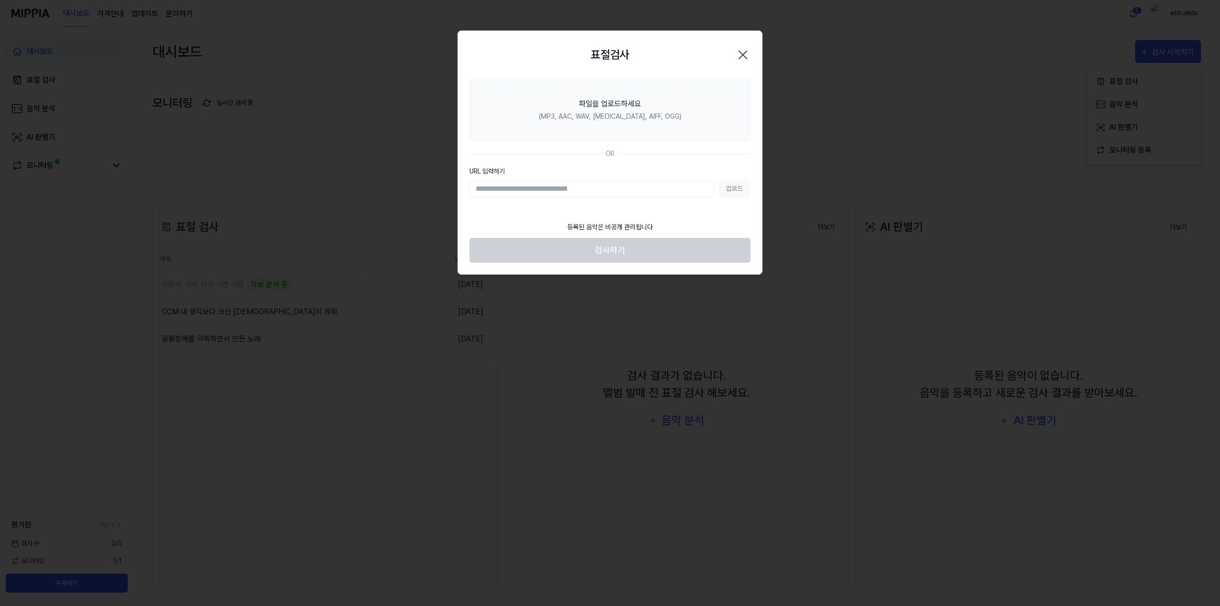
paste input "**********"
type input "**********"
click at [611, 188] on button "업로드" at bounding box center [734, 188] width 32 height 17
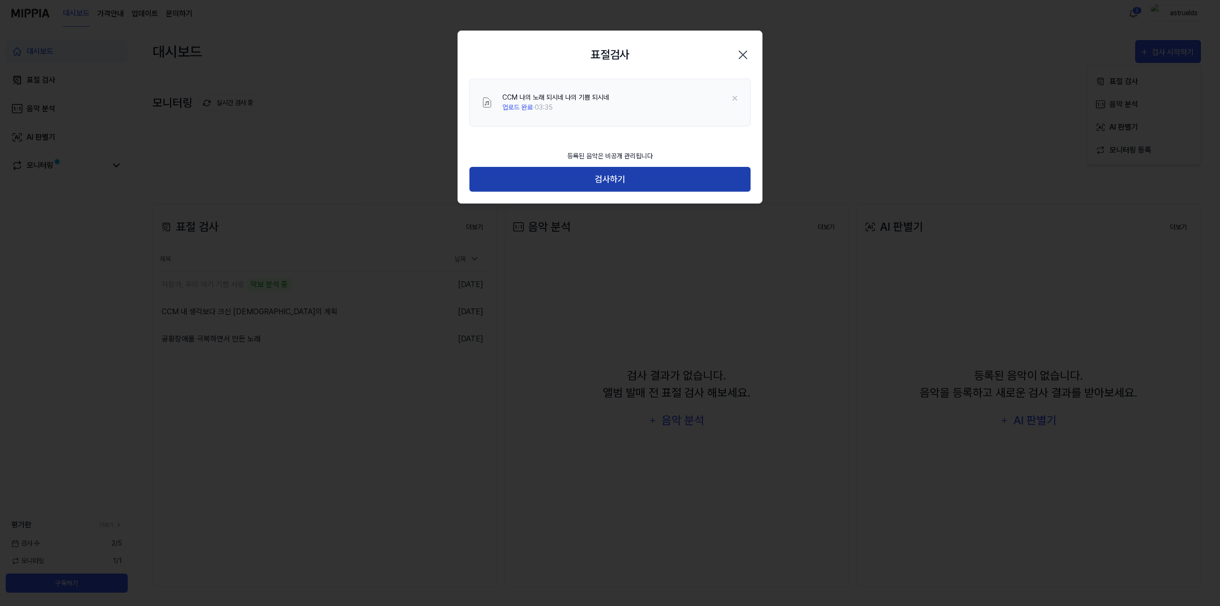
click at [609, 183] on button "검사하기" at bounding box center [610, 179] width 281 height 25
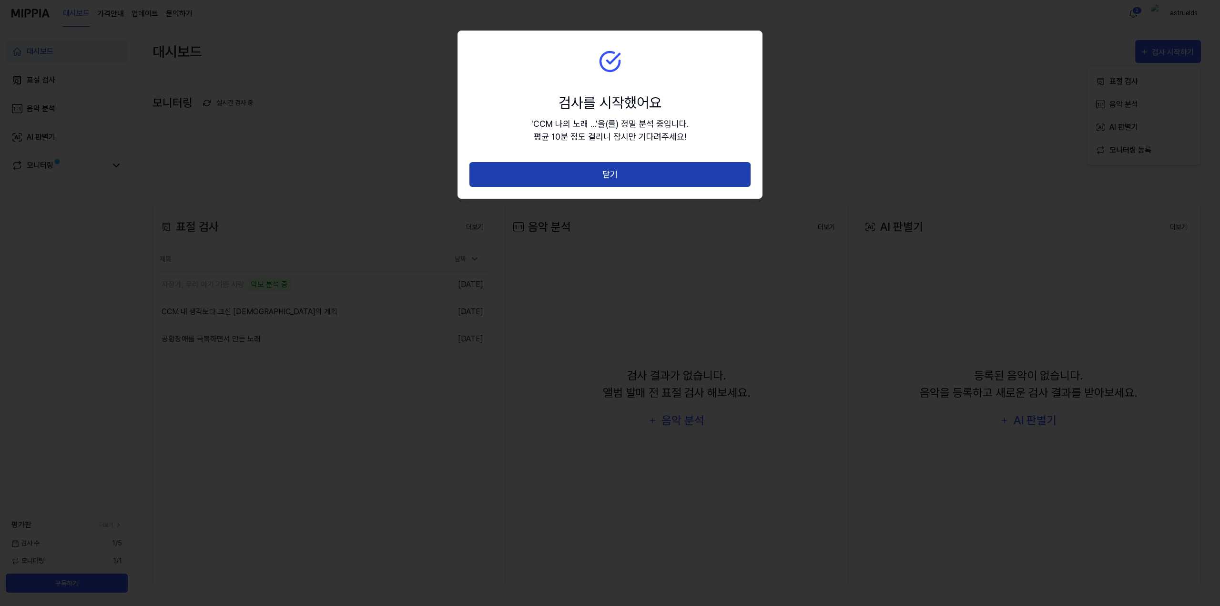
click at [611, 172] on button "닫기" at bounding box center [610, 174] width 281 height 25
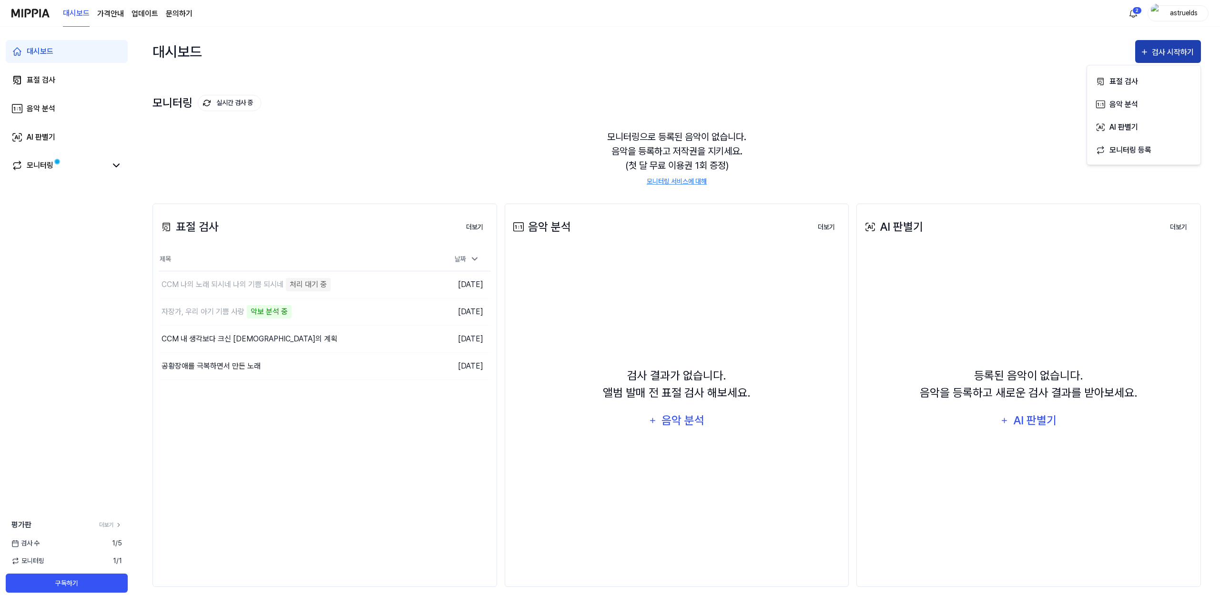
click at [611, 54] on div "검사 시작하기" at bounding box center [1174, 52] width 44 height 12
click at [611, 50] on div "검사 시작하기" at bounding box center [1174, 52] width 44 height 12
click at [611, 83] on div "표절 검사" at bounding box center [1151, 81] width 83 height 12
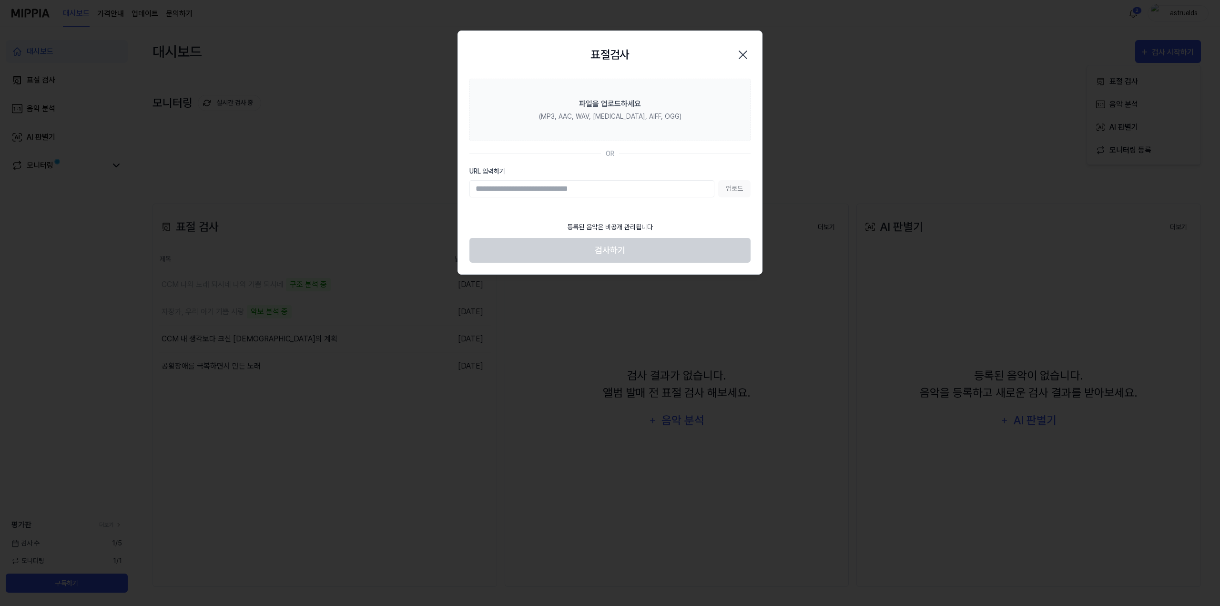
click at [611, 191] on input "URL 입력하기" at bounding box center [592, 188] width 245 height 17
type input "**********"
click at [611, 190] on button "업로드" at bounding box center [734, 188] width 32 height 17
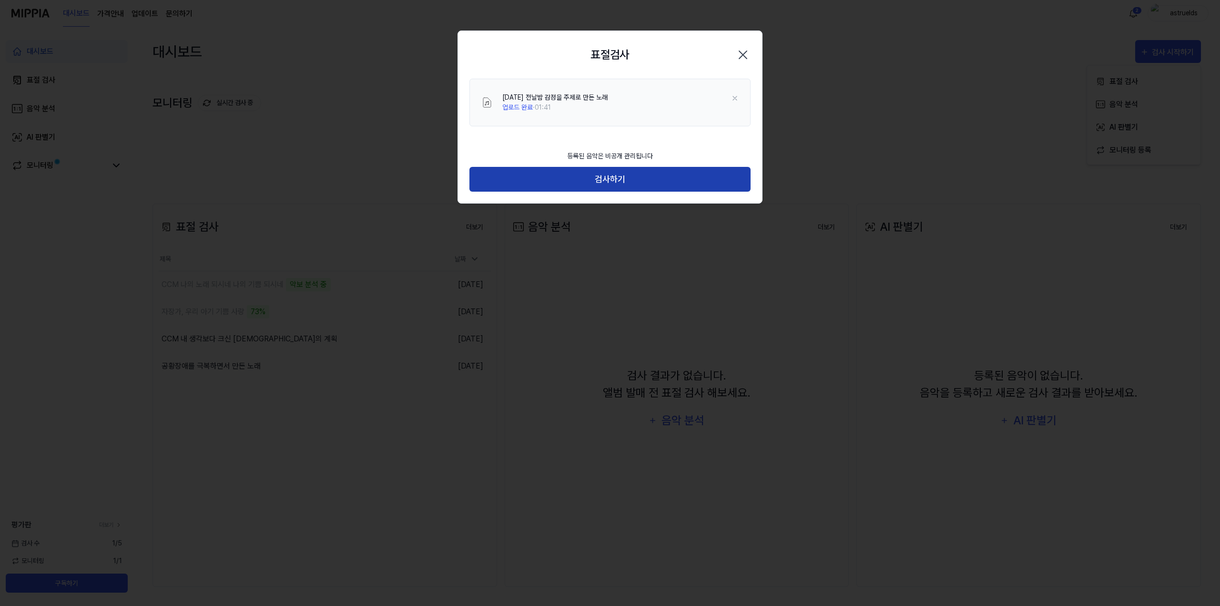
click at [587, 184] on button "검사하기" at bounding box center [610, 179] width 281 height 25
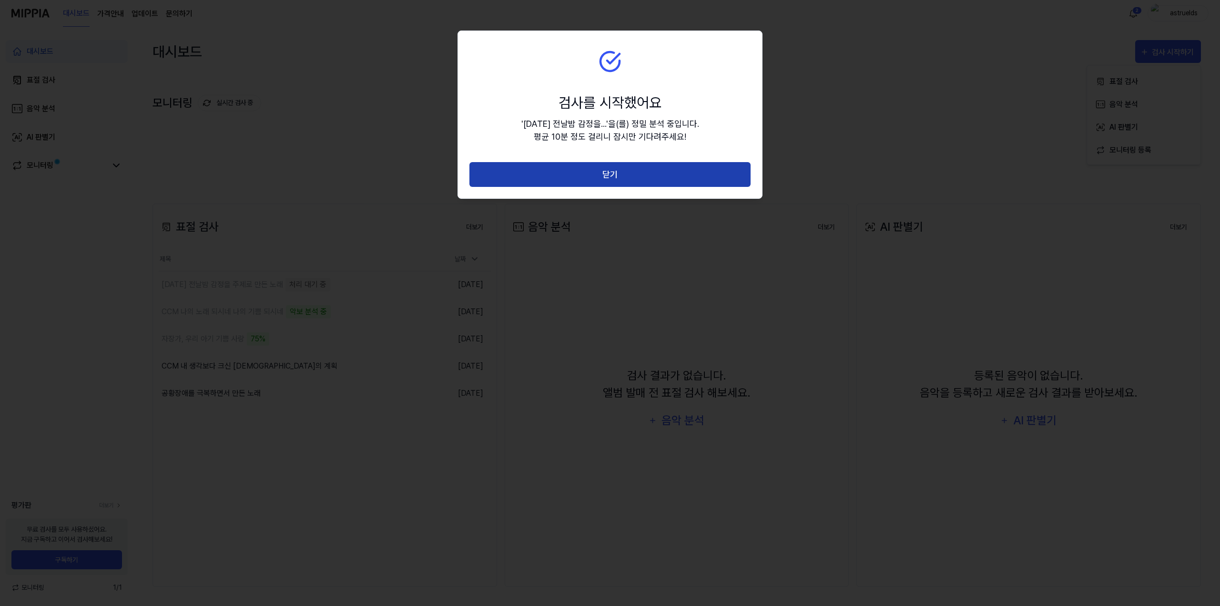
click at [607, 174] on button "닫기" at bounding box center [610, 174] width 281 height 25
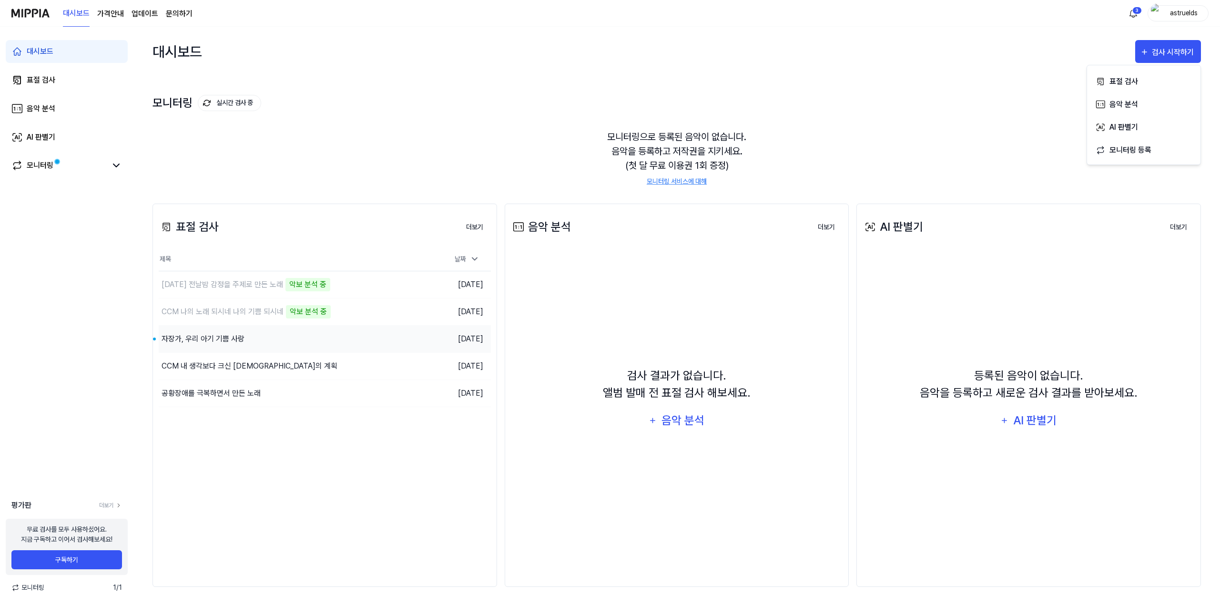
click at [242, 343] on div "자장가, 우리 아기 기쁨 사랑" at bounding box center [203, 338] width 83 height 11
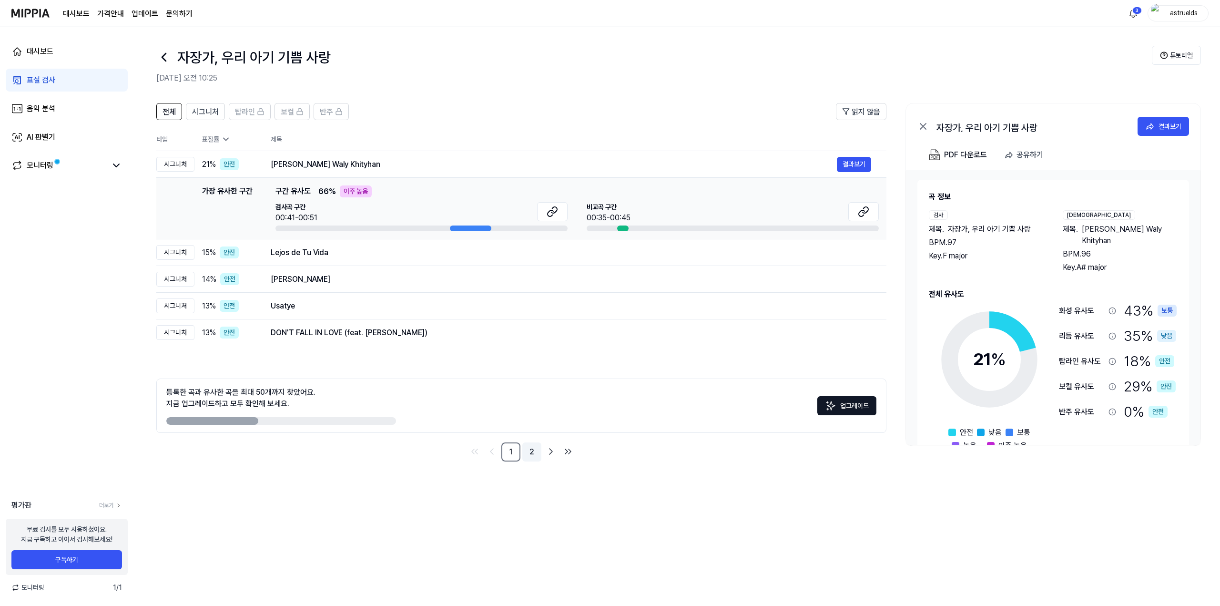
click at [536, 446] on link "2" at bounding box center [532, 451] width 19 height 19
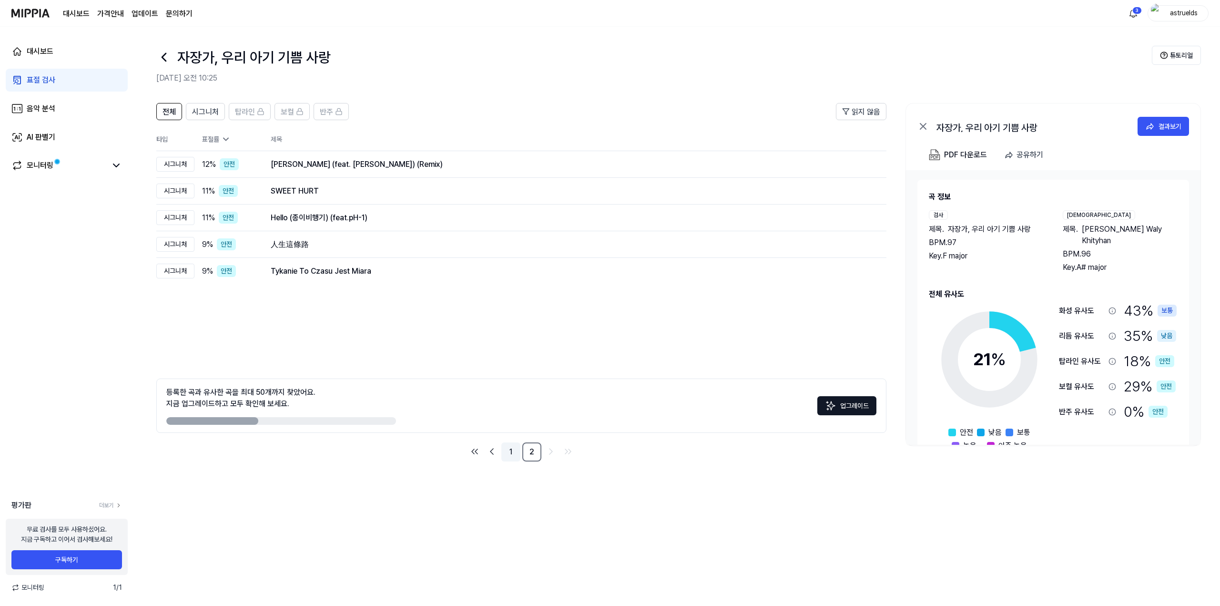
click at [514, 453] on link "1" at bounding box center [511, 451] width 19 height 19
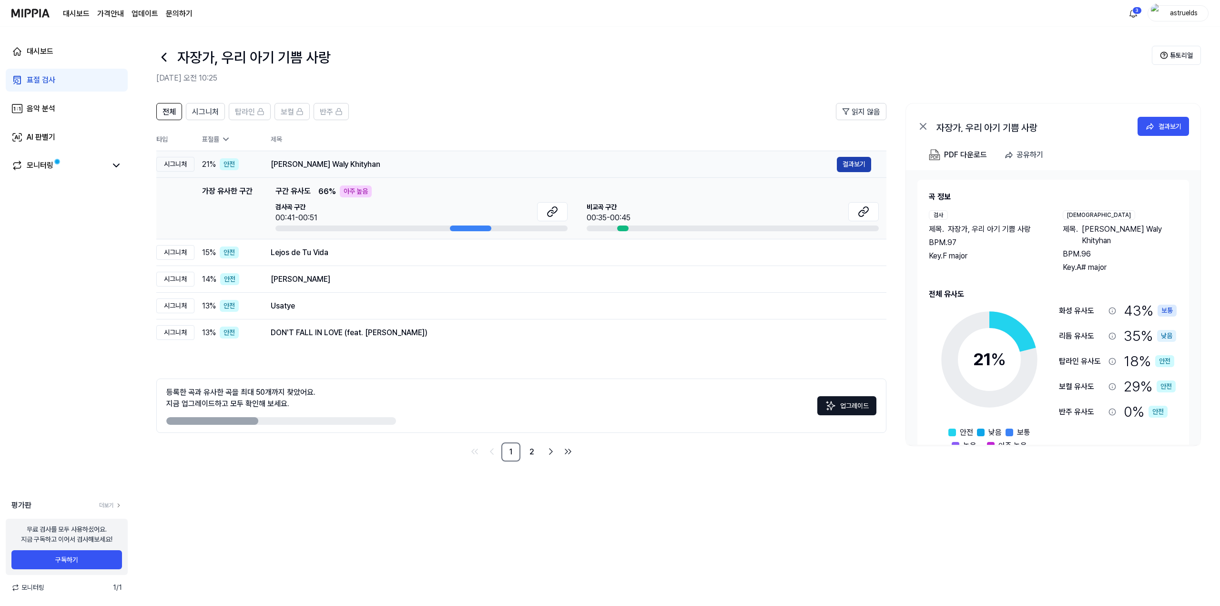
click at [611, 162] on button "결과보기" at bounding box center [854, 164] width 34 height 15
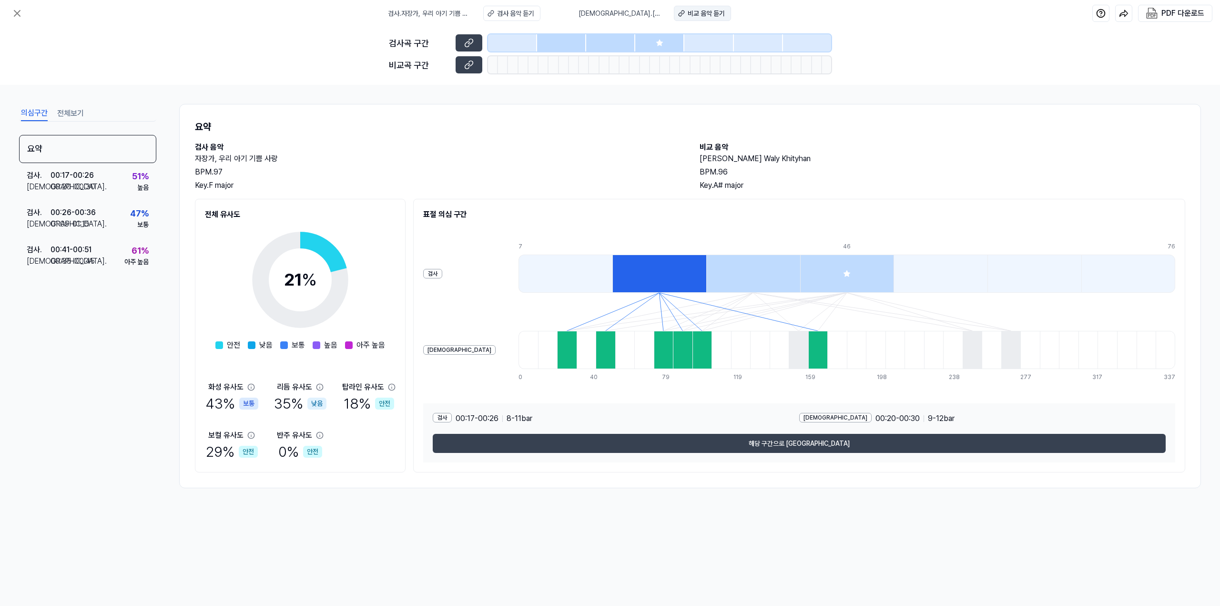
click at [611, 14] on div "비교 음악 듣기" at bounding box center [706, 14] width 37 height 10
click at [19, 12] on icon at bounding box center [16, 13] width 11 height 11
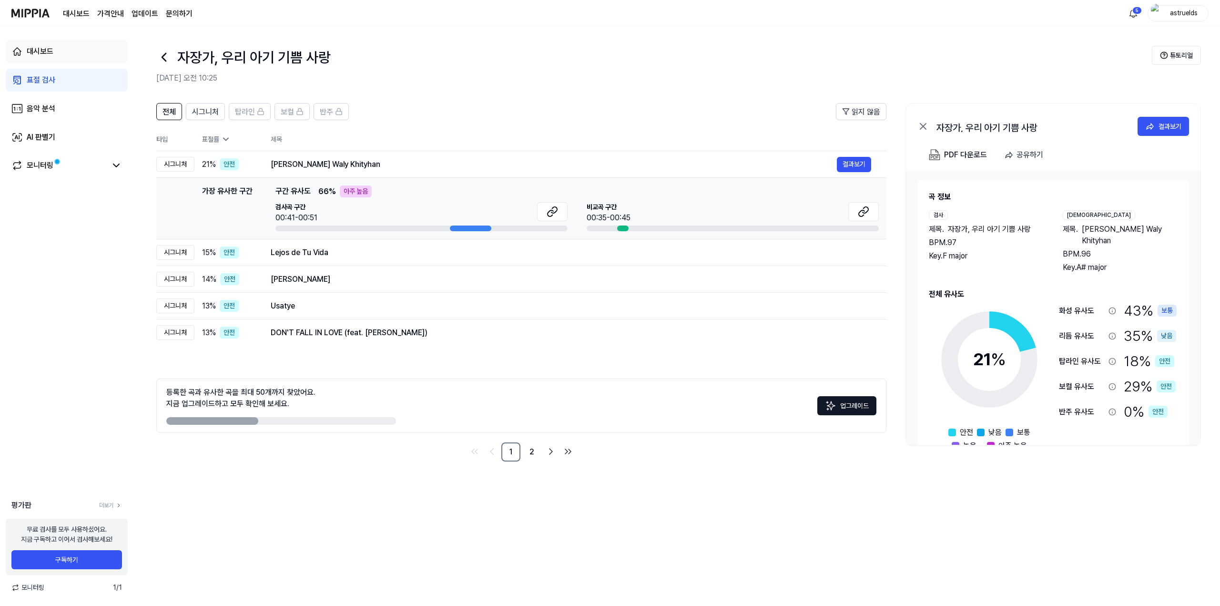
click at [30, 53] on div "대시보드" at bounding box center [40, 51] width 27 height 11
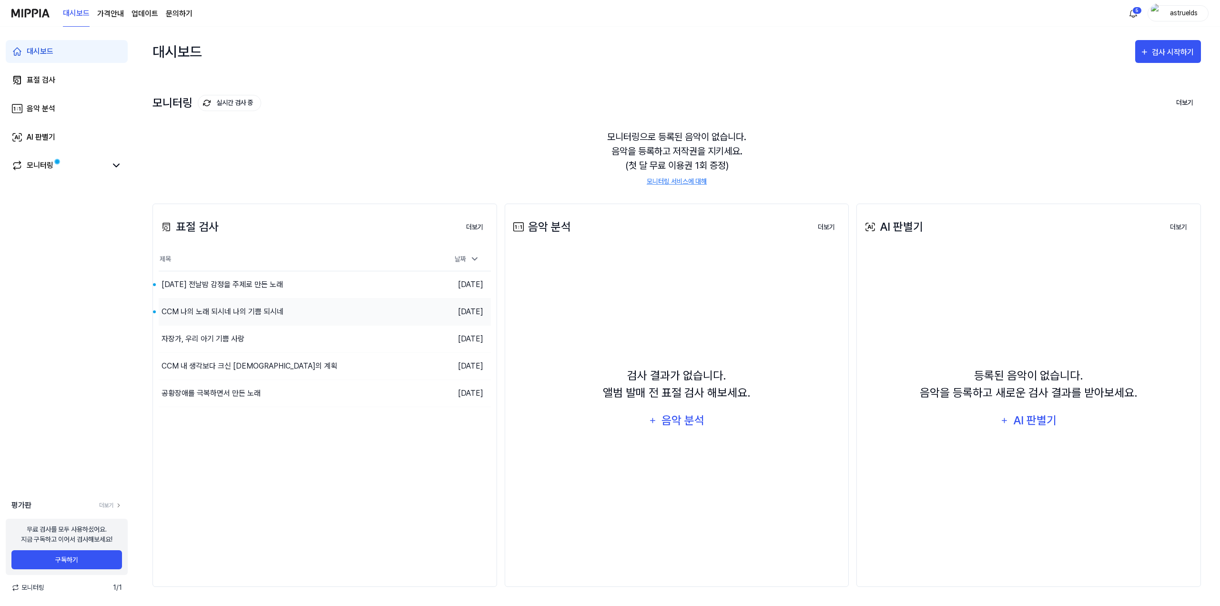
click at [235, 311] on div "CCM 나의 노래 되시네 나의 기쁨 되시네" at bounding box center [223, 311] width 122 height 11
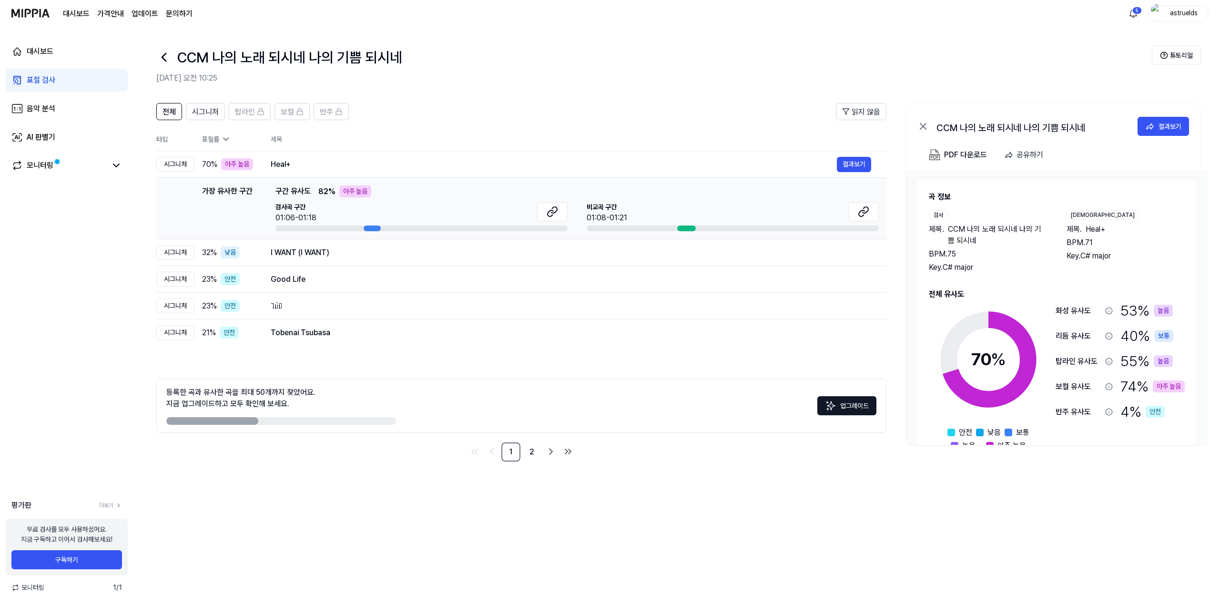
click at [338, 144] on th "제목" at bounding box center [579, 139] width 616 height 23
click at [611, 161] on button "결과보기" at bounding box center [854, 164] width 34 height 15
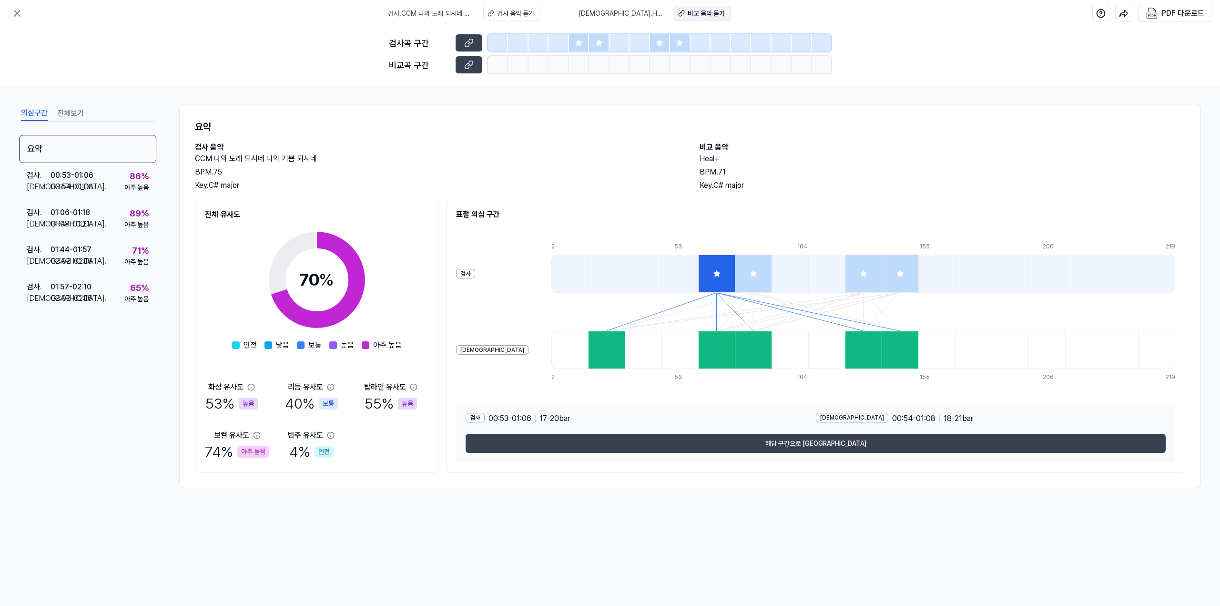
click at [611, 15] on div "비교 음악 듣기" at bounding box center [706, 14] width 37 height 10
click at [99, 216] on div "검사 . 01:06 - 01:18 비교 . 01:08 - 01:21 89 % 아주 높음" at bounding box center [87, 218] width 137 height 37
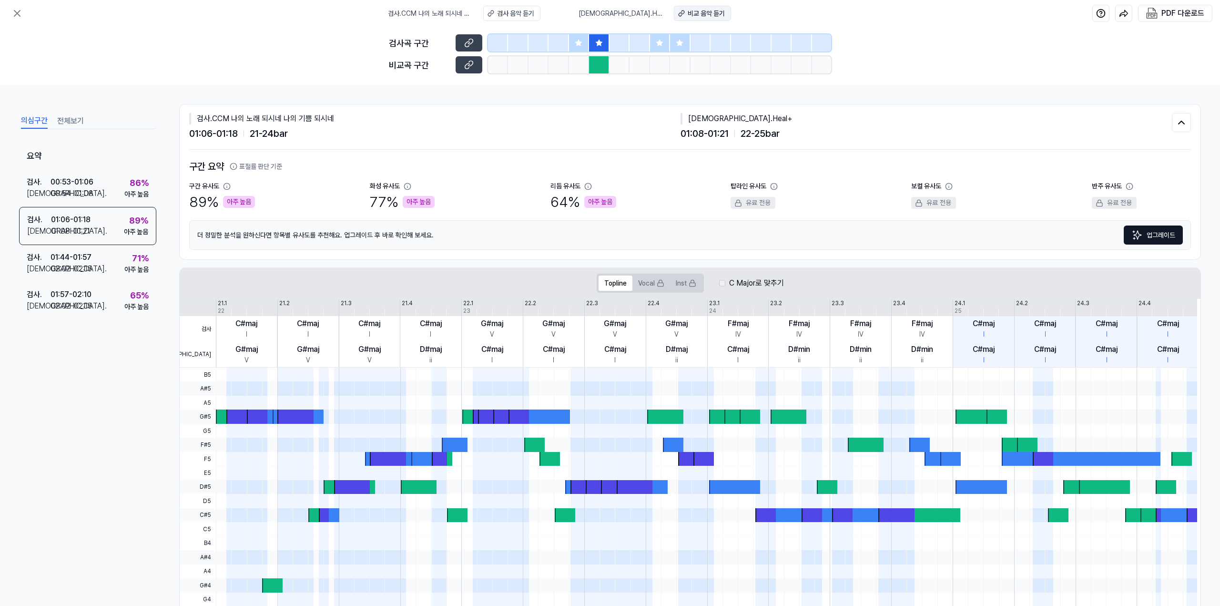
click at [611, 11] on div "비교 음악 듣기" at bounding box center [706, 14] width 37 height 10
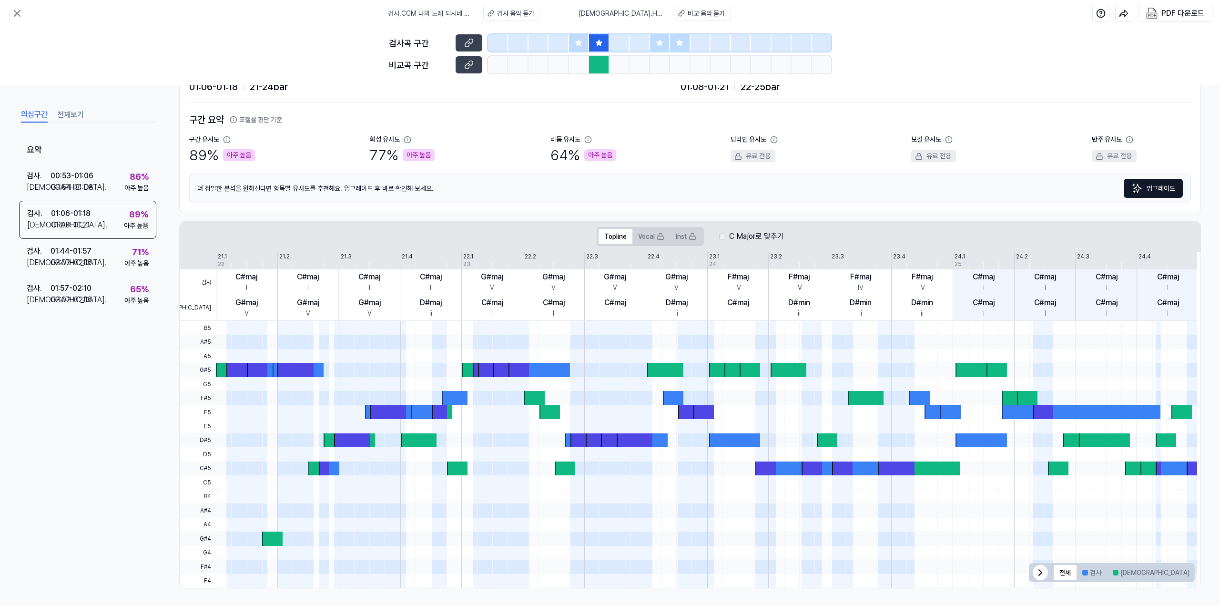
click at [63, 114] on button "전체보기" at bounding box center [70, 114] width 27 height 15
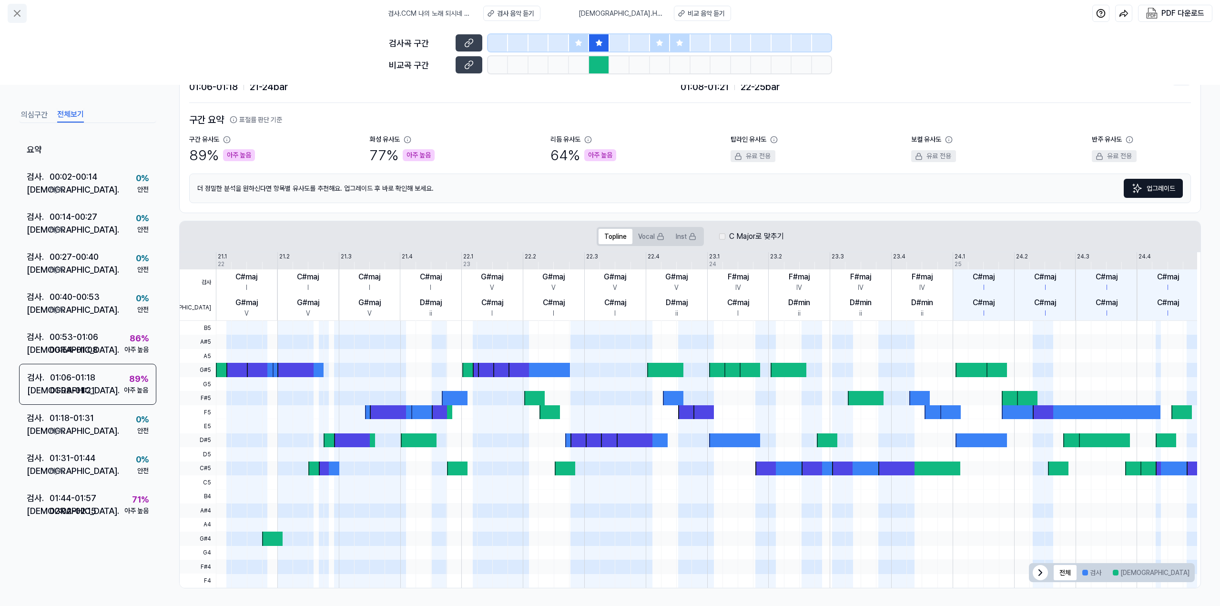
click at [17, 13] on icon at bounding box center [17, 13] width 6 height 6
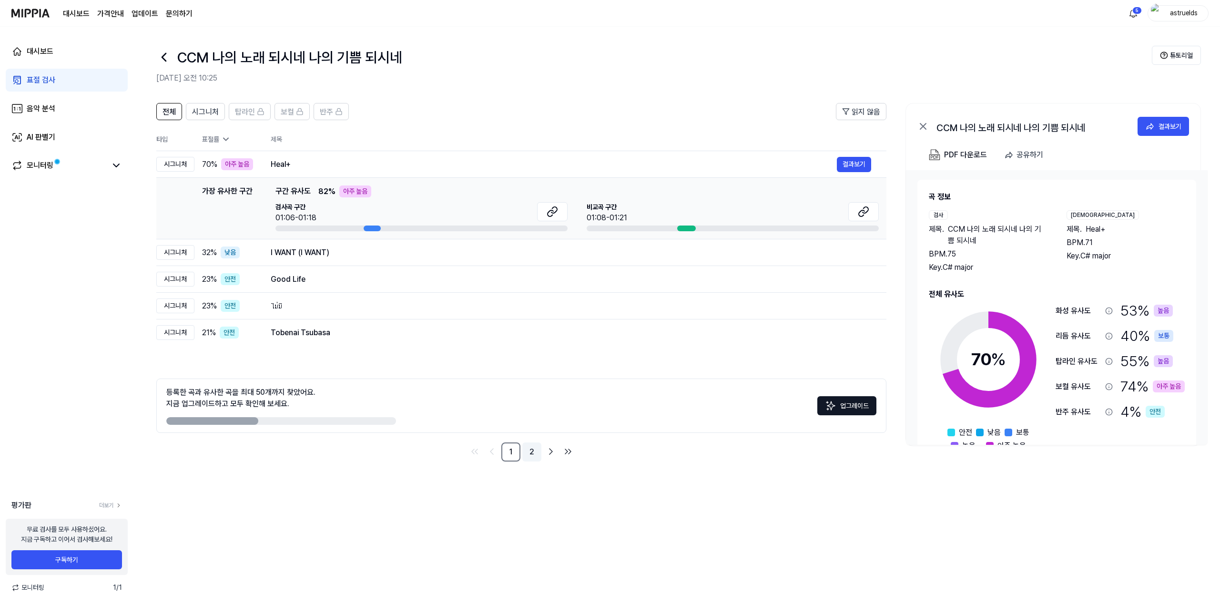
click at [534, 448] on link "2" at bounding box center [532, 451] width 19 height 19
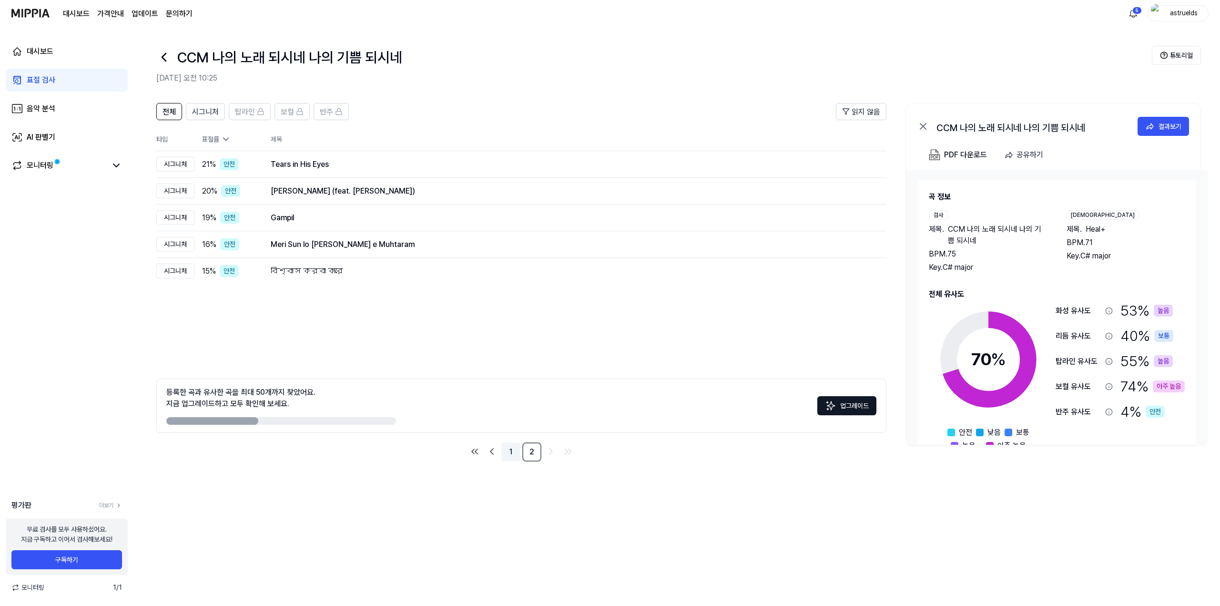
click at [511, 453] on link "1" at bounding box center [511, 451] width 19 height 19
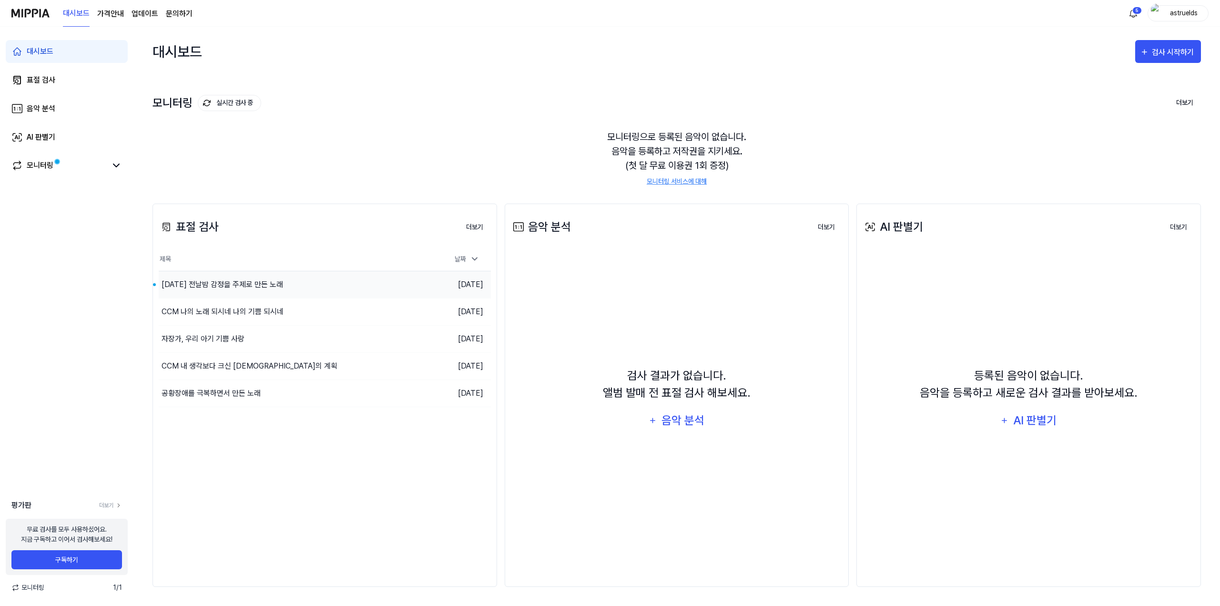
click at [232, 286] on div "개학 전날밤 감정을 주제로 만든 노래" at bounding box center [223, 284] width 122 height 11
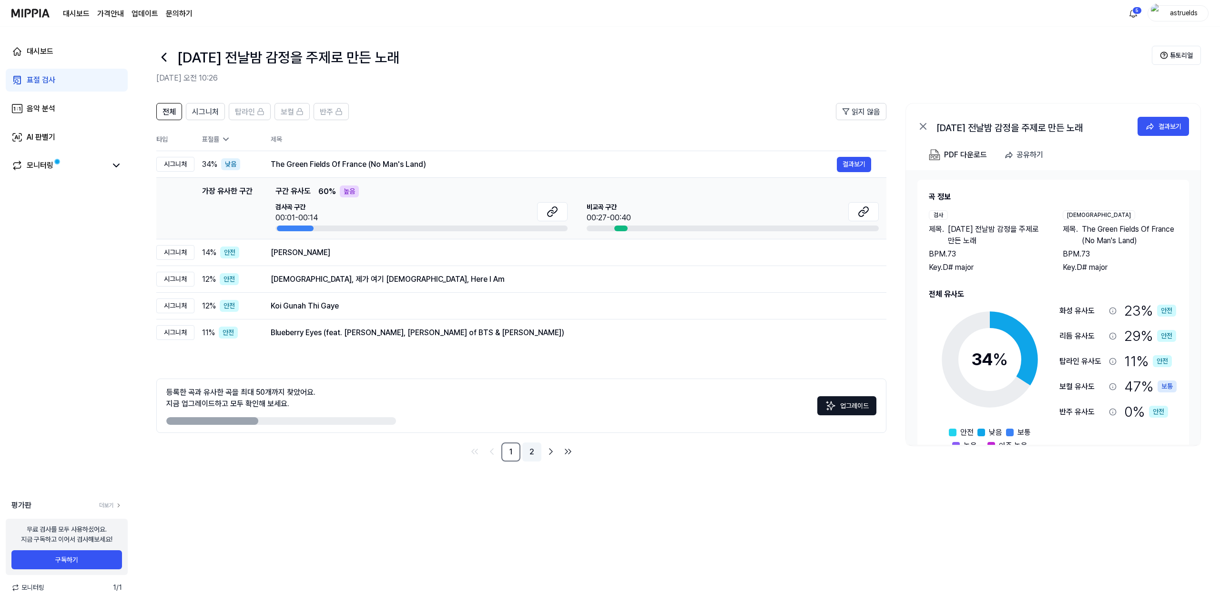
click at [533, 450] on link "2" at bounding box center [532, 451] width 19 height 19
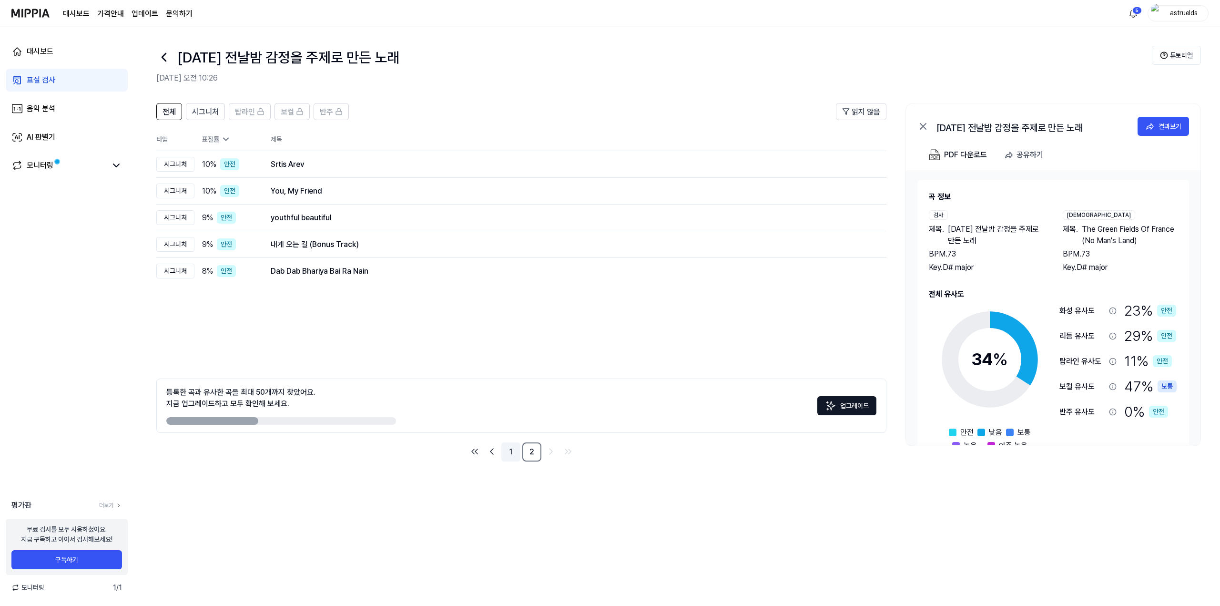
click at [504, 457] on link "1" at bounding box center [511, 451] width 19 height 19
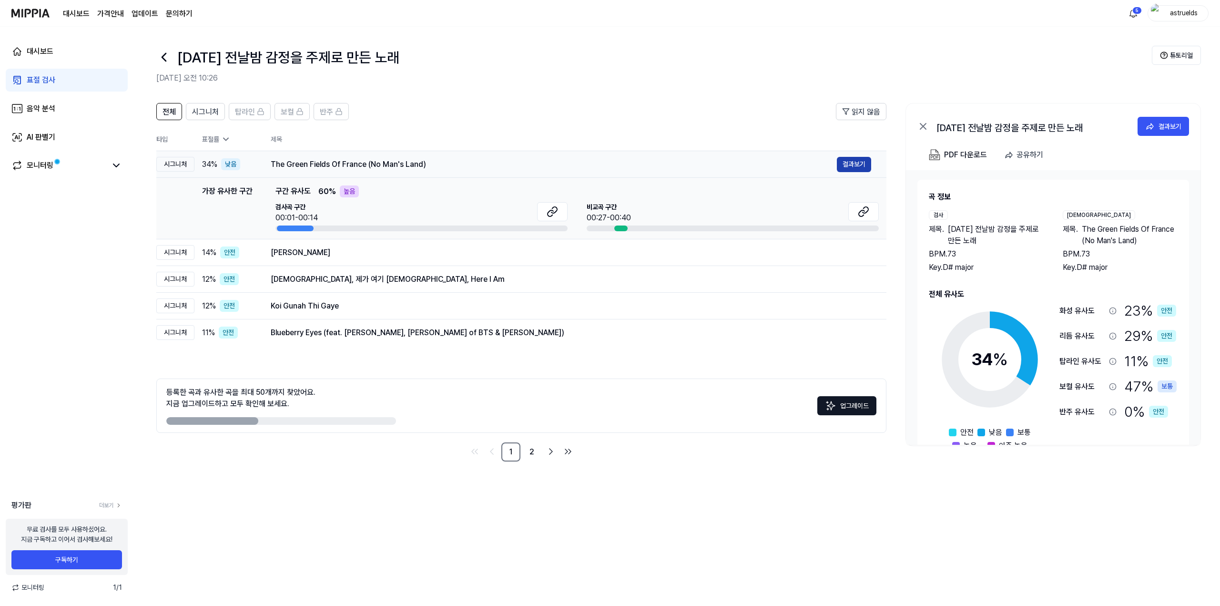
click at [611, 163] on button "결과보기" at bounding box center [854, 164] width 34 height 15
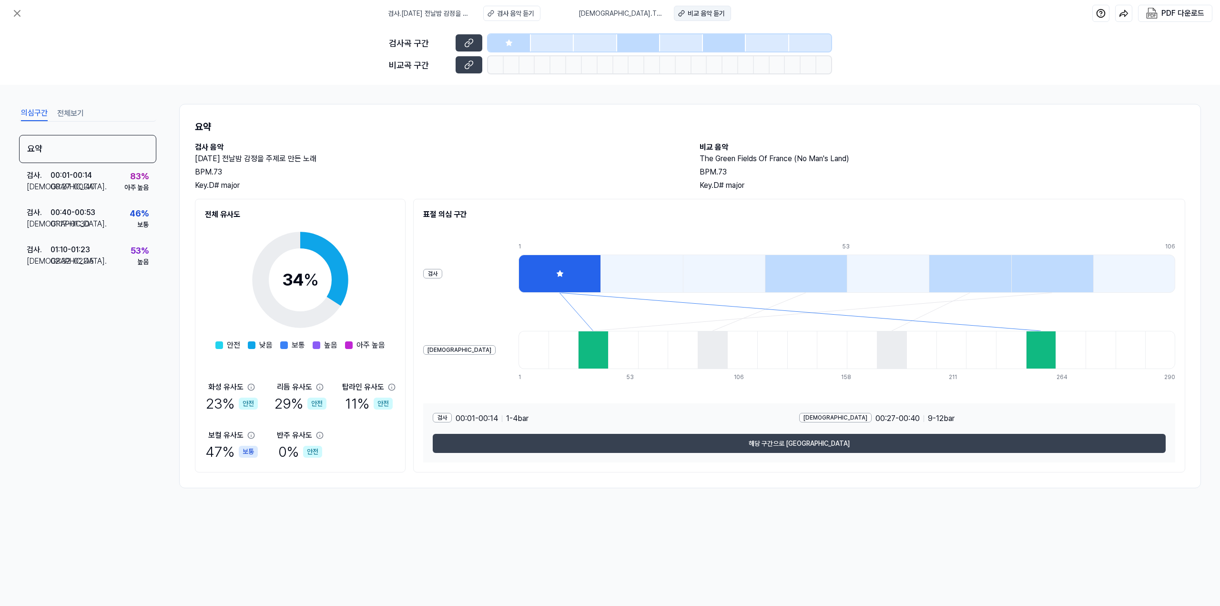
click at [611, 10] on div "비교 음악 듣기" at bounding box center [706, 14] width 37 height 10
click at [14, 12] on icon at bounding box center [16, 13] width 11 height 11
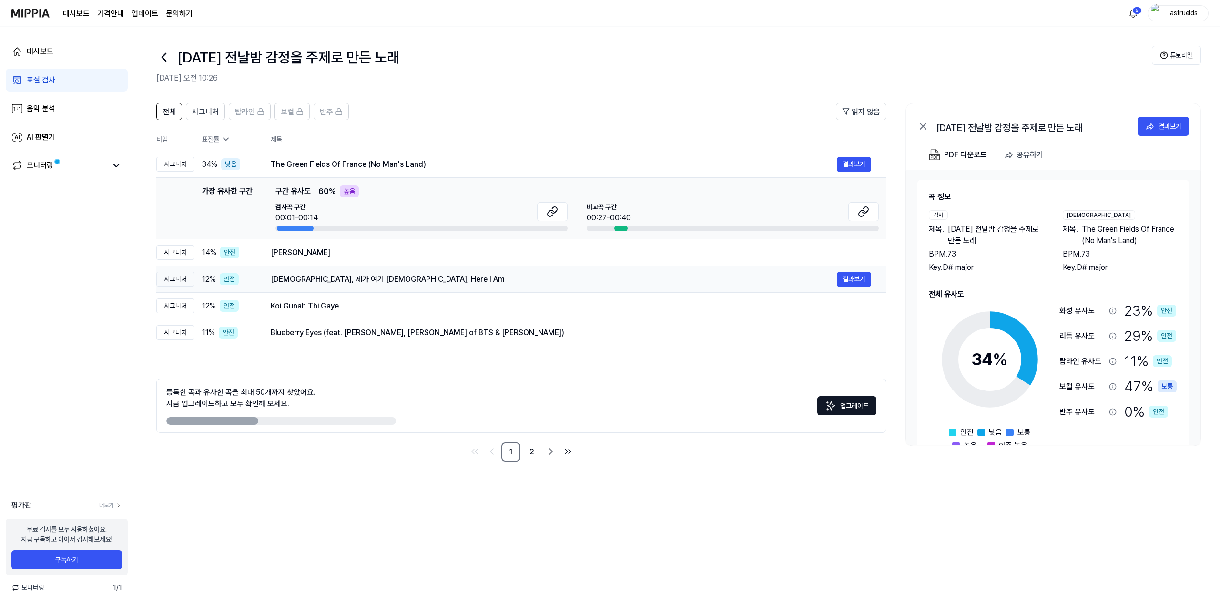
click at [611, 283] on div "주님, 제가 여기 있습니다 Lord, Here I Am" at bounding box center [554, 279] width 566 height 11
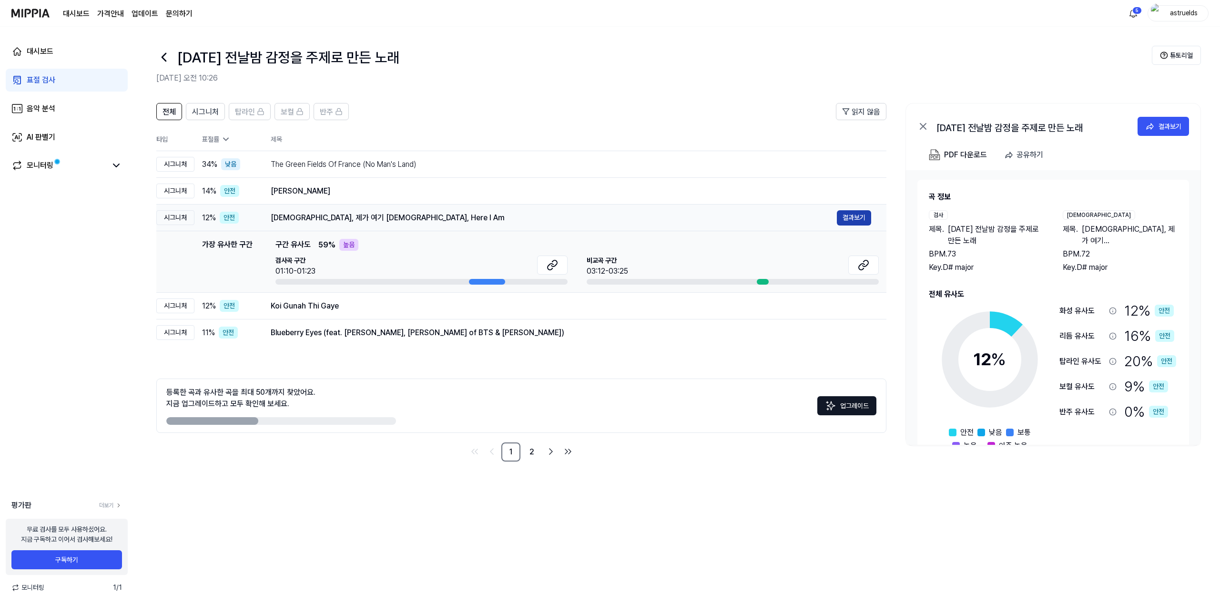
click at [611, 215] on button "결과보기" at bounding box center [854, 217] width 34 height 15
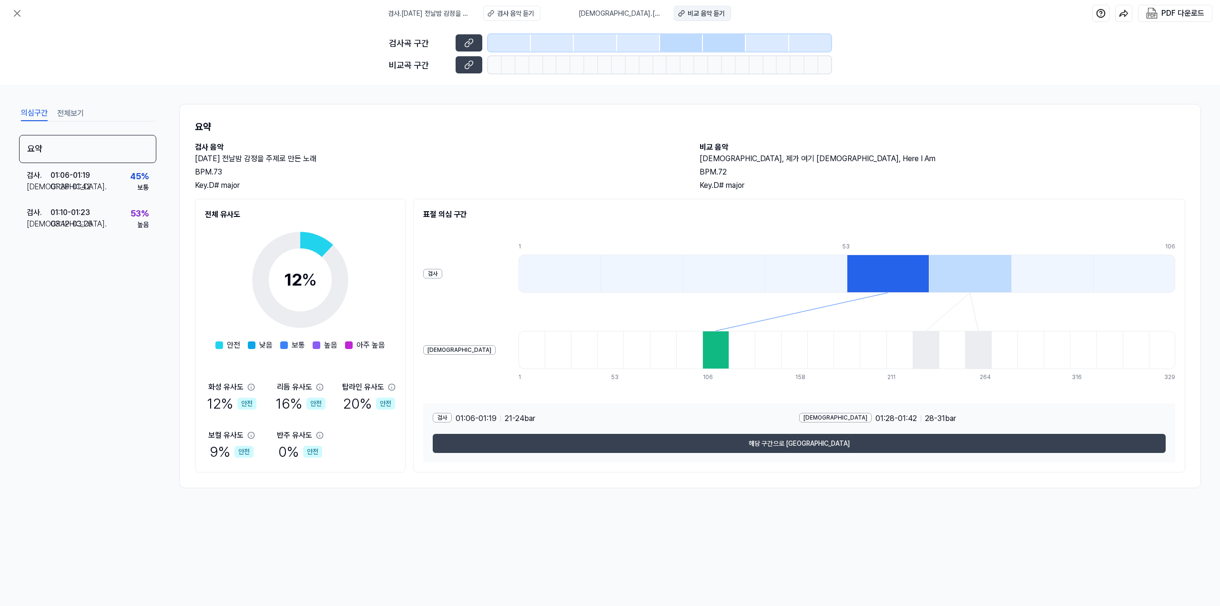
click at [611, 11] on div "비교 음악 듣기" at bounding box center [706, 14] width 37 height 10
click at [16, 20] on button at bounding box center [17, 13] width 19 height 19
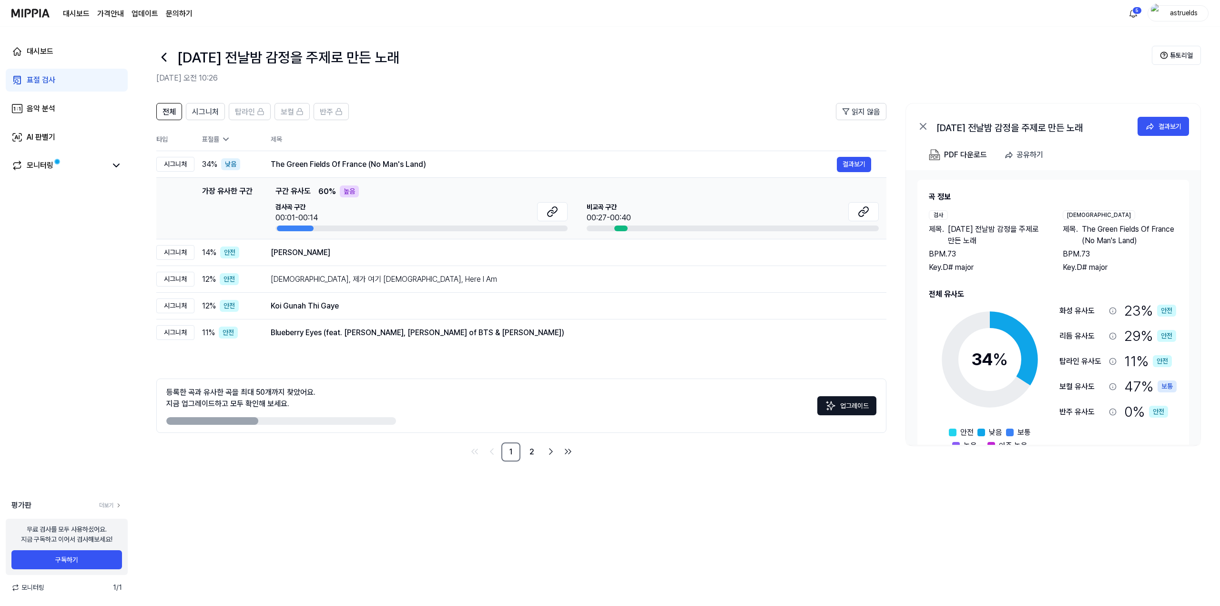
click at [42, 11] on img at bounding box center [30, 13] width 38 height 26
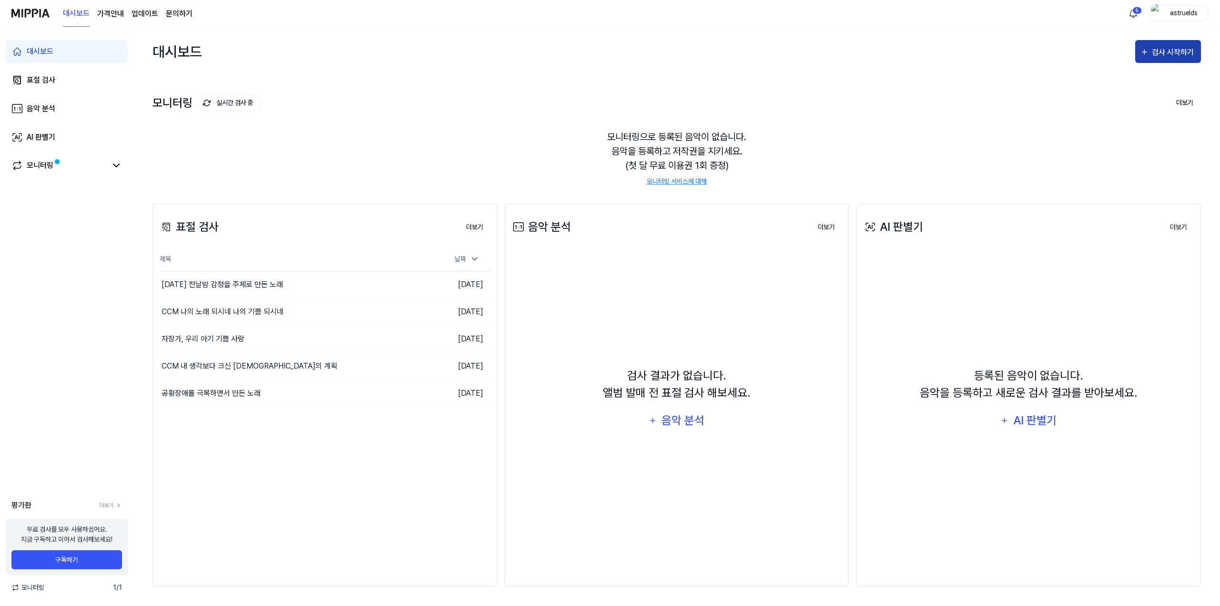
click at [611, 55] on div "검사 시작하기" at bounding box center [1174, 52] width 44 height 12
click at [611, 80] on div "표절 검사" at bounding box center [1151, 81] width 83 height 12
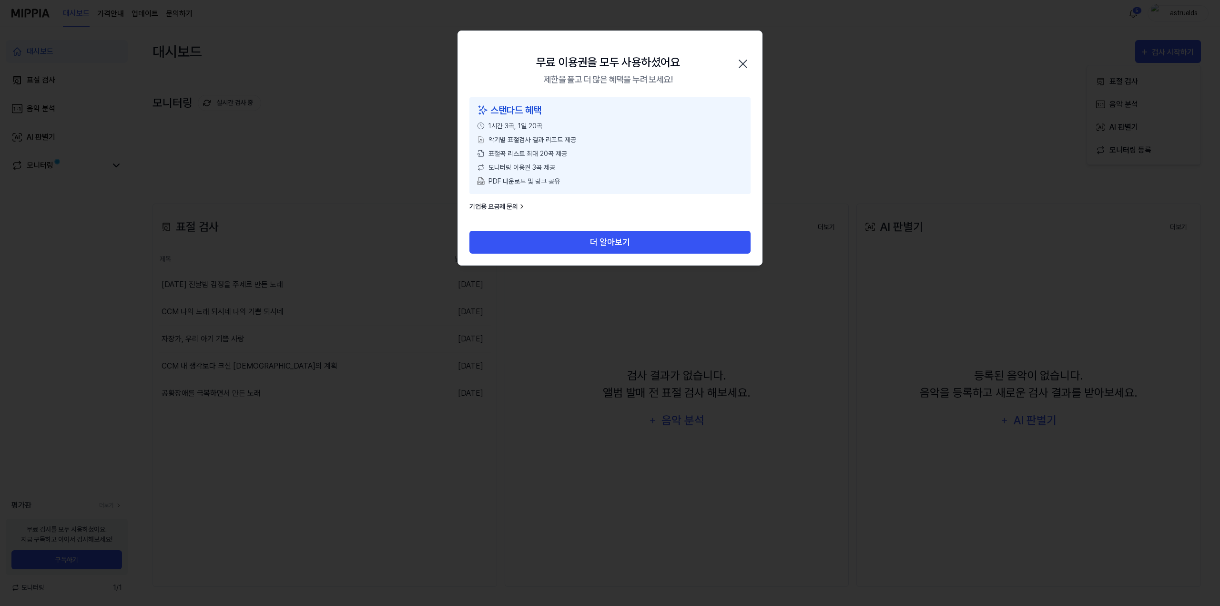
click at [515, 206] on link "기업용 요금제 문의" at bounding box center [498, 207] width 56 height 10
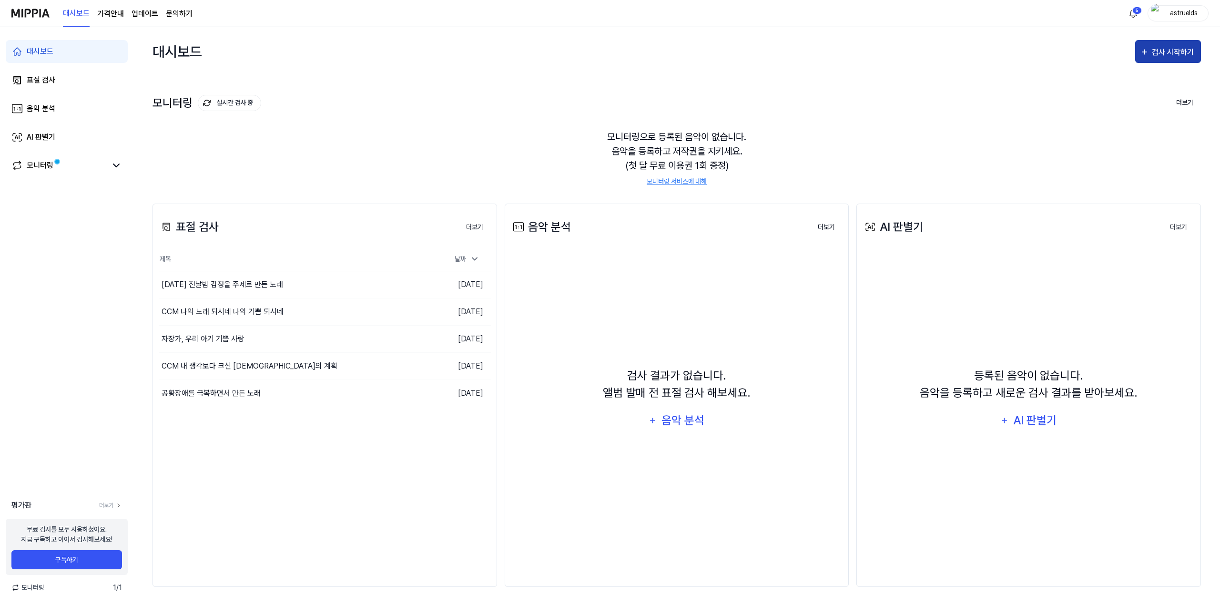
click at [611, 48] on div "검사 시작하기" at bounding box center [1174, 52] width 44 height 12
click at [611, 82] on div "표절 검사" at bounding box center [1151, 81] width 83 height 12
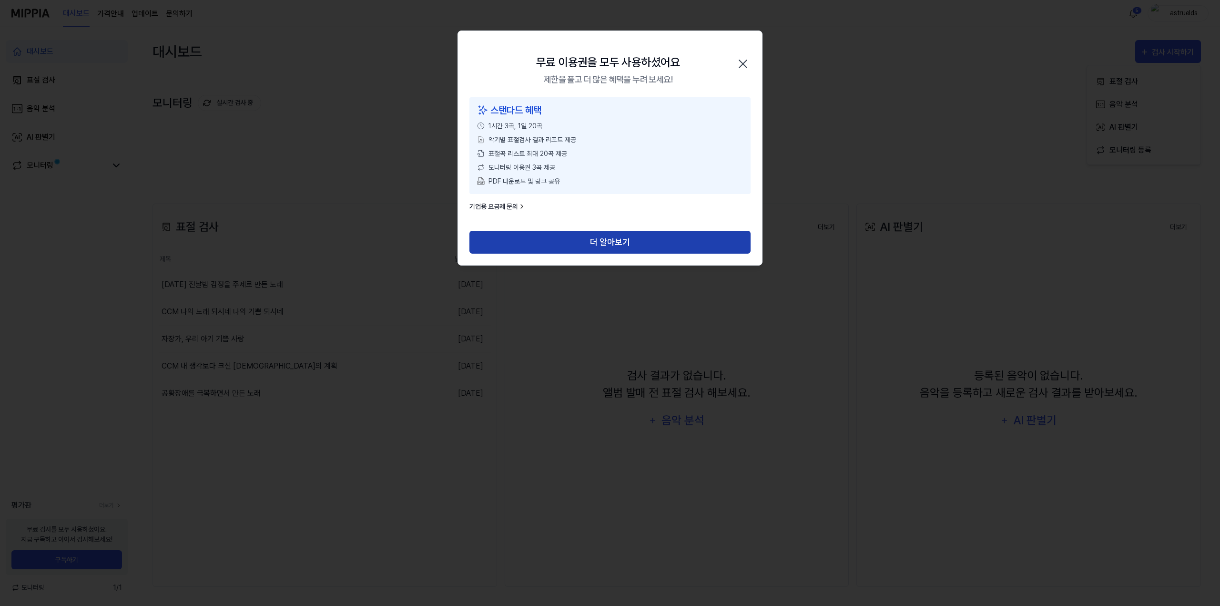
click at [611, 243] on button "더 알아보기" at bounding box center [610, 242] width 281 height 23
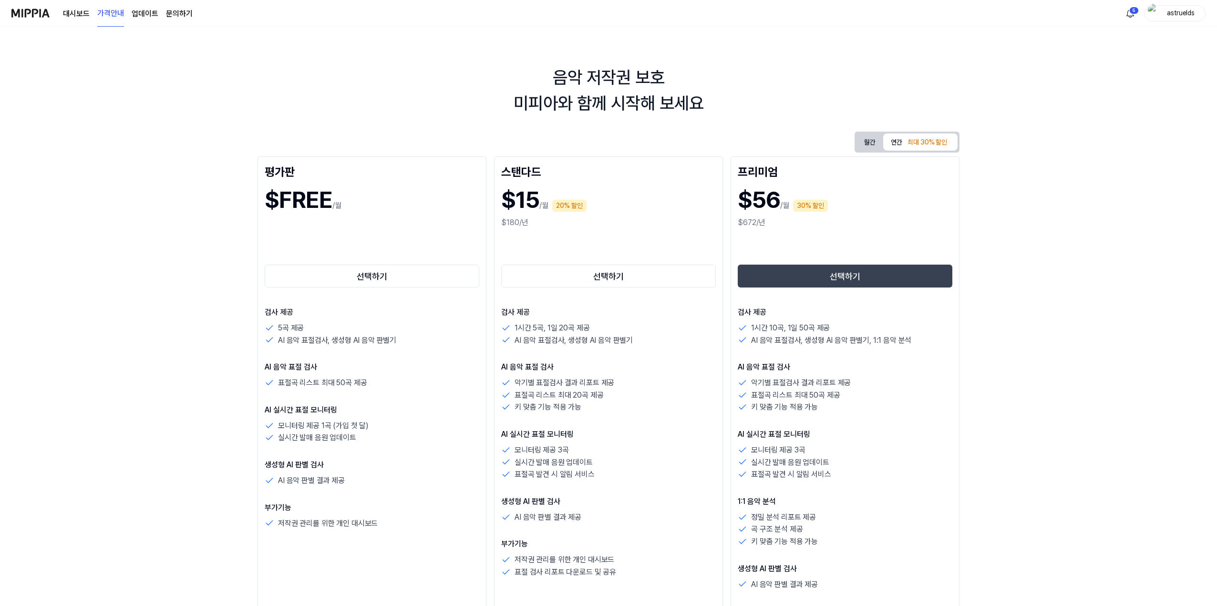
scroll to position [95, 0]
